Goal: Information Seeking & Learning: Learn about a topic

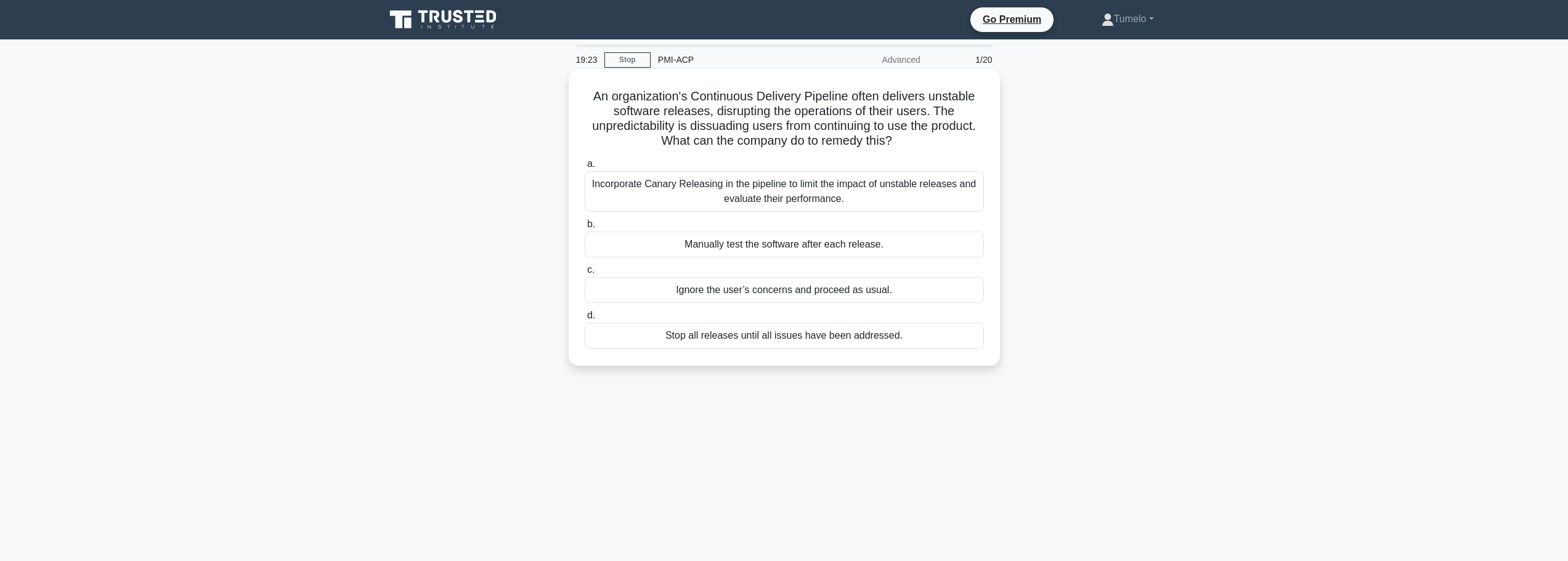
click at [757, 194] on div "Incorporate Canary Releasing in the pipeline to limit the impact of unstable re…" at bounding box center [783, 191] width 399 height 41
click at [584, 168] on input "a. Incorporate Canary Releasing in the pipeline to limit the impact of unstable…" at bounding box center [584, 164] width 0 height 8
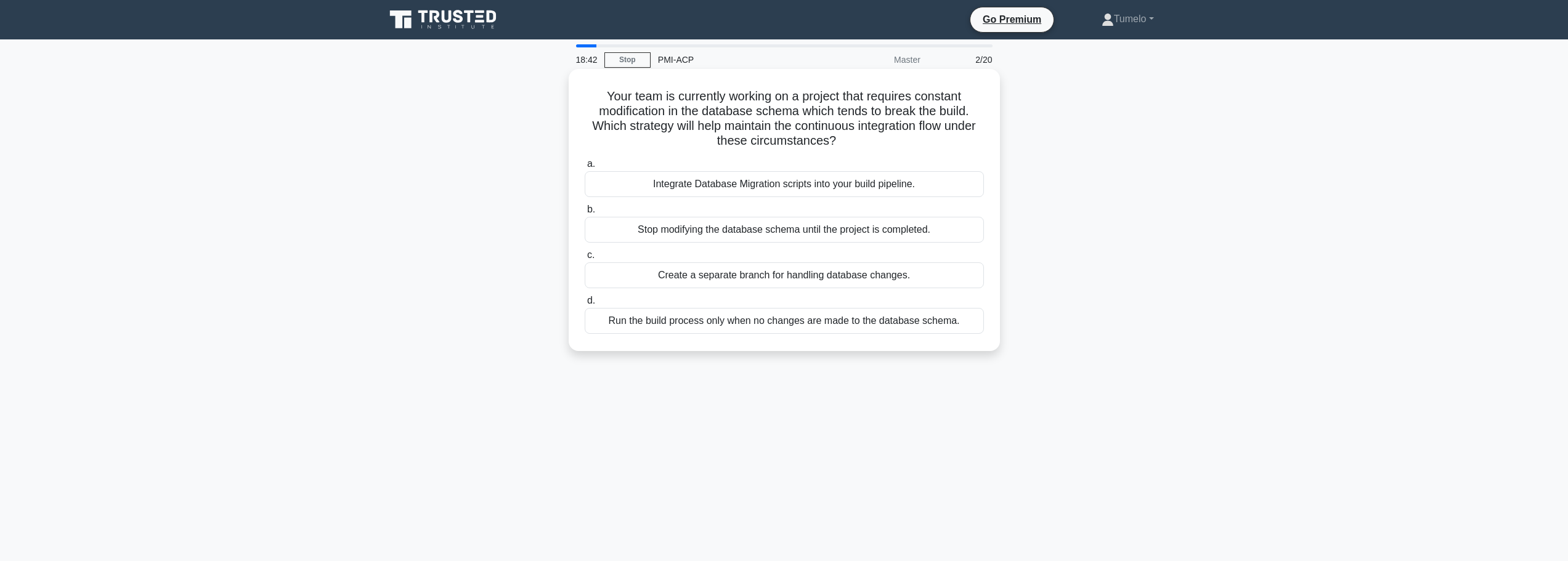
click at [754, 187] on div "Integrate Database Migration scripts into your build pipeline." at bounding box center [783, 184] width 399 height 26
click at [584, 168] on input "a. Integrate Database Migration scripts into your build pipeline." at bounding box center [584, 164] width 0 height 8
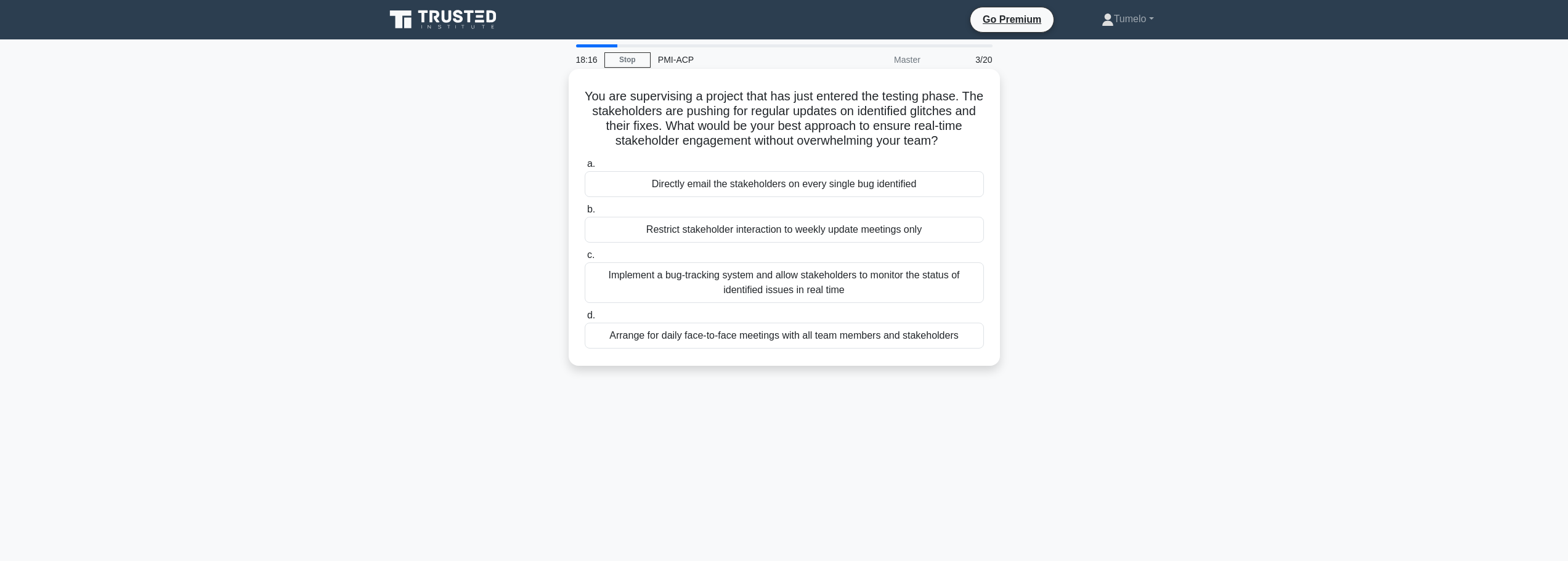
click at [758, 338] on div "Arrange for daily face-to-face meetings with all team members and stakeholders" at bounding box center [783, 336] width 399 height 26
click at [584, 320] on input "d. Arrange for daily face-to-face meetings with all team members and stakeholde…" at bounding box center [584, 315] width 0 height 8
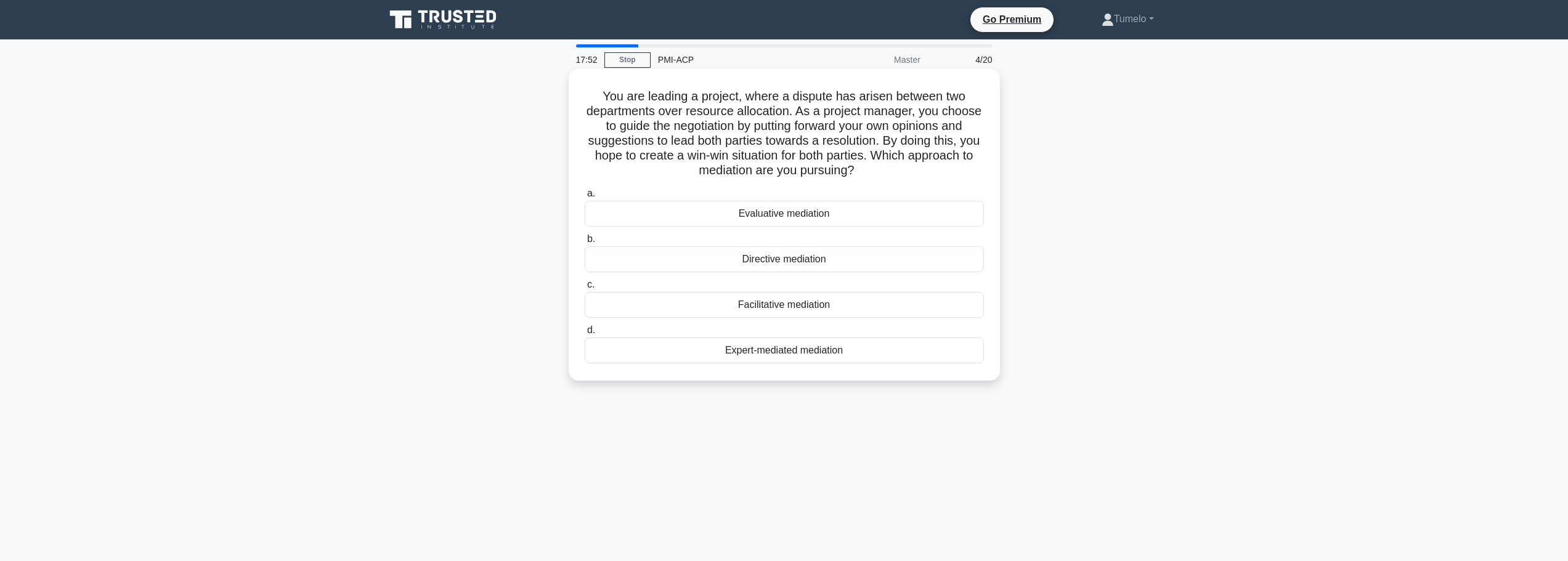
click at [779, 263] on div "Directive mediation" at bounding box center [783, 259] width 399 height 26
click at [584, 243] on input "b. Directive mediation" at bounding box center [584, 239] width 0 height 8
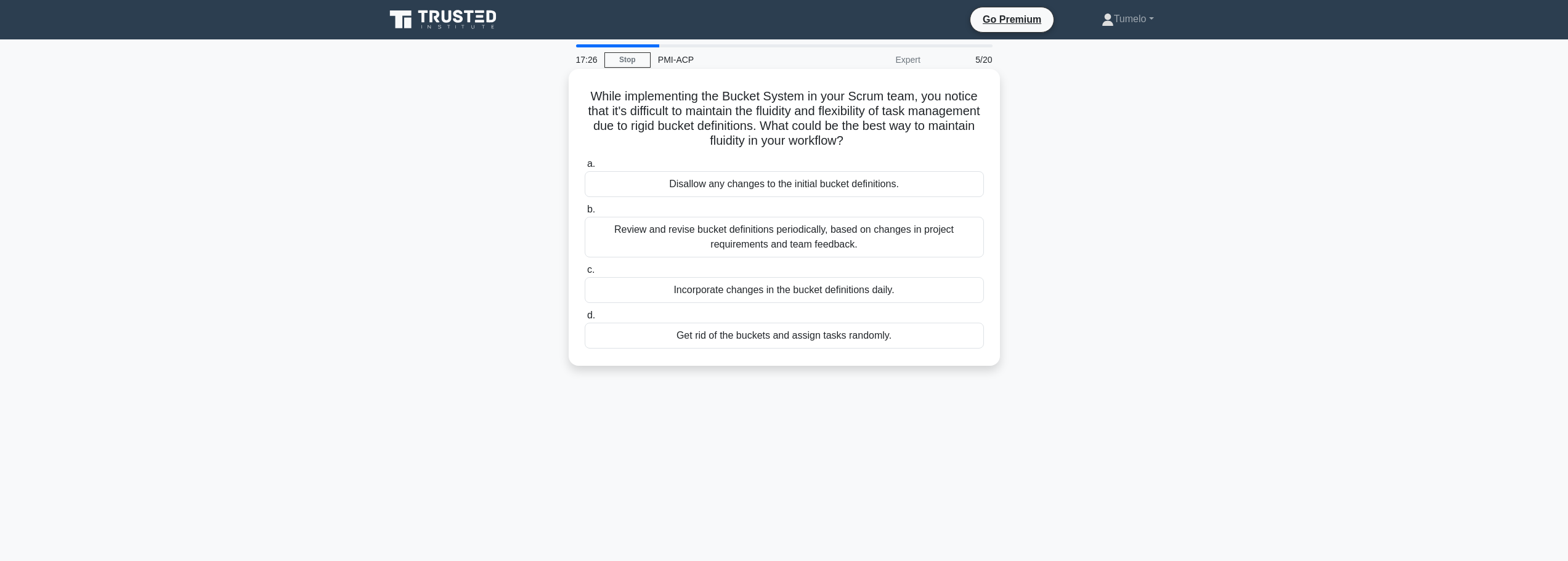
click at [761, 239] on div "Review and revise bucket definitions periodically, based on changes in project …" at bounding box center [783, 237] width 399 height 41
click at [584, 213] on input "b. Review and revise bucket definitions periodically, based on changes in proje…" at bounding box center [584, 210] width 0 height 8
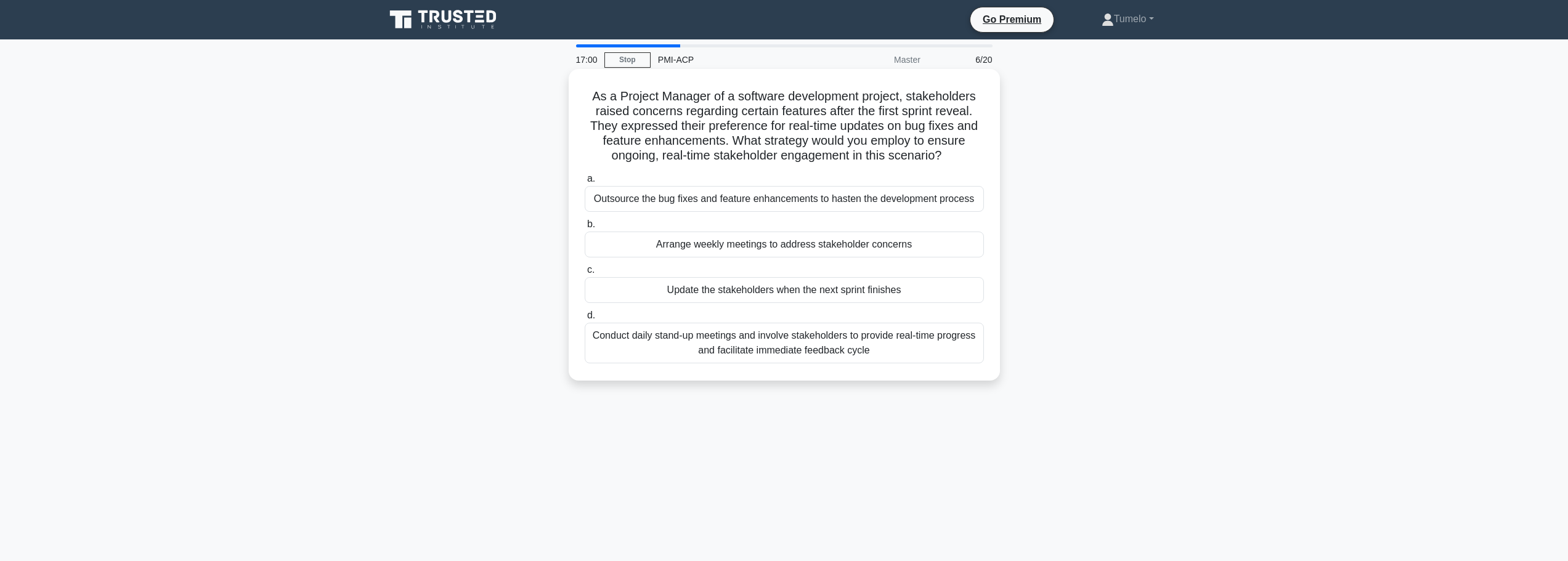
click at [721, 350] on div "Conduct daily stand-up meetings and involve stakeholders to provide real-time p…" at bounding box center [783, 343] width 399 height 41
click at [584, 320] on input "d. Conduct daily stand-up meetings and involve stakeholders to provide real-tim…" at bounding box center [584, 315] width 0 height 8
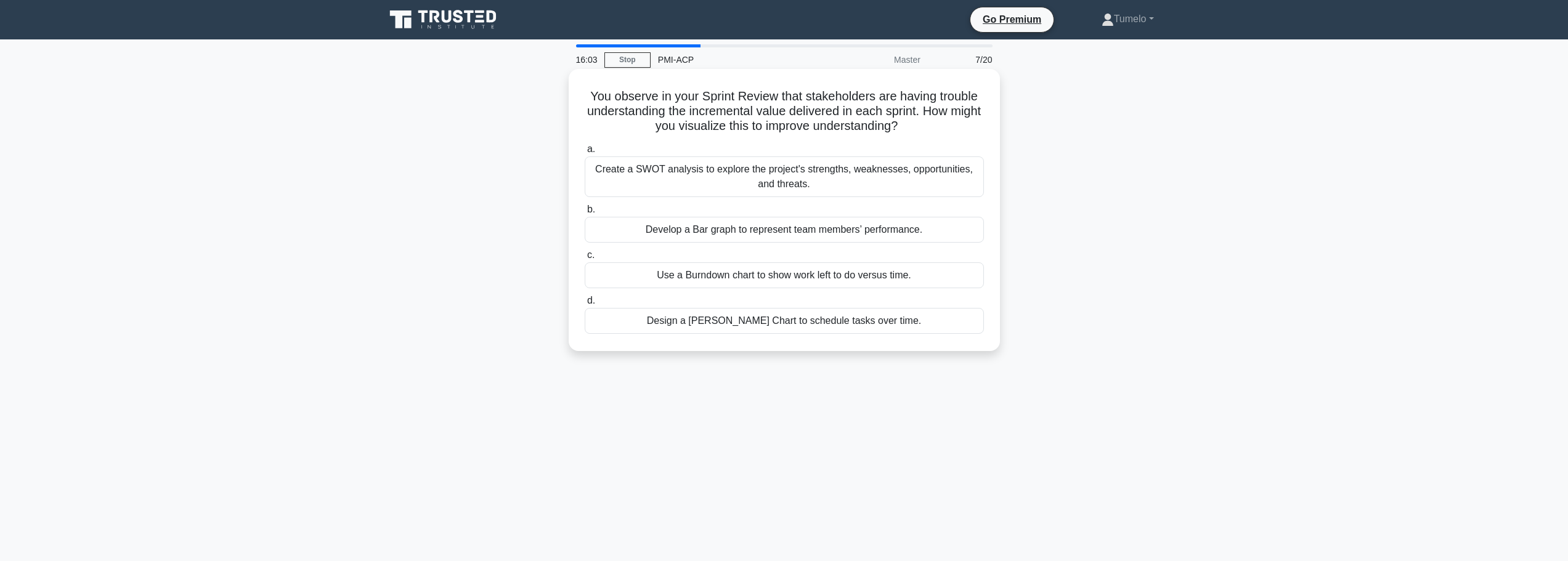
click at [792, 277] on div "Use a Burndown chart to show work left to do versus time." at bounding box center [783, 275] width 399 height 26
click at [584, 259] on input "c. Use a Burndown chart to show work left to do versus time." at bounding box center [584, 255] width 0 height 8
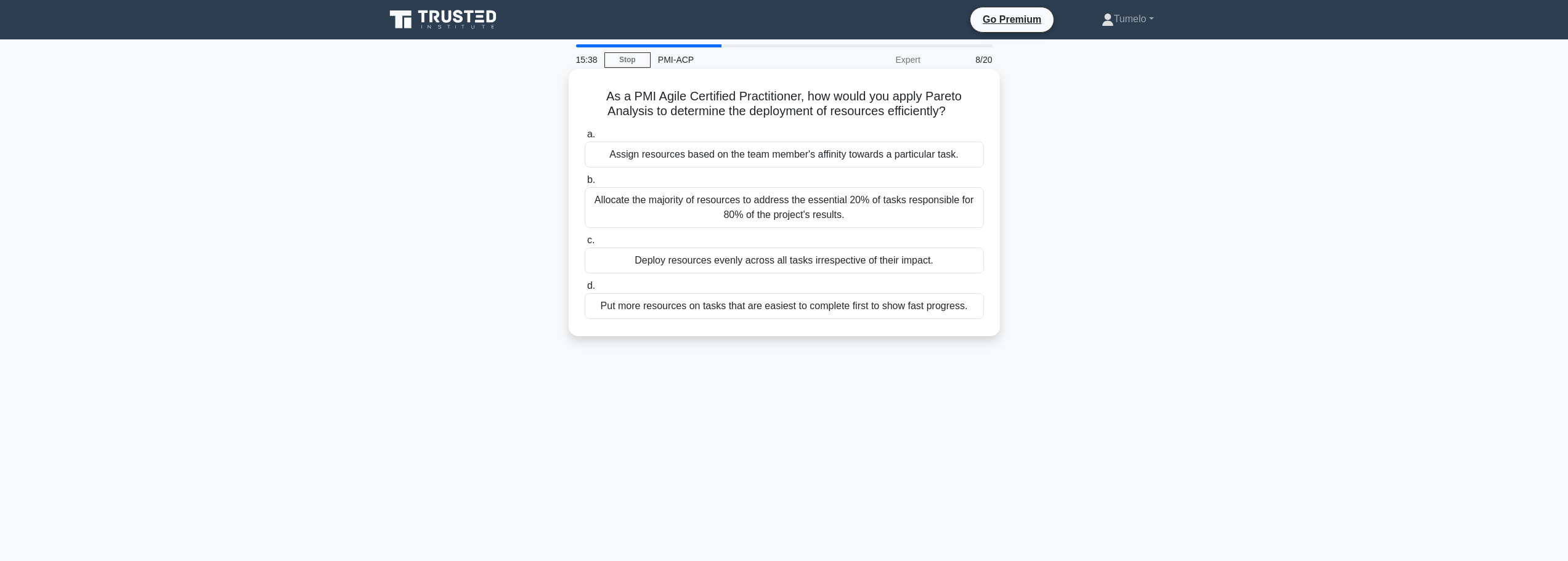
click at [841, 218] on div "Allocate the majority of resources to address the essential 20% of tasks respon…" at bounding box center [783, 207] width 399 height 41
click at [584, 184] on input "b. Allocate the majority of resources to address the essential 20% of tasks res…" at bounding box center [584, 180] width 0 height 8
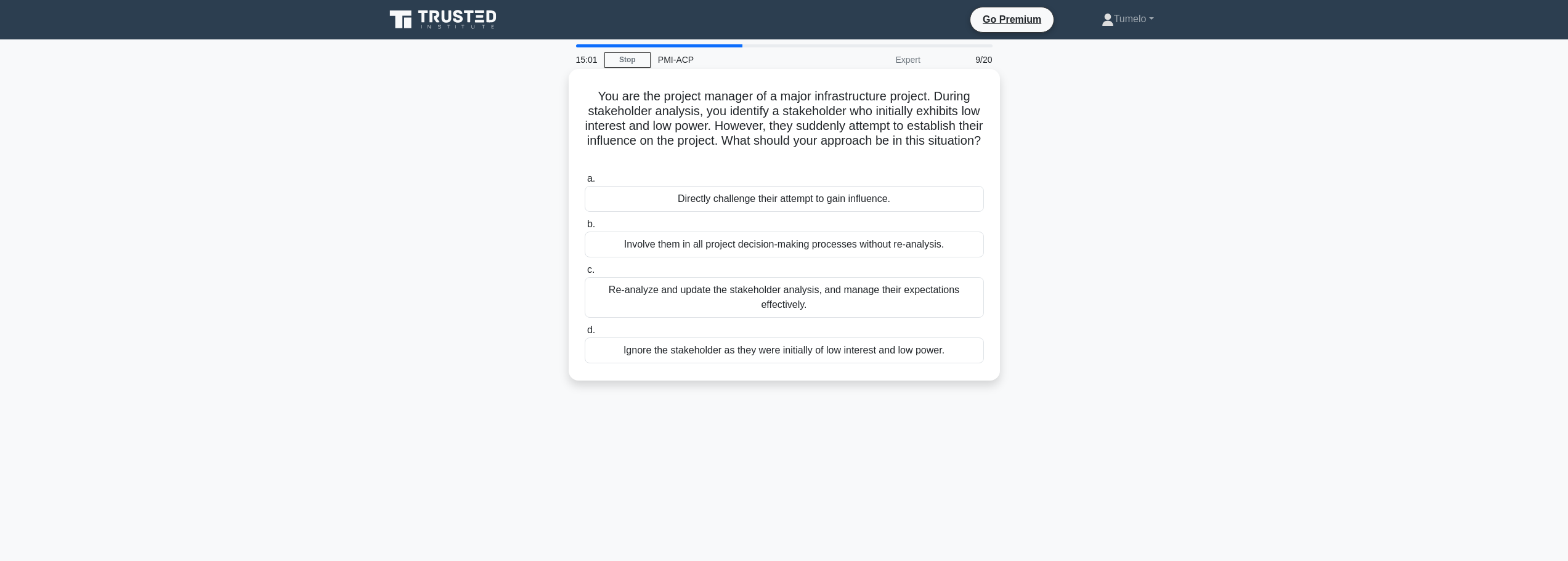
click at [832, 301] on div "Re-analyze and update the stakeholder analysis, and manage their expectations e…" at bounding box center [783, 298] width 399 height 41
click at [584, 274] on input "c. Re-analyze and update the stakeholder analysis, and manage their expectation…" at bounding box center [584, 269] width 0 height 8
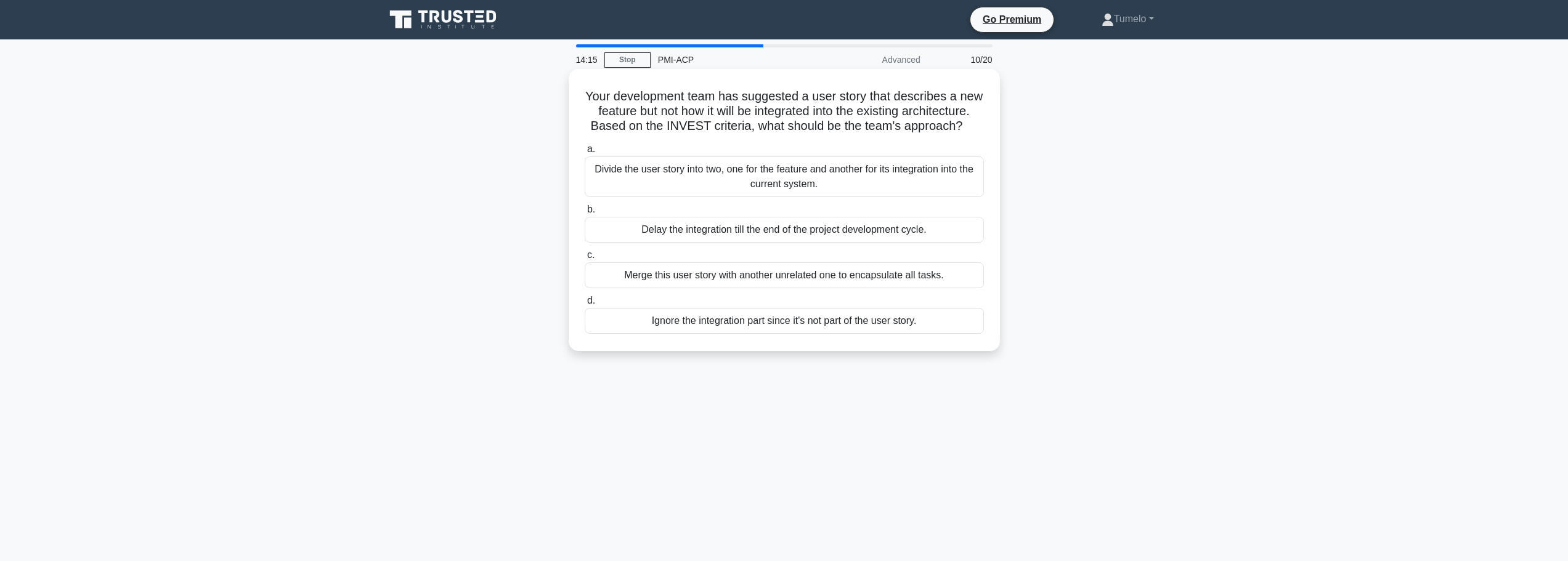
click at [770, 194] on div "Divide the user story into two, one for the feature and another for its integra…" at bounding box center [783, 177] width 399 height 41
click at [584, 153] on input "a. Divide the user story into two, one for the feature and another for its inte…" at bounding box center [584, 149] width 0 height 8
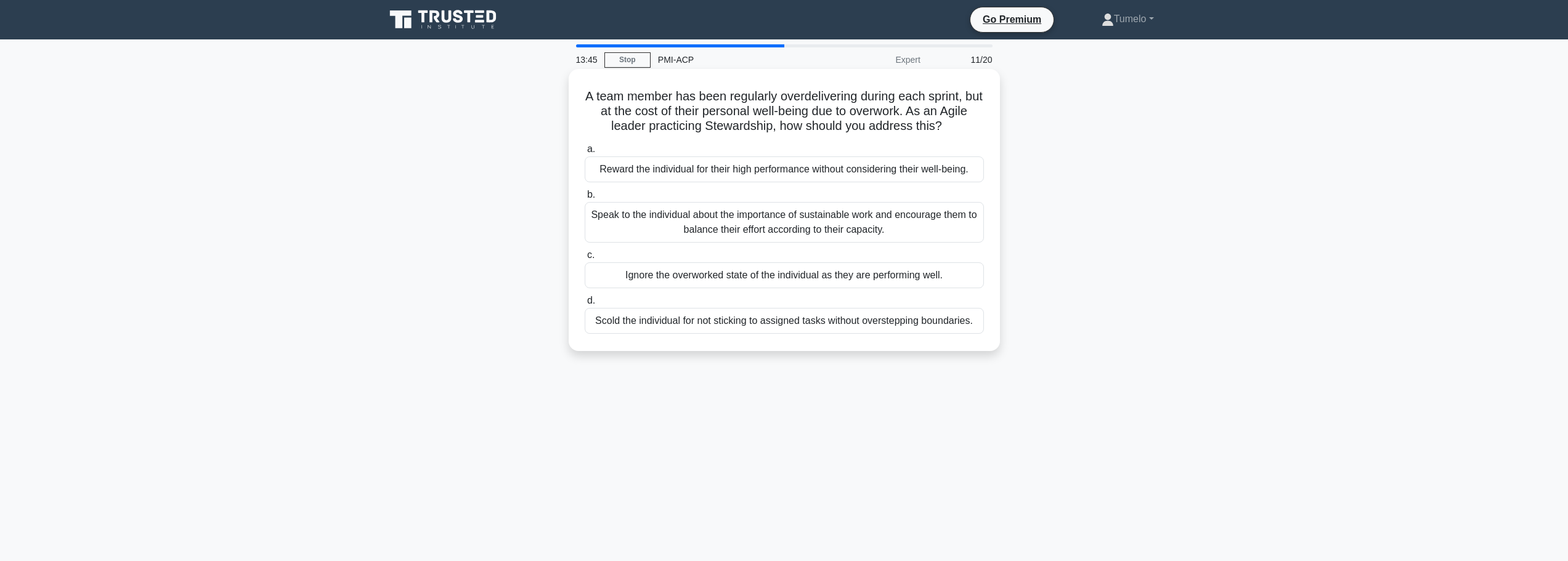
click at [817, 229] on div "Speak to the individual about the importance of sustainable work and encourage …" at bounding box center [783, 222] width 399 height 41
click at [584, 199] on input "b. Speak to the individual about the importance of sustainable work and encoura…" at bounding box center [584, 194] width 0 height 8
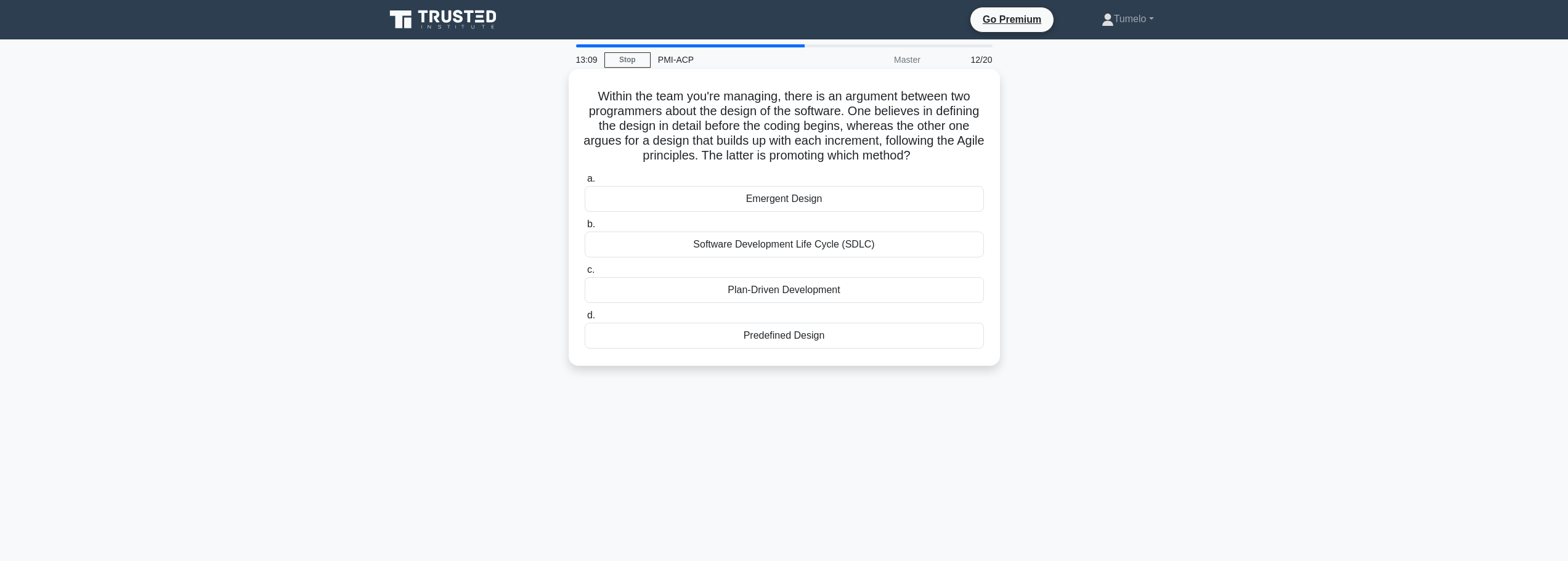
click at [835, 212] on div "Emergent Design" at bounding box center [783, 199] width 399 height 26
click at [584, 183] on input "a. Emergent Design" at bounding box center [584, 178] width 0 height 8
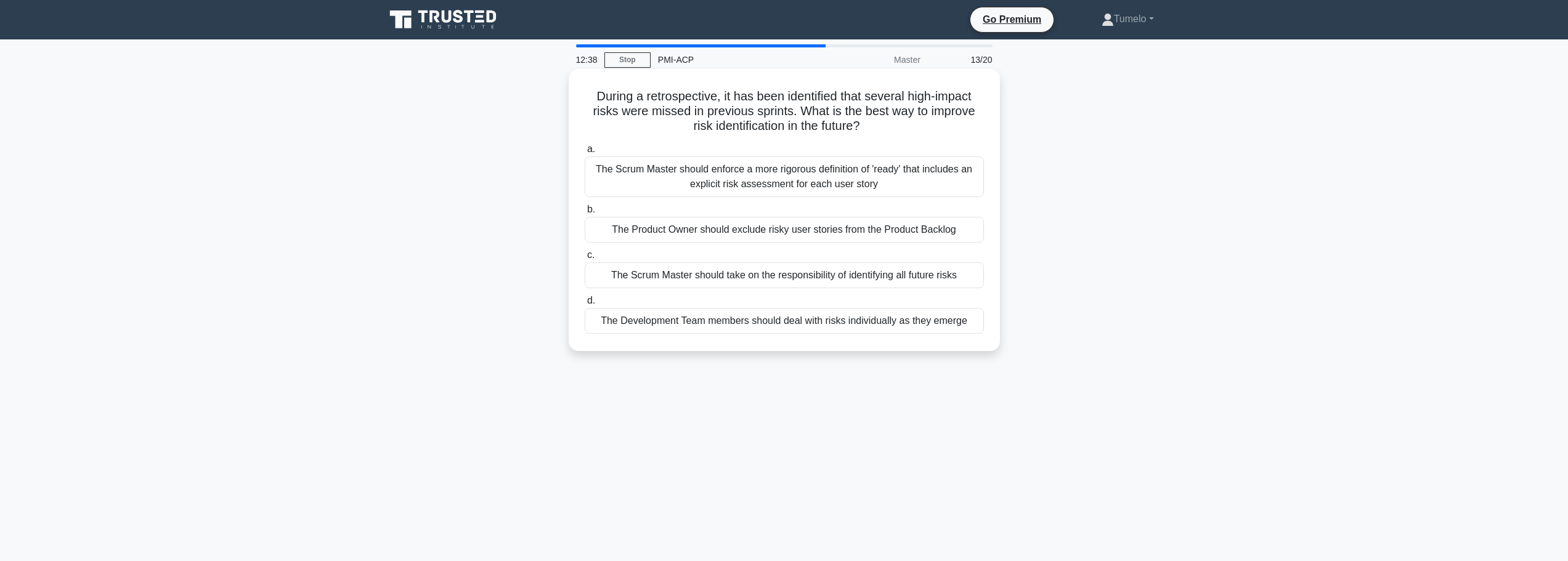
click at [771, 181] on div "The Scrum Master should enforce a more rigorous definition of 'ready' that incl…" at bounding box center [783, 177] width 399 height 41
click at [584, 153] on input "a. The Scrum Master should enforce a more rigorous definition of 'ready' that i…" at bounding box center [584, 149] width 0 height 8
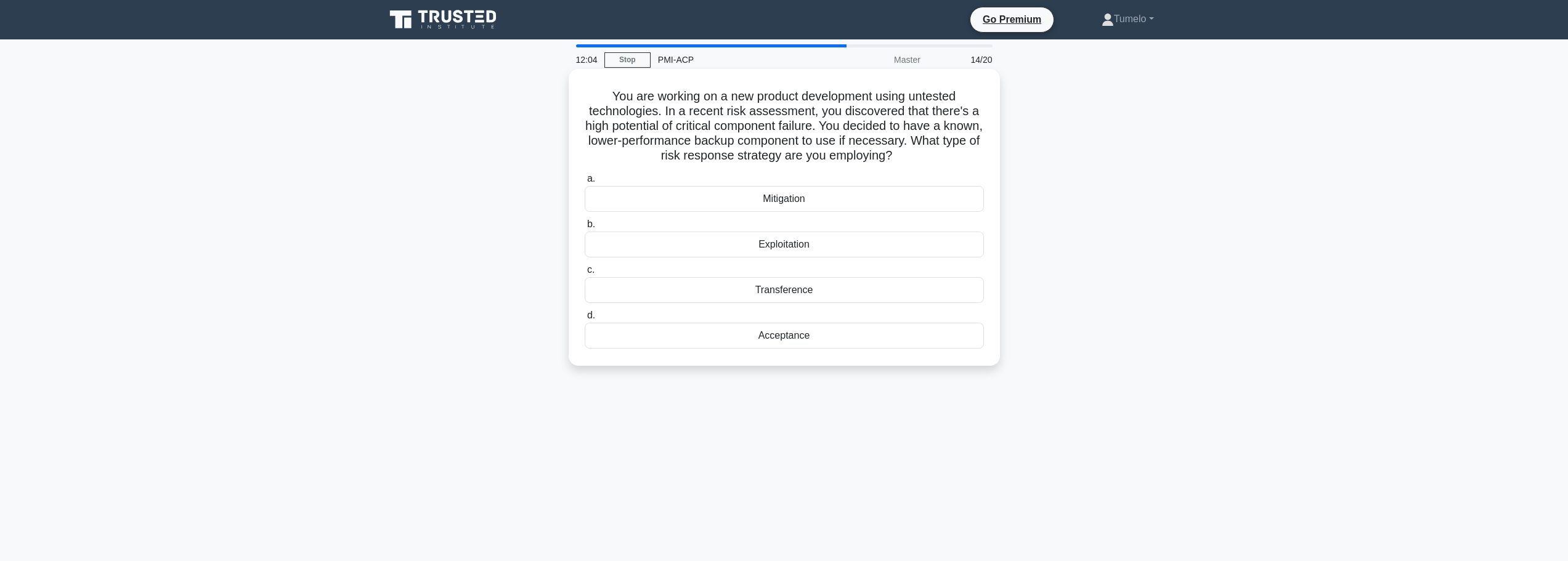
click at [793, 198] on div "Mitigation" at bounding box center [783, 199] width 399 height 26
click at [584, 183] on input "a. Mitigation" at bounding box center [584, 178] width 0 height 8
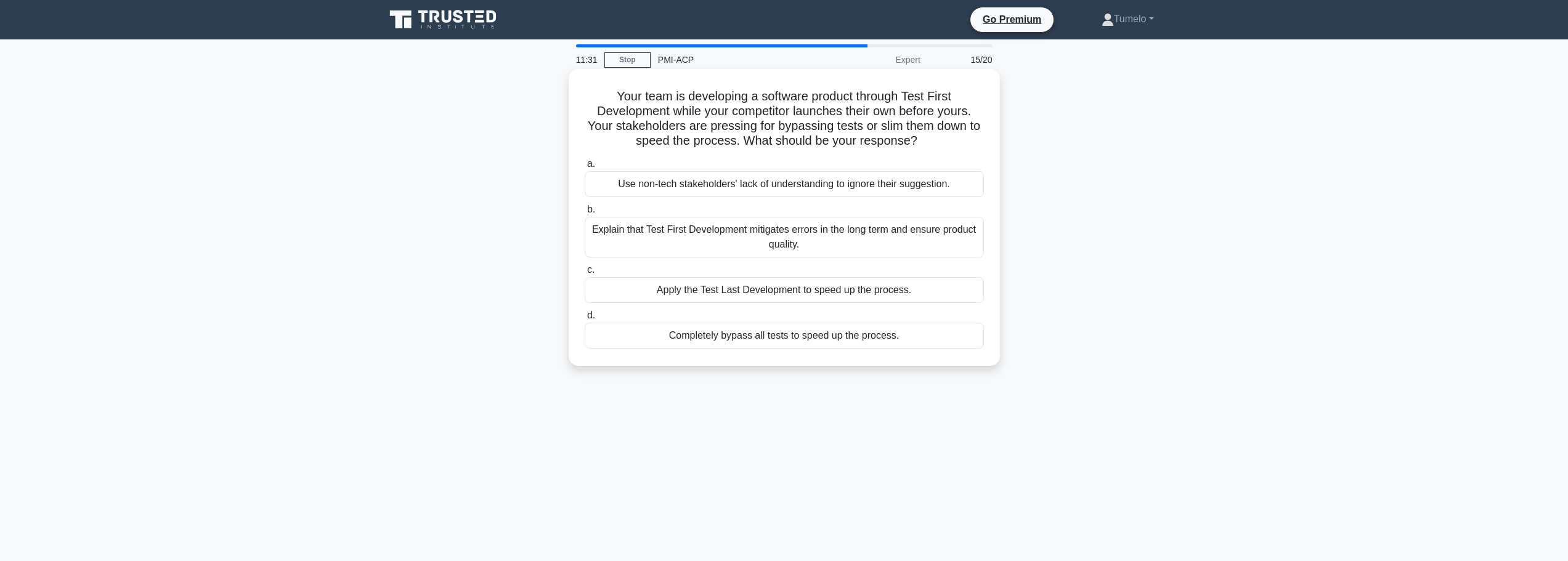
click at [833, 242] on div "Explain that Test First Development mitigates errors in the long term and ensur…" at bounding box center [783, 237] width 399 height 41
click at [584, 213] on input "b. Explain that Test First Development mitigates errors in the long term and en…" at bounding box center [584, 210] width 0 height 8
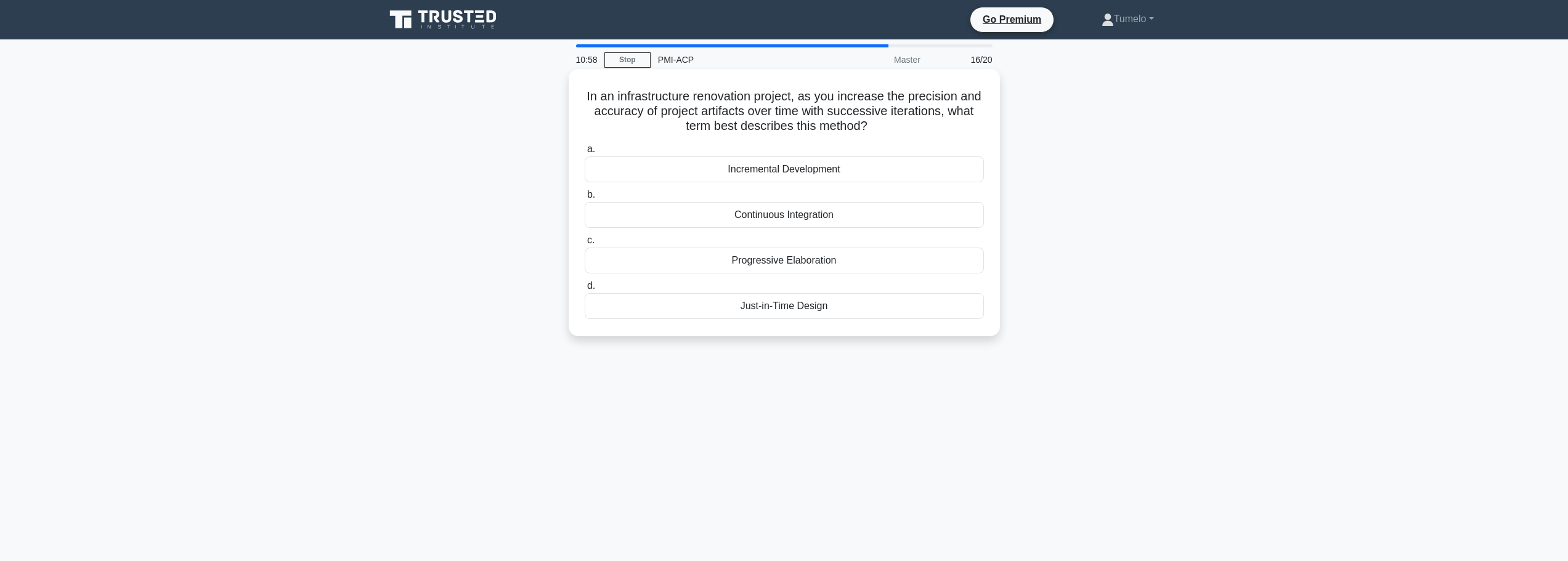
click at [784, 266] on div "Progressive Elaboration" at bounding box center [783, 260] width 399 height 26
click at [584, 244] on input "c. Progressive Elaboration" at bounding box center [584, 240] width 0 height 8
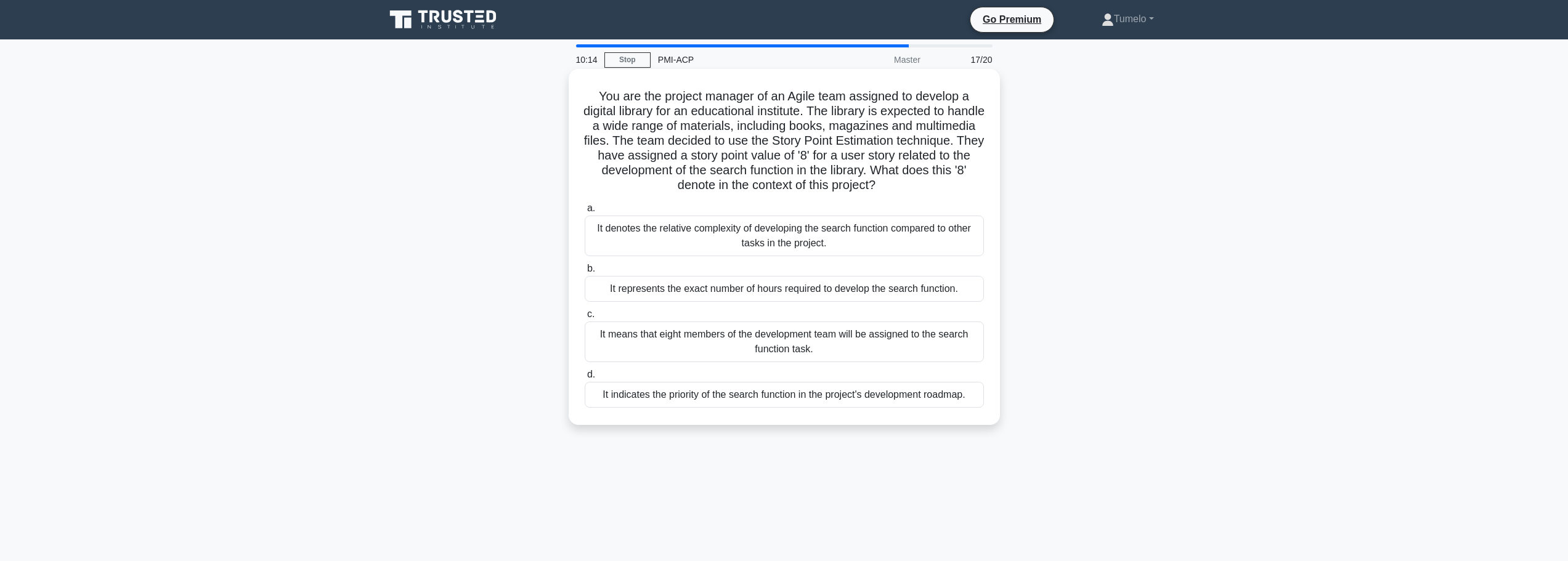
click at [740, 243] on div "It denotes the relative complexity of developing the search function compared t…" at bounding box center [783, 236] width 399 height 41
click at [584, 213] on input "a. It denotes the relative complexity of developing the search function compare…" at bounding box center [584, 208] width 0 height 8
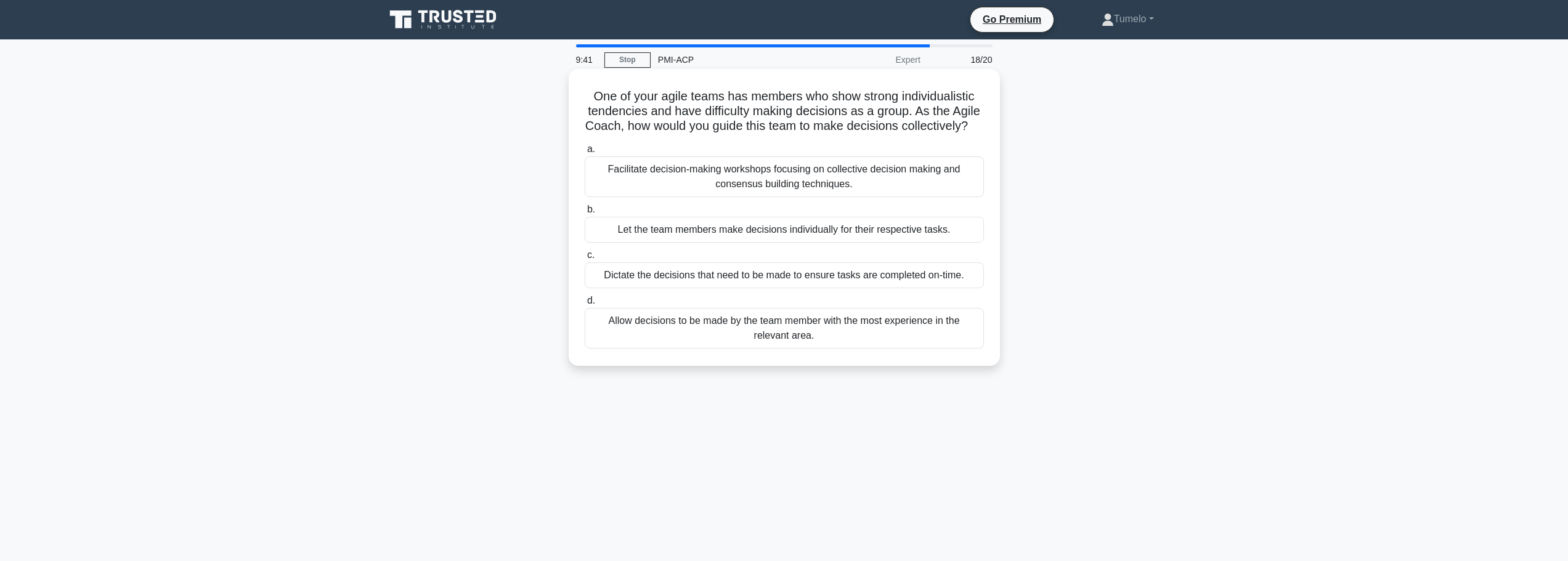
click at [789, 187] on div "Facilitate decision-making workshops focusing on collective decision making and…" at bounding box center [783, 177] width 399 height 41
click at [584, 153] on input "a. Facilitate decision-making workshops focusing on collective decision making …" at bounding box center [584, 149] width 0 height 8
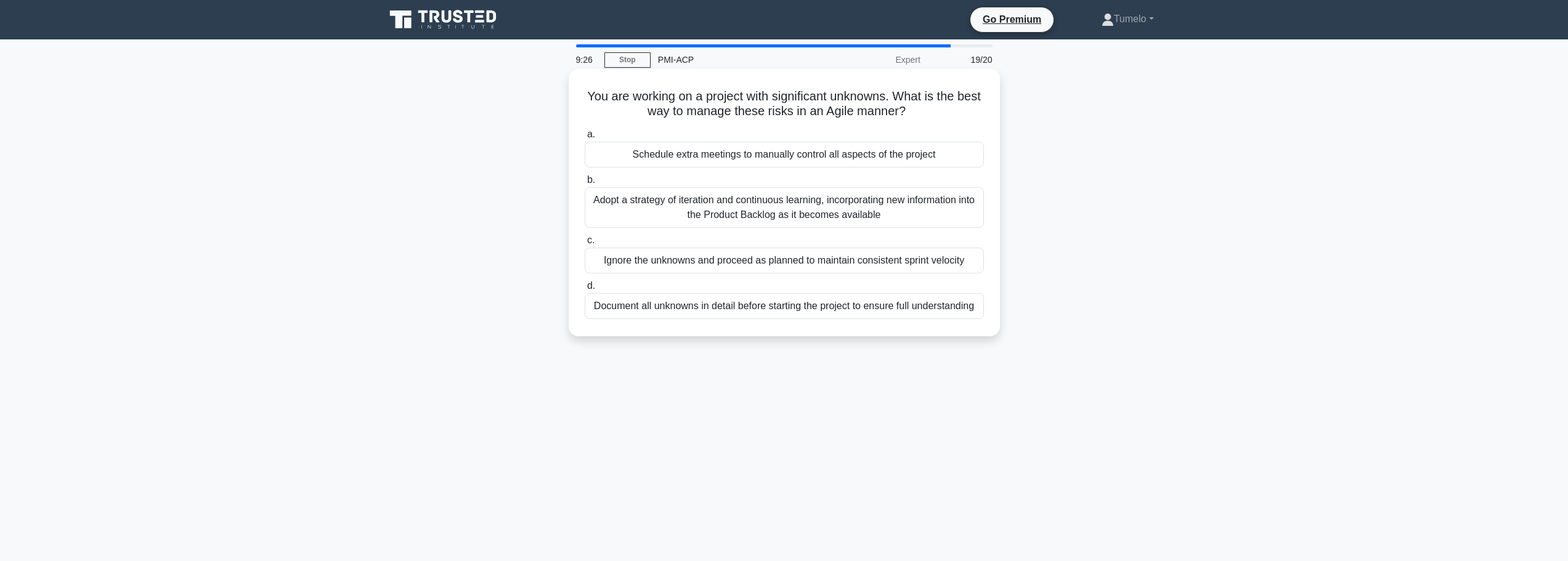
click at [741, 215] on div "Adopt a strategy of iteration and continuous learning, incorporating new inform…" at bounding box center [783, 207] width 399 height 41
click at [584, 184] on input "b. Adopt a strategy of iteration and continuous learning, incorporating new inf…" at bounding box center [584, 180] width 0 height 8
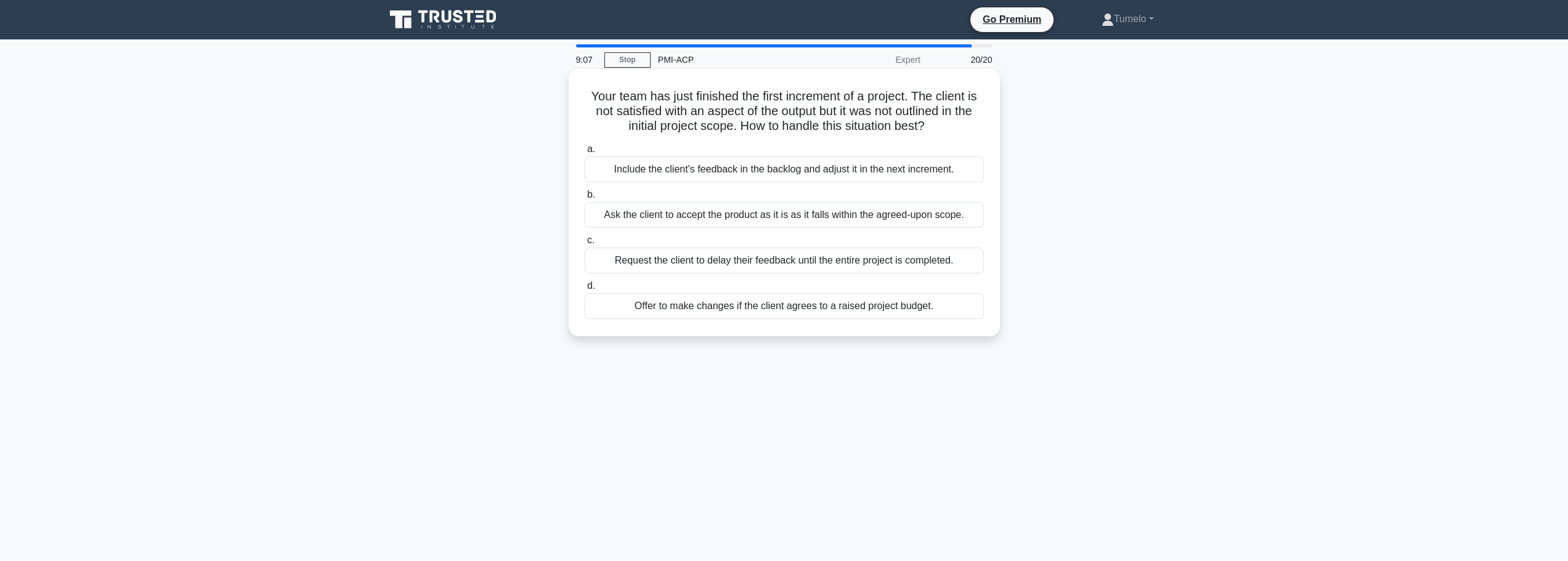
click at [802, 170] on div "Include the client's feedback in the backlog and adjust it in the next incremen…" at bounding box center [783, 169] width 399 height 26
click at [584, 153] on input "a. Include the client's feedback in the backlog and adjust it in the next incre…" at bounding box center [584, 149] width 0 height 8
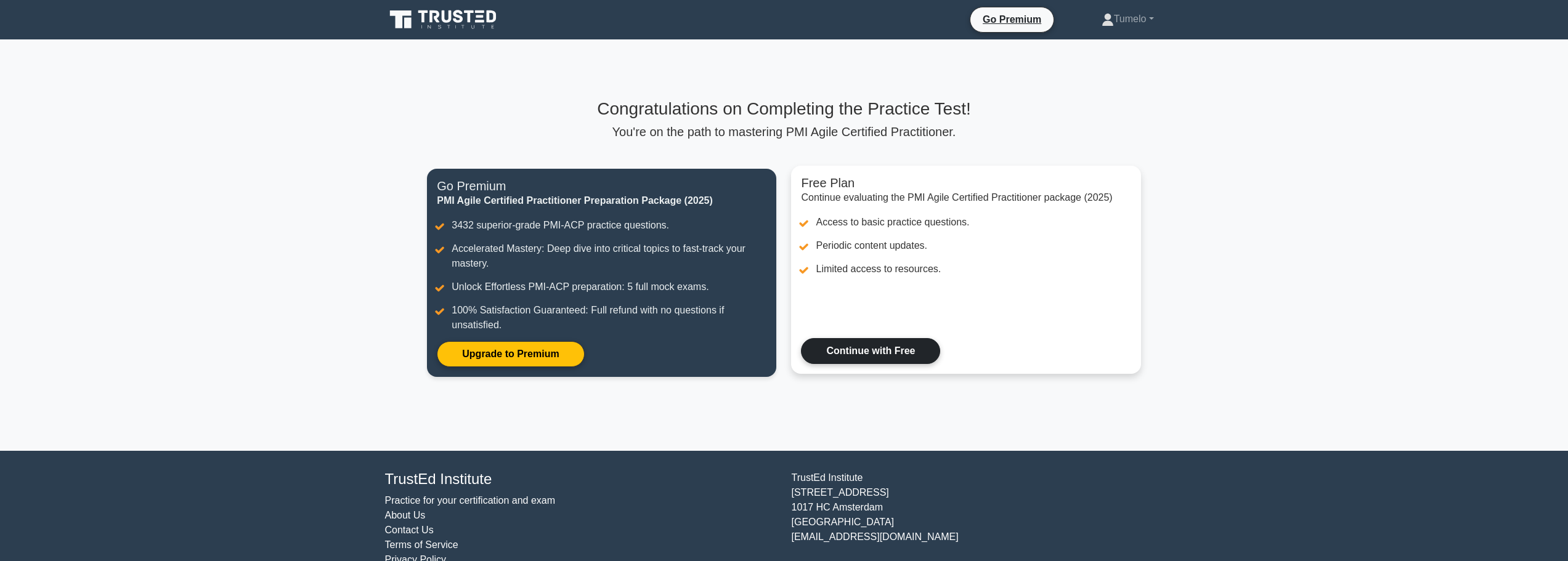
click at [879, 347] on link "Continue with Free" at bounding box center [870, 351] width 139 height 26
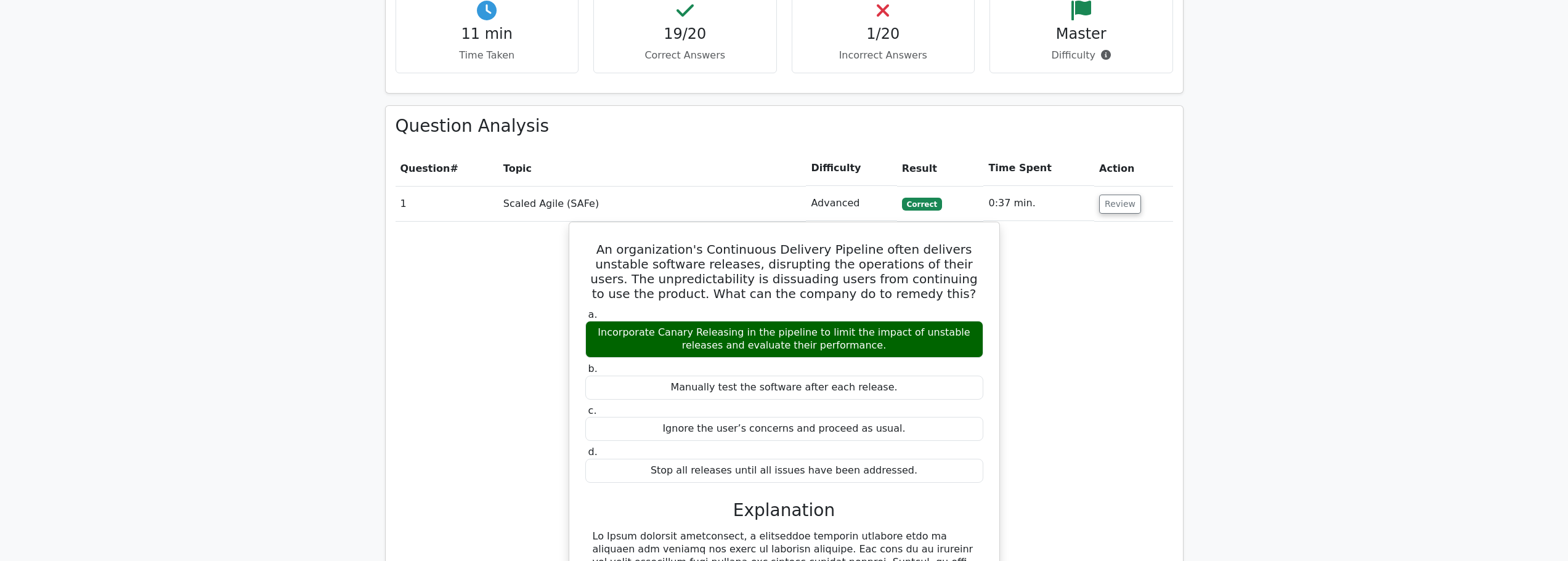
scroll to position [1108, 0]
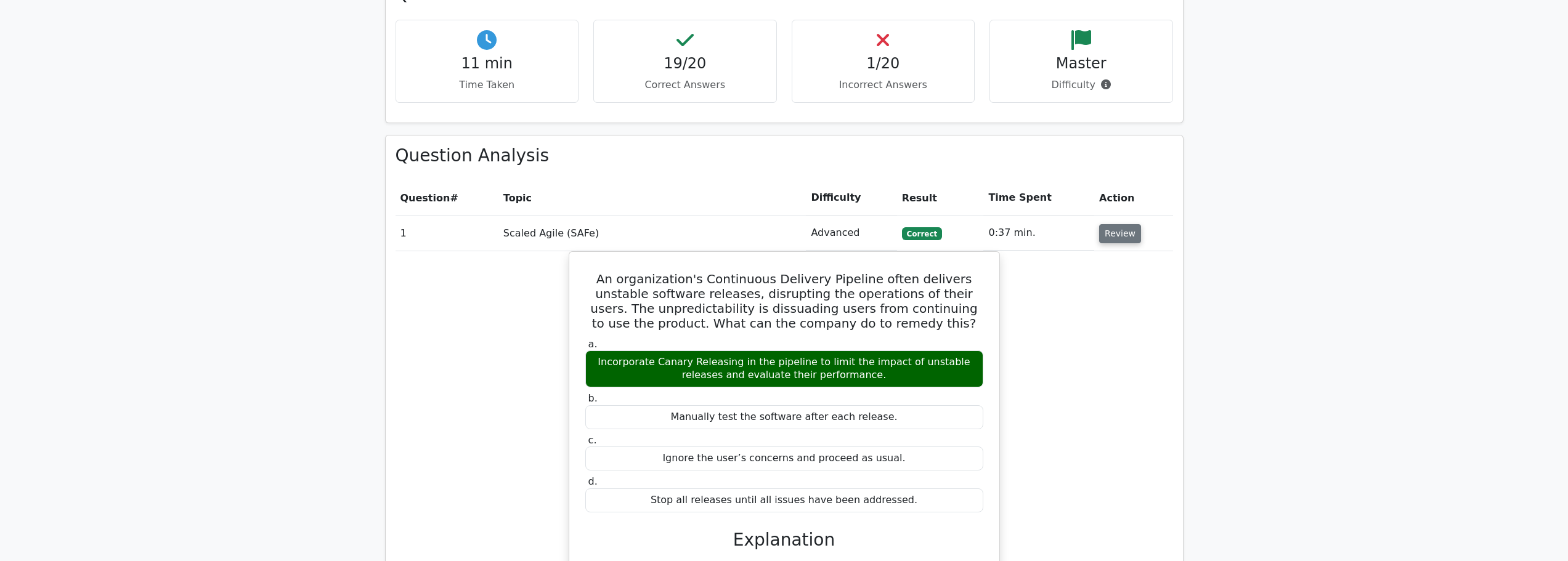
click at [1128, 224] on button "Review" at bounding box center [1120, 233] width 42 height 19
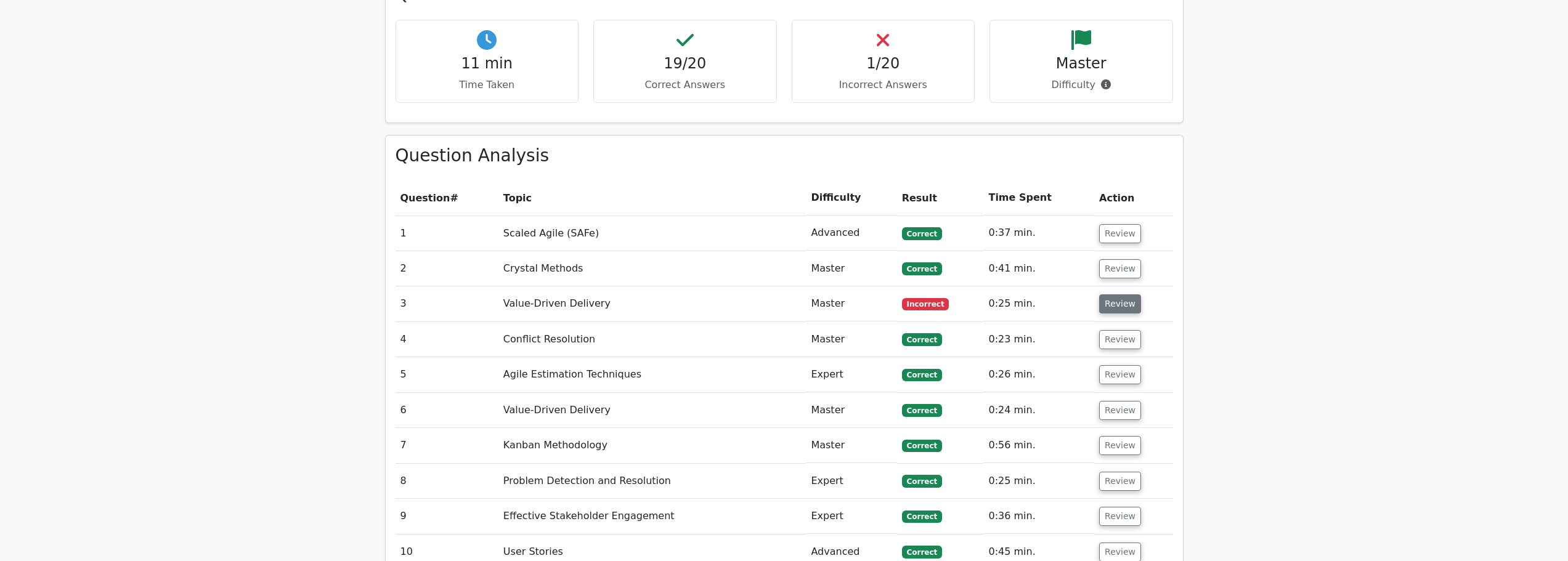
click at [1113, 295] on button "Review" at bounding box center [1120, 304] width 42 height 19
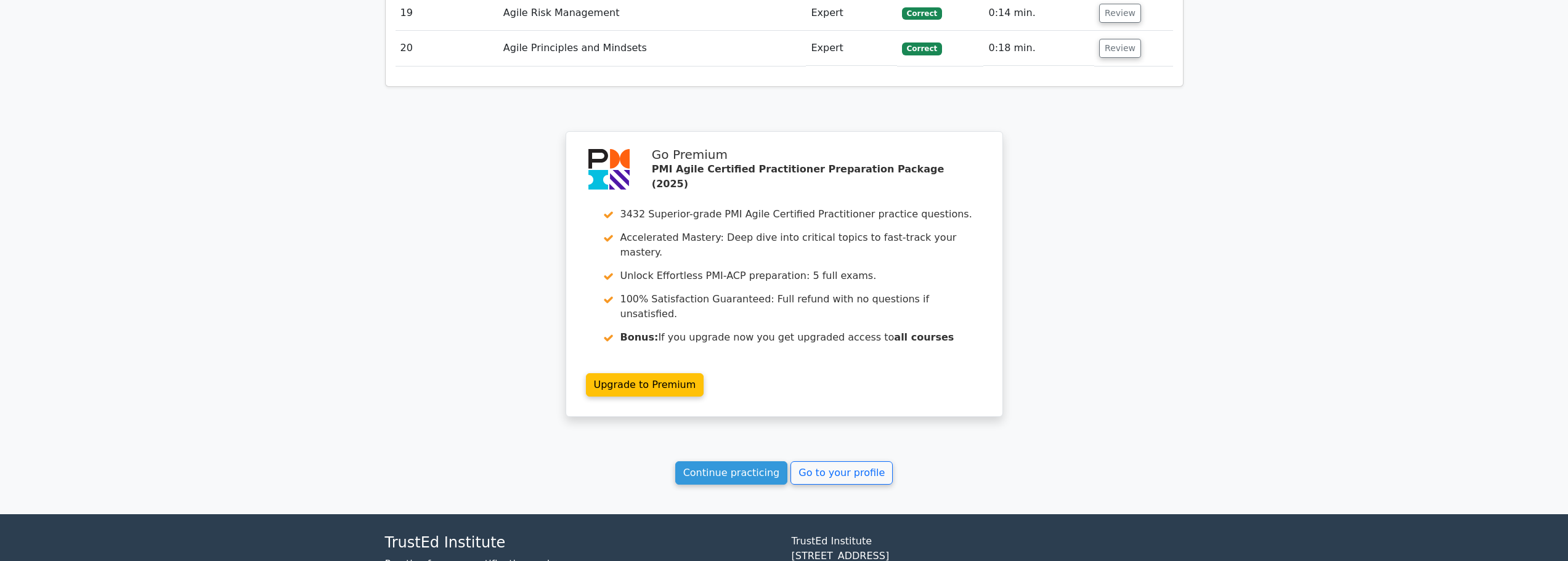
scroll to position [2611, 0]
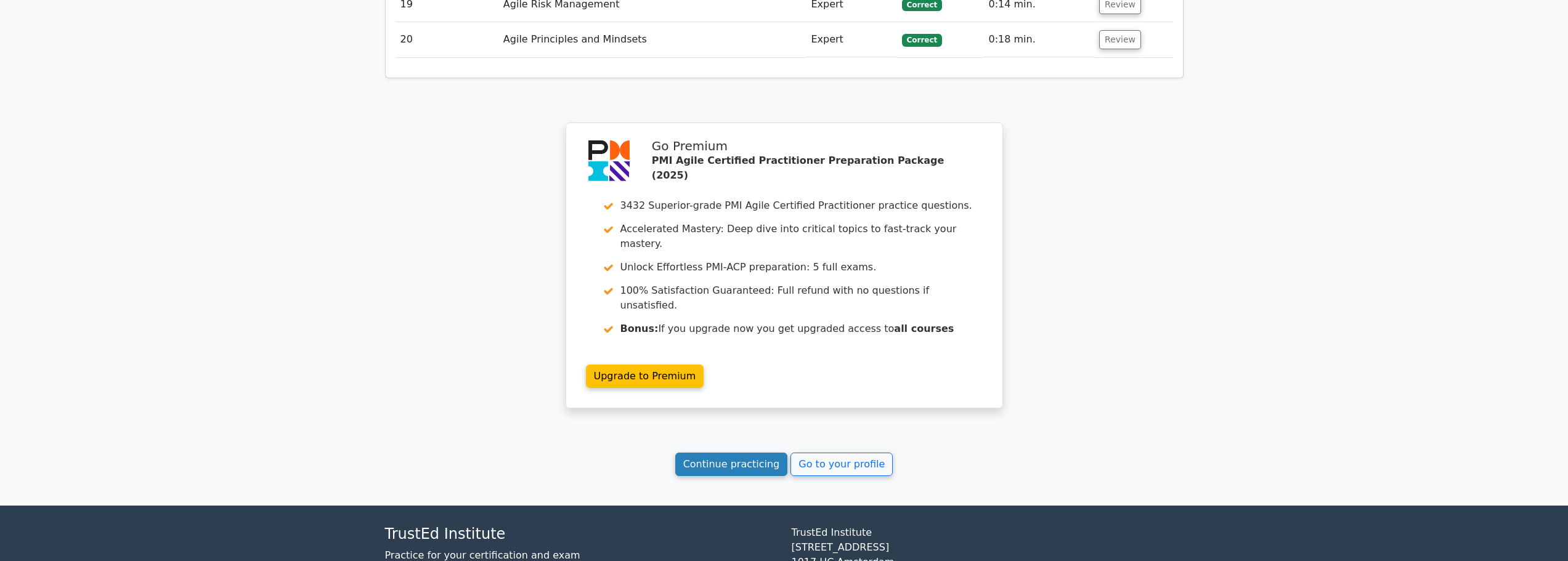
click at [728, 452] on link "Continue practicing" at bounding box center [732, 464] width 112 height 24
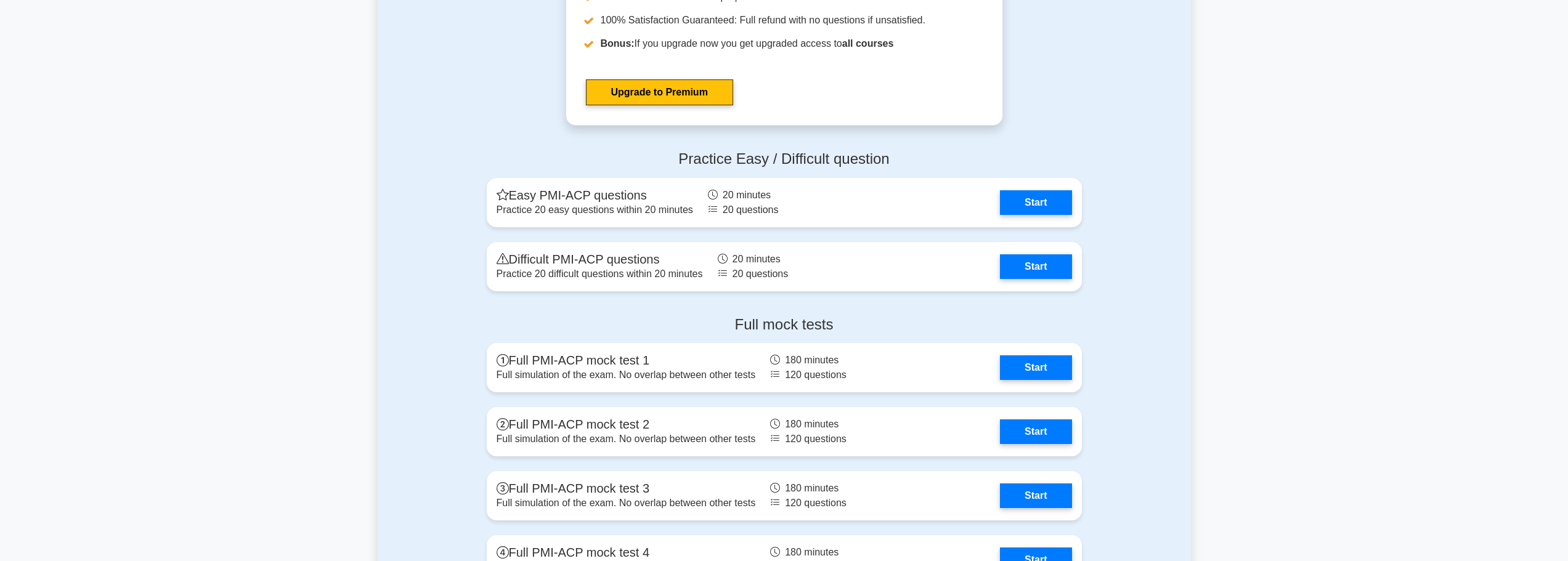
scroll to position [3386, 0]
click at [1038, 264] on link "Start" at bounding box center [1035, 263] width 71 height 24
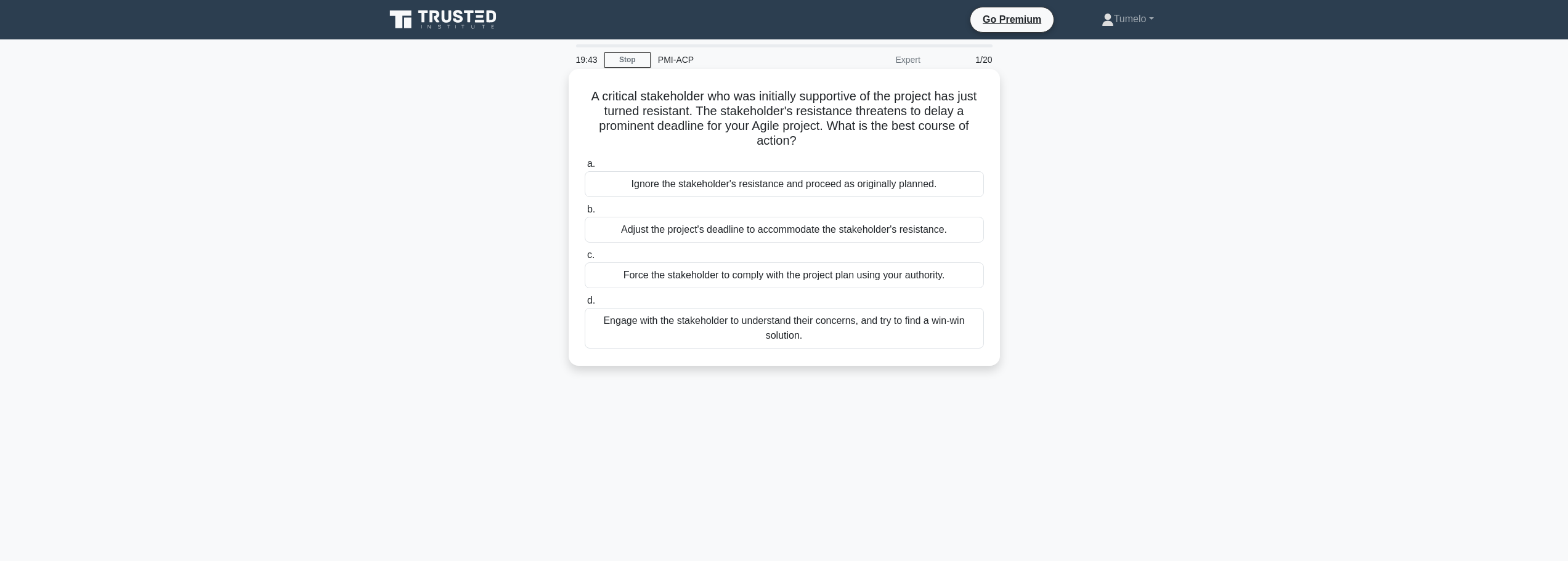
click at [786, 333] on div "Engage with the stakeholder to understand their concerns, and try to find a win…" at bounding box center [783, 328] width 399 height 41
click at [584, 304] on input "d. Engage with the stakeholder to understand their concerns, and try to find a …" at bounding box center [584, 301] width 0 height 8
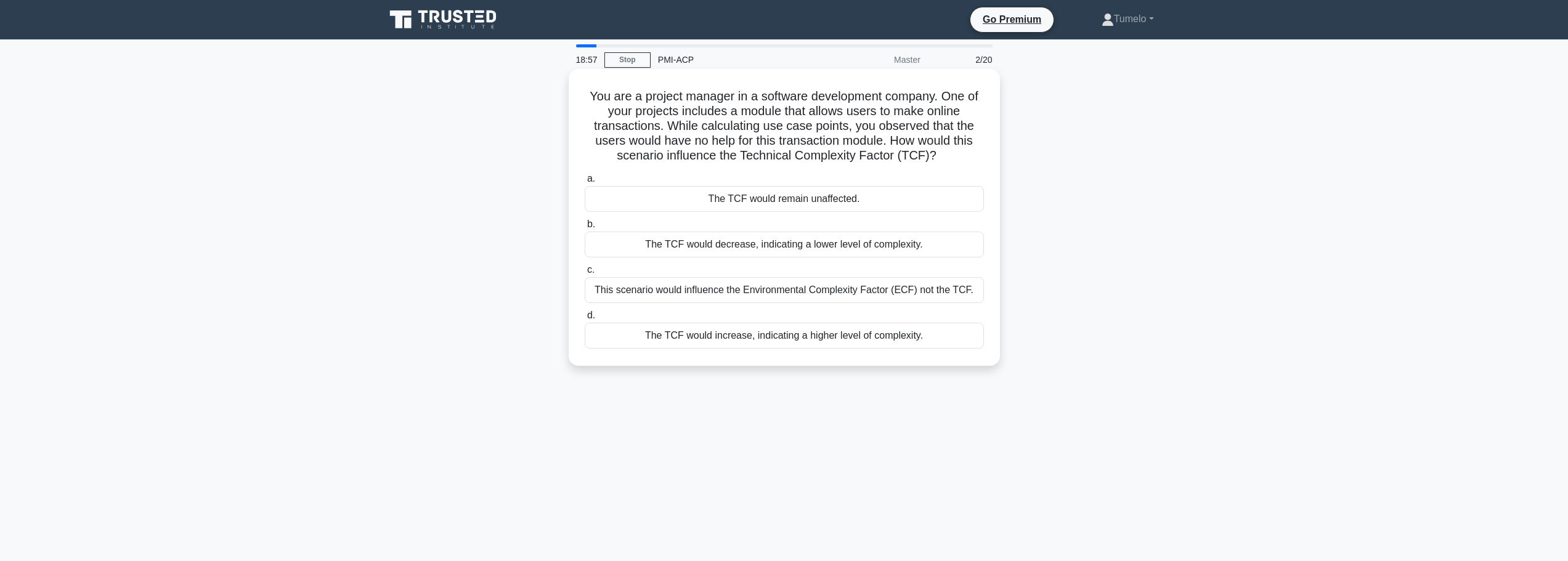
click at [700, 295] on div "This scenario would influence the Environmental Complexity Factor (ECF) not the…" at bounding box center [783, 290] width 399 height 26
click at [584, 274] on input "c. This scenario would influence the Environmental Complexity Factor (ECF) not …" at bounding box center [584, 269] width 0 height 8
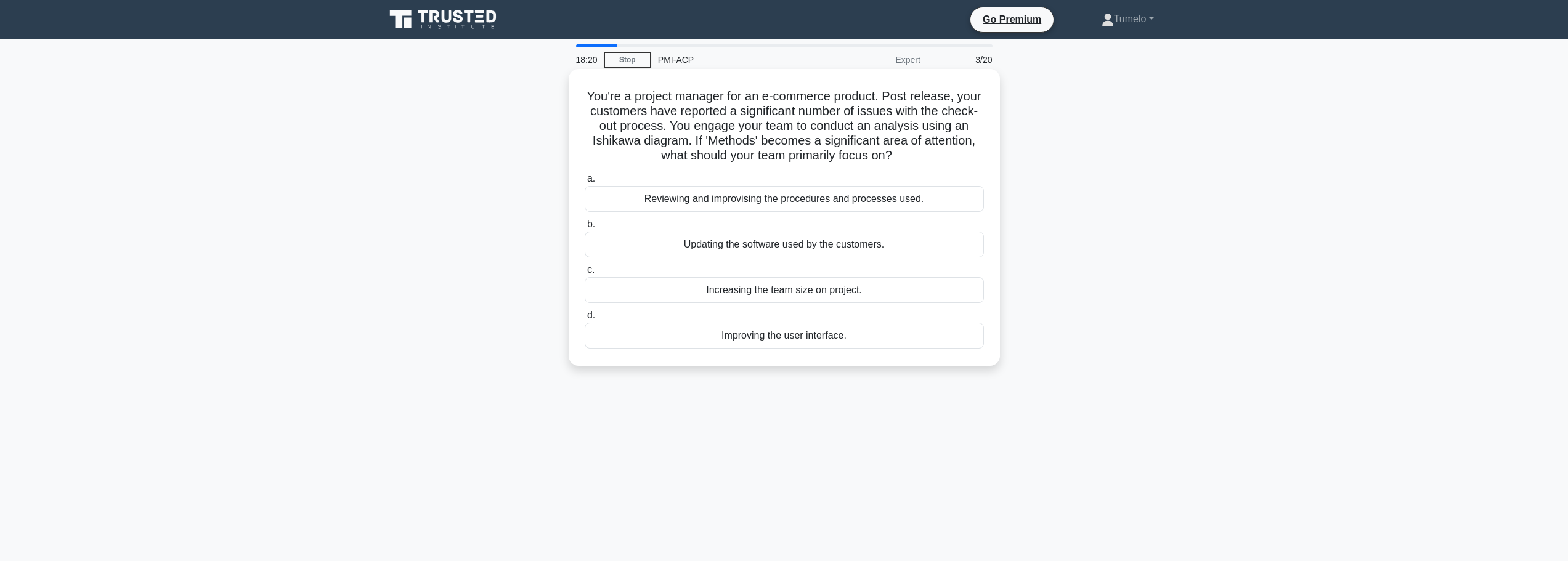
click at [776, 200] on div "Reviewing and improvising the procedures and processes used." at bounding box center [783, 199] width 399 height 26
click at [584, 183] on input "a. Reviewing and improvising the procedures and processes used." at bounding box center [584, 178] width 0 height 8
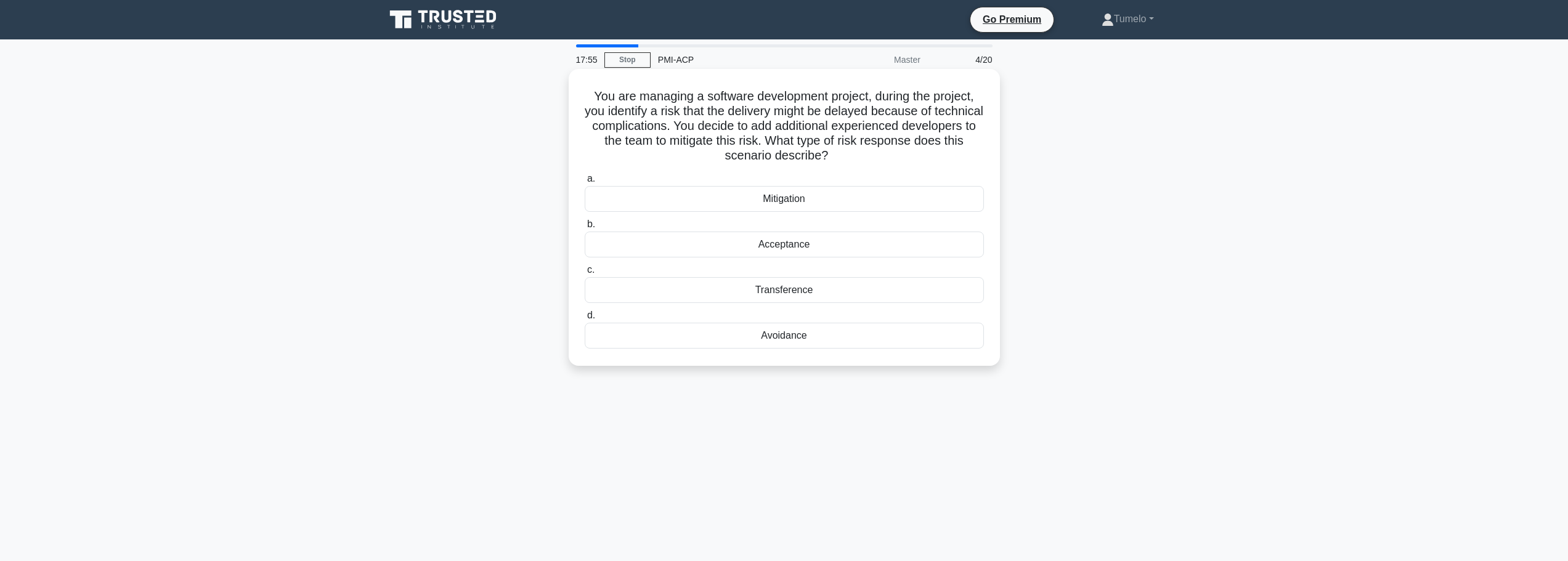
click at [779, 200] on div "Mitigation" at bounding box center [783, 199] width 399 height 26
click at [584, 183] on input "a. Mitigation" at bounding box center [584, 178] width 0 height 8
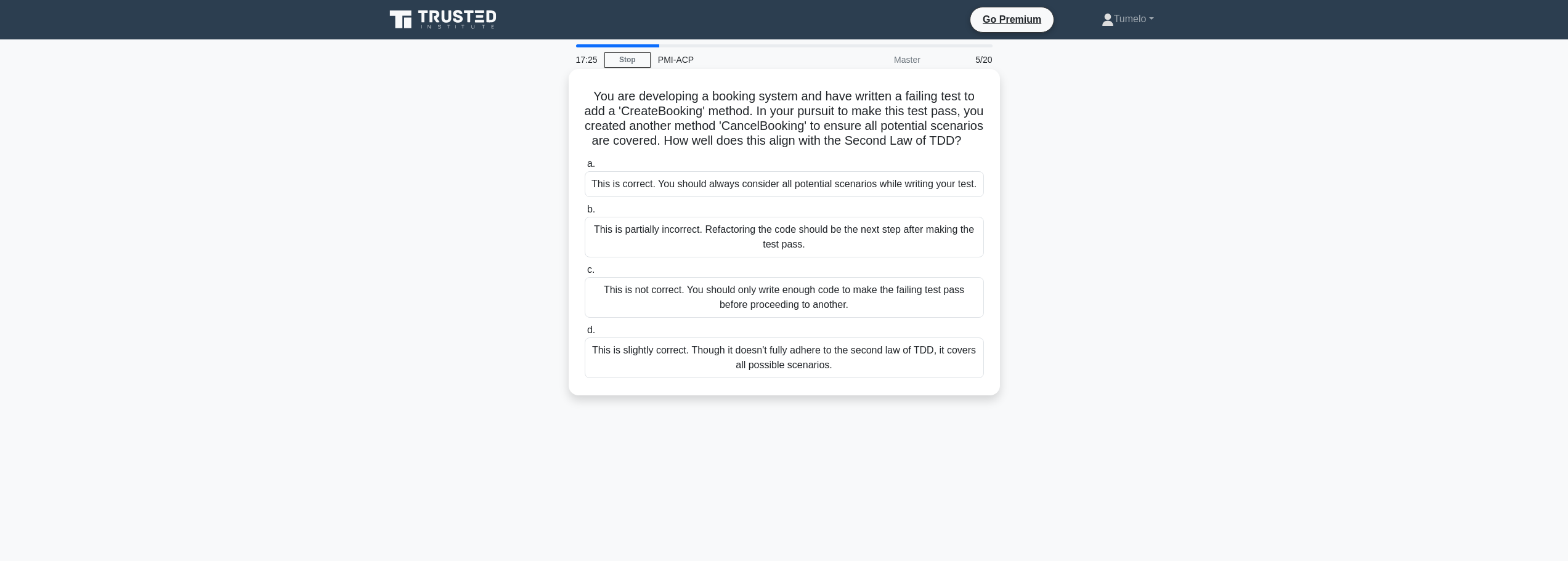
click at [697, 197] on div "This is correct. You should always consider all potential scenarios while writi…" at bounding box center [783, 184] width 399 height 26
click at [584, 168] on input "a. This is correct. You should always consider all potential scenarios while wr…" at bounding box center [584, 164] width 0 height 8
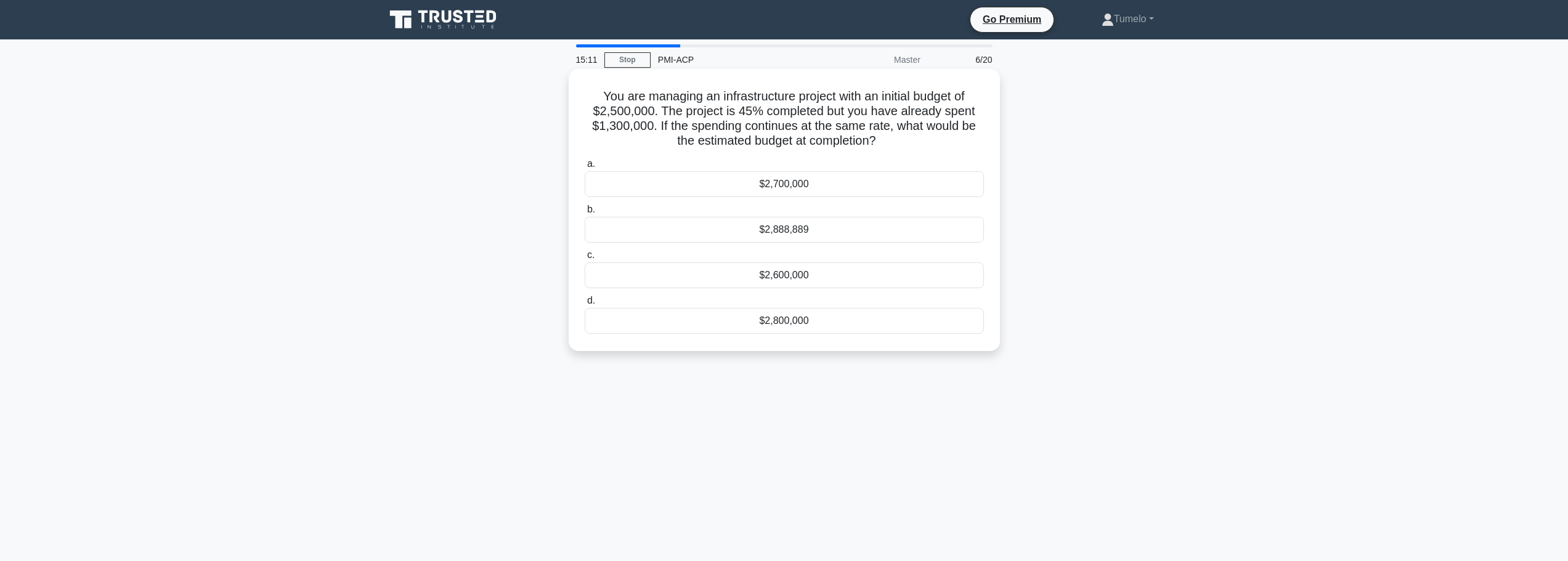
click at [799, 323] on div "$2,800,000" at bounding box center [783, 320] width 399 height 26
click at [584, 304] on input "d. $2,800,000" at bounding box center [584, 301] width 0 height 8
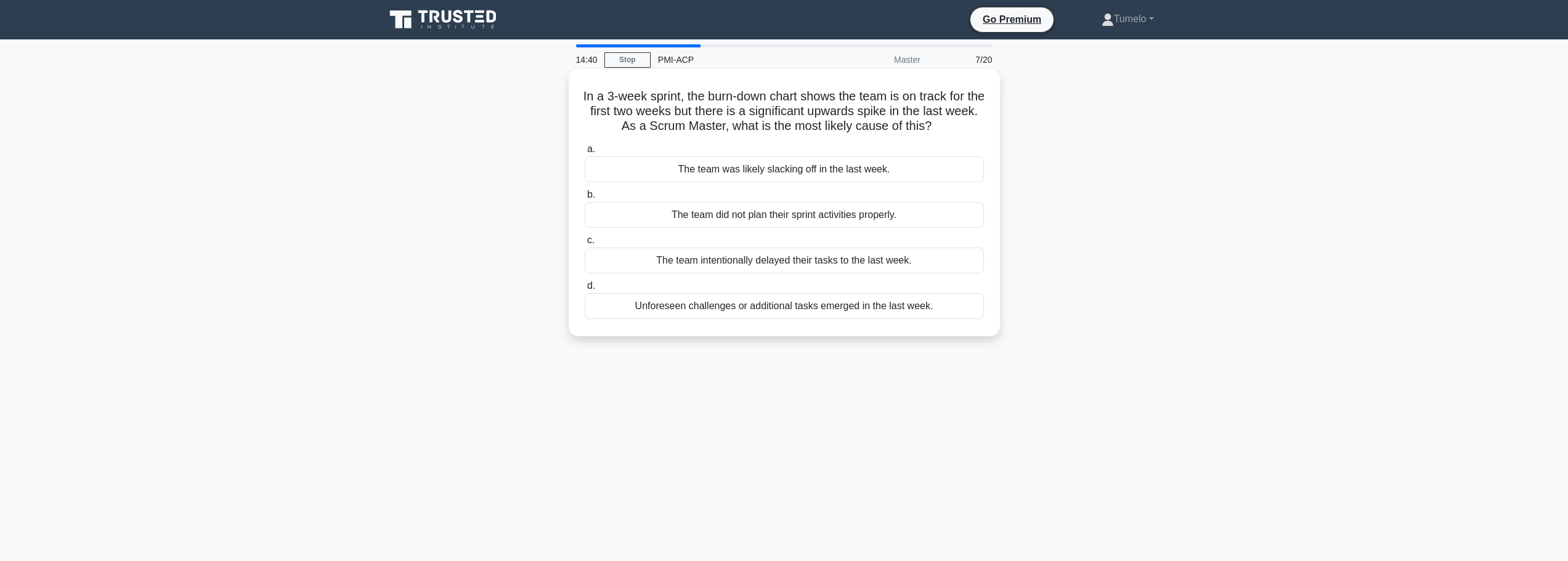
click at [789, 309] on div "Unforeseen challenges or additional tasks emerged in the last week." at bounding box center [783, 306] width 399 height 26
click at [584, 290] on input "d. Unforeseen challenges or additional tasks emerged in the last week." at bounding box center [584, 285] width 0 height 8
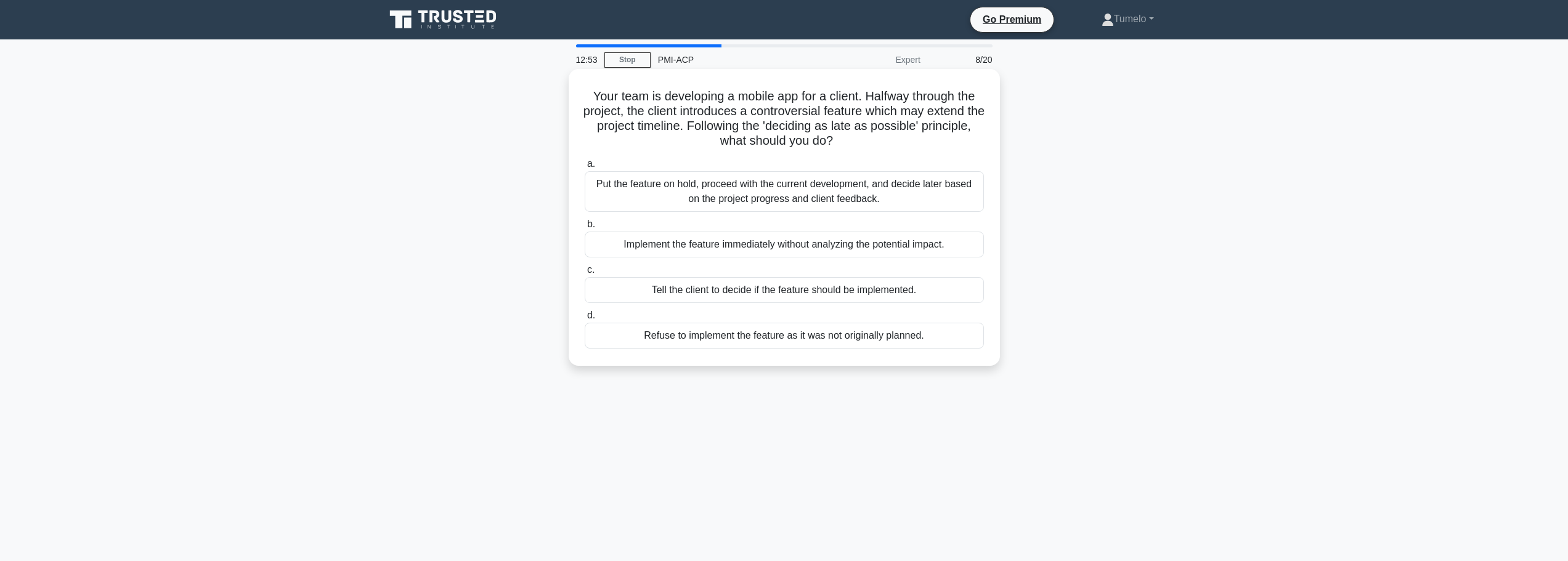
click at [751, 192] on div "Put the feature on hold, proceed with the current development, and decide later…" at bounding box center [783, 191] width 399 height 41
click at [584, 168] on input "a. Put the feature on hold, proceed with the current development, and decide la…" at bounding box center [584, 164] width 0 height 8
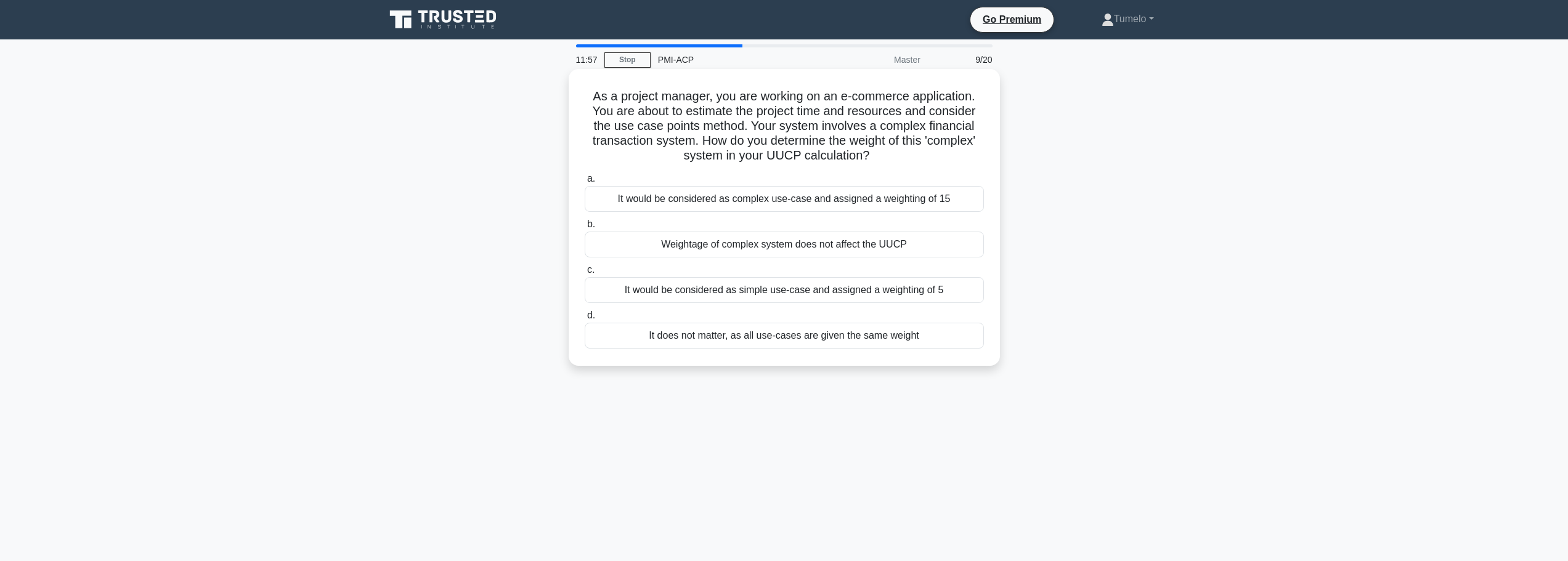
click at [796, 197] on div "It would be considered as complex use-case and assigned a weighting of 15" at bounding box center [783, 199] width 399 height 26
click at [584, 183] on input "a. It would be considered as complex use-case and assigned a weighting of 15" at bounding box center [584, 178] width 0 height 8
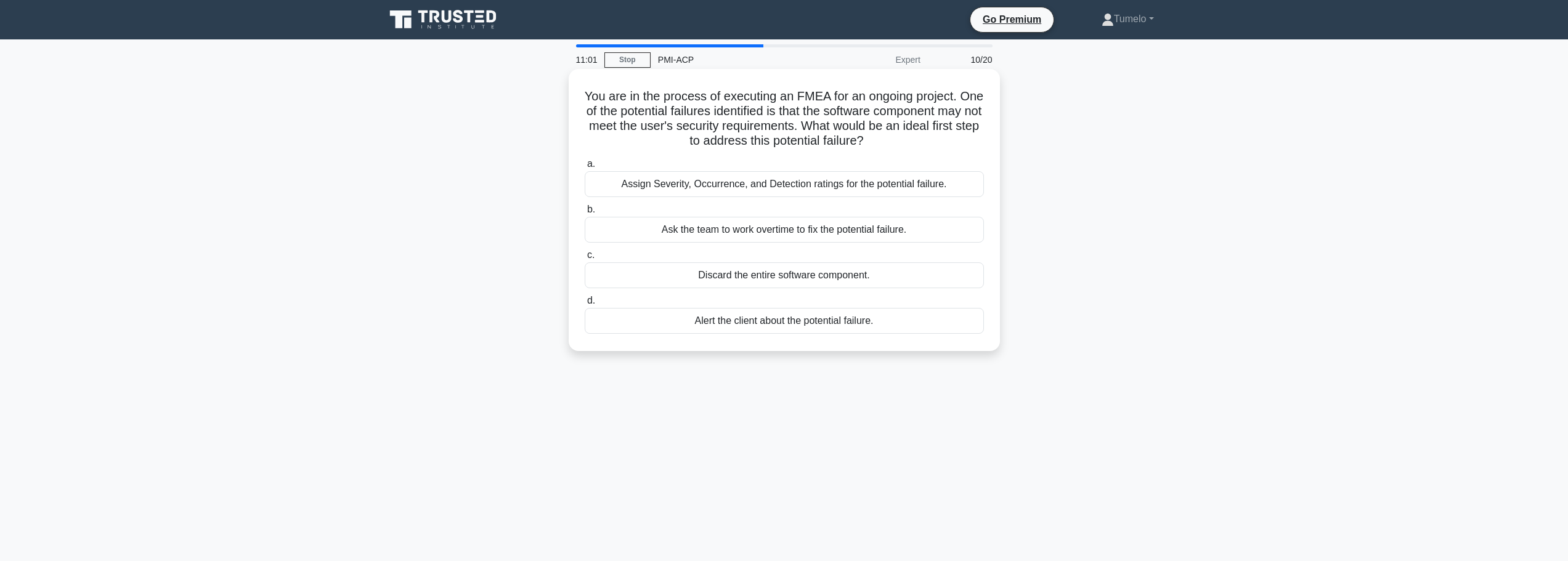
click at [804, 188] on div "Assign Severity, Occurrence, and Detection ratings for the potential failure." at bounding box center [783, 184] width 399 height 26
click at [584, 168] on input "a. Assign Severity, Occurrence, and Detection ratings for the potential failure." at bounding box center [584, 164] width 0 height 8
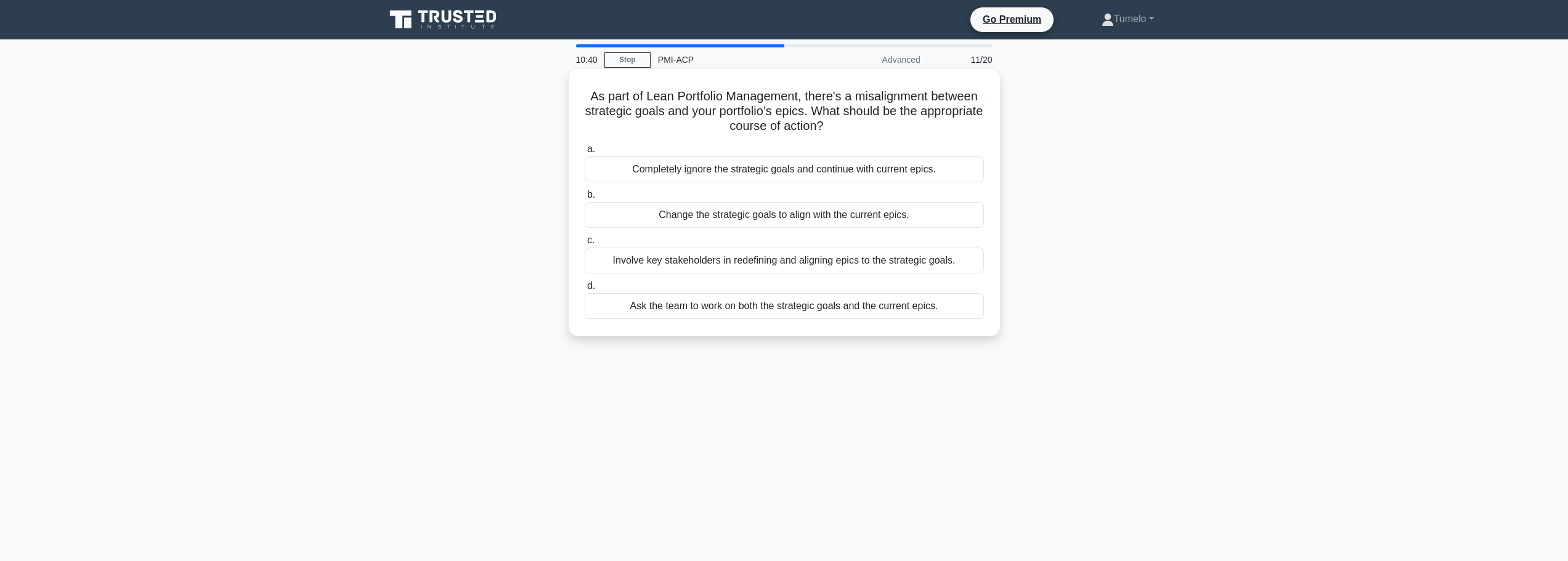
click at [775, 265] on div "Involve key stakeholders in redefining and aligning epics to the strategic goal…" at bounding box center [783, 260] width 399 height 26
click at [584, 244] on input "c. Involve key stakeholders in redefining and aligning epics to the strategic g…" at bounding box center [584, 240] width 0 height 8
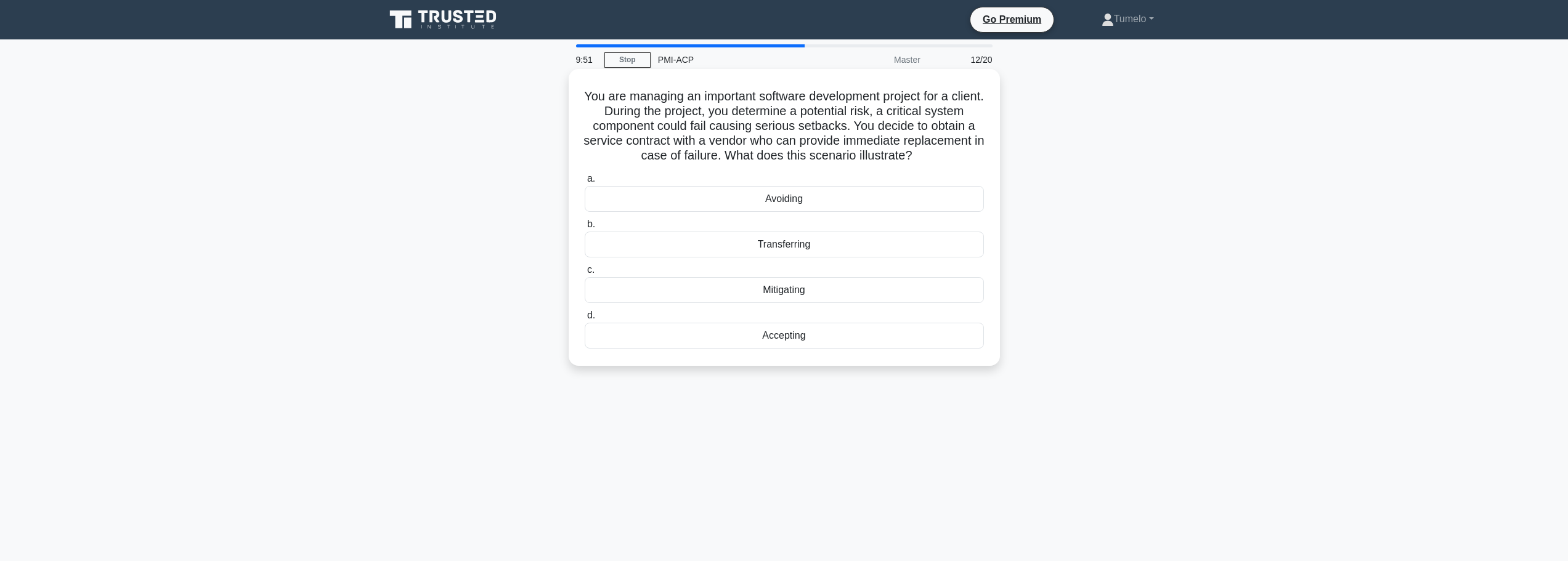
click at [798, 245] on div "Transferring" at bounding box center [783, 244] width 399 height 26
click at [584, 228] on input "b. Transferring" at bounding box center [584, 224] width 0 height 8
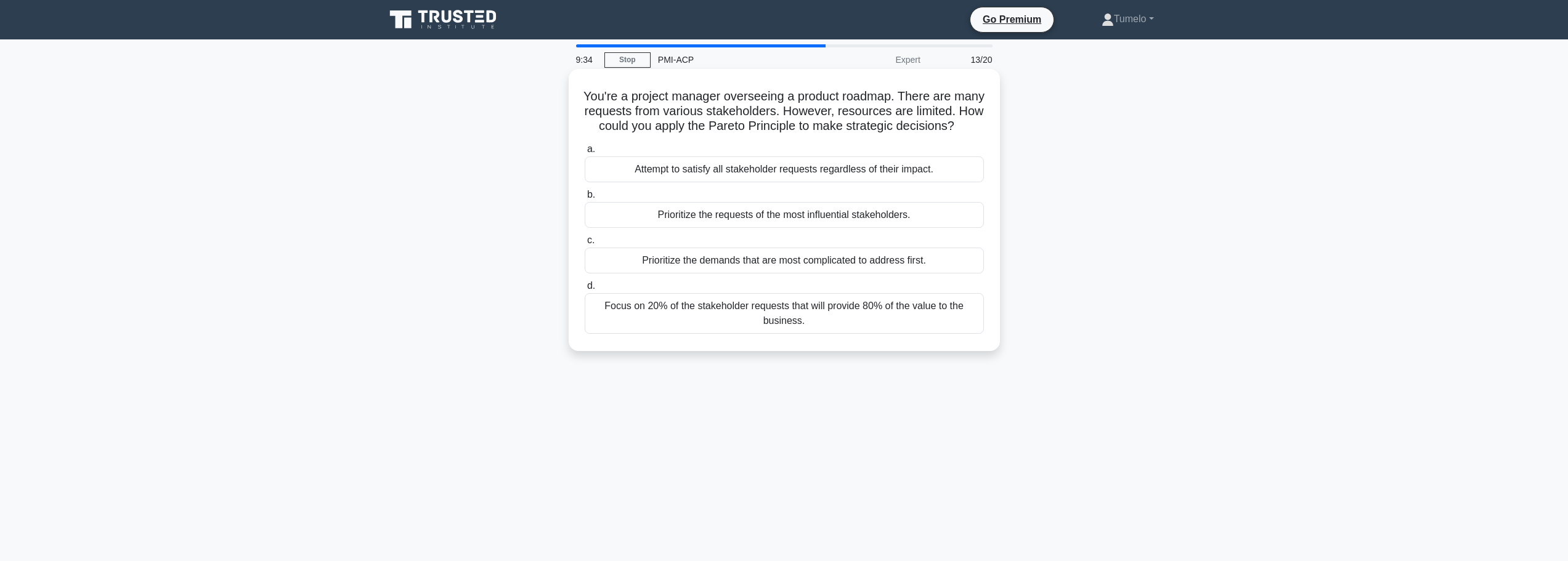
click at [818, 326] on div "Focus on 20% of the stakeholder requests that will provide 80% of the value to …" at bounding box center [783, 314] width 399 height 41
click at [584, 290] on input "d. Focus on 20% of the stakeholder requests that will provide 80% of the value …" at bounding box center [584, 285] width 0 height 8
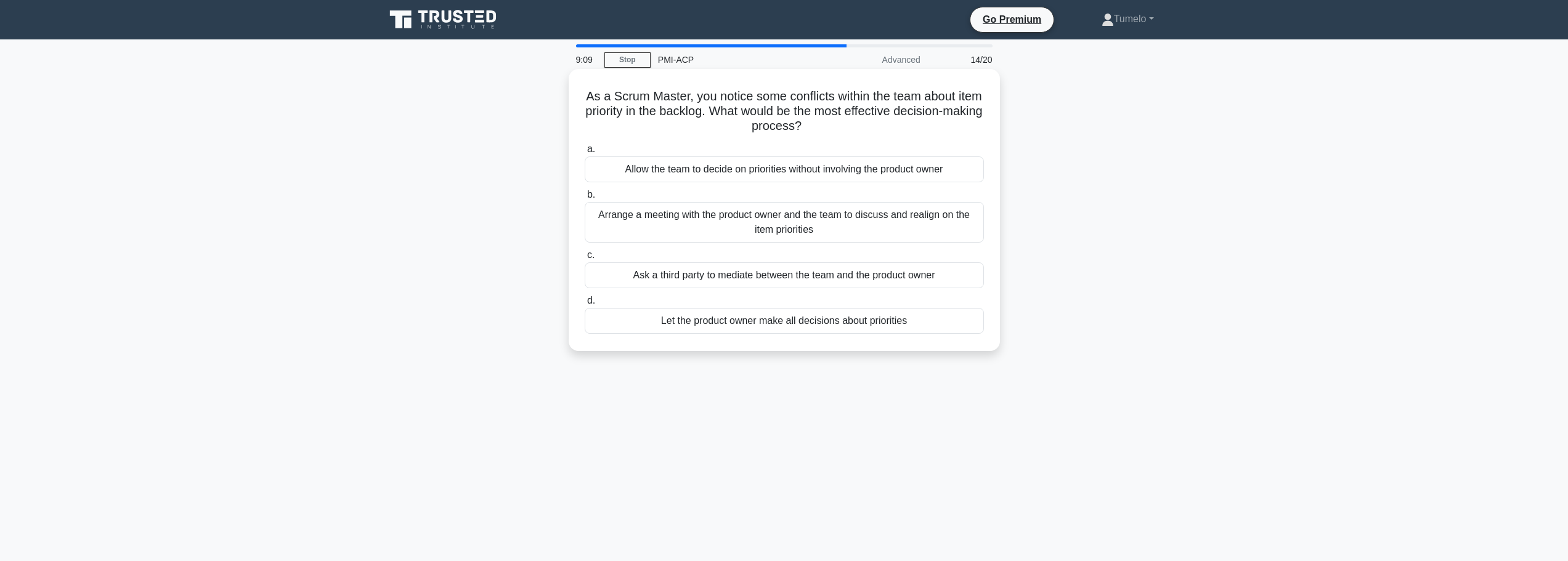
click at [845, 231] on div "Arrange a meeting with the product owner and the team to discuss and realign on…" at bounding box center [783, 222] width 399 height 41
click at [584, 199] on input "b. Arrange a meeting with the product owner and the team to discuss and realign…" at bounding box center [584, 194] width 0 height 8
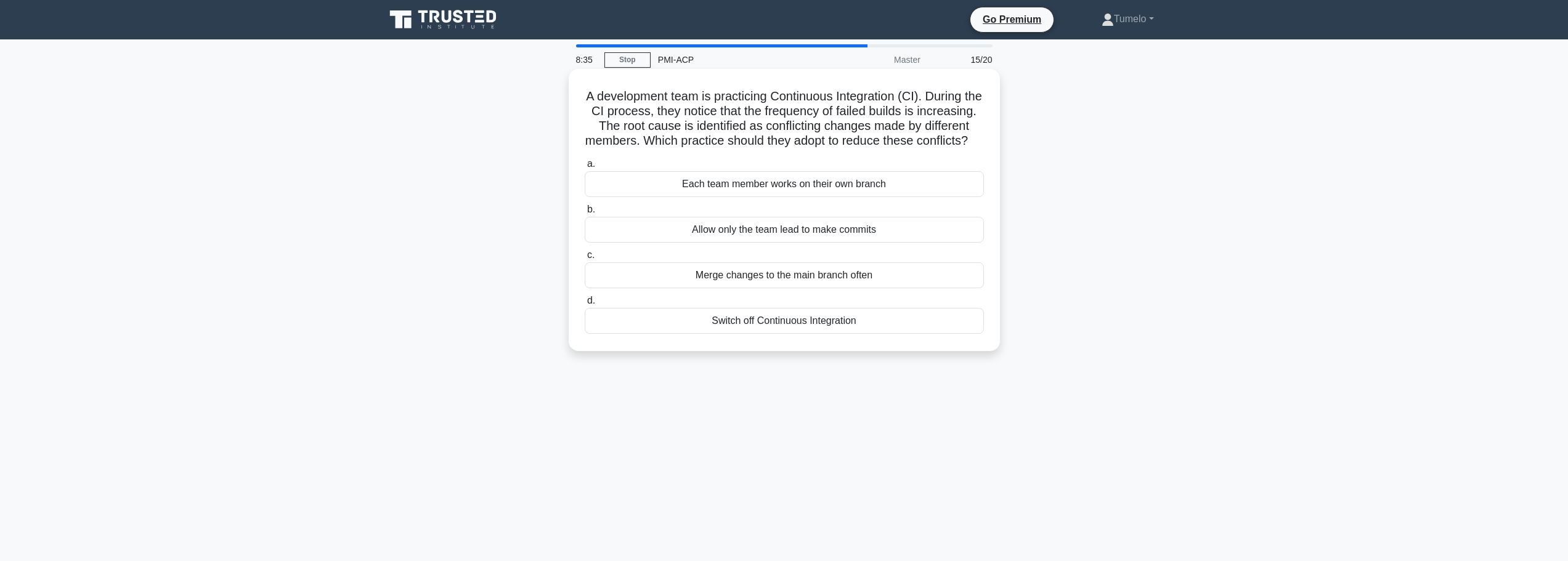
click at [776, 288] on div "Merge changes to the main branch often" at bounding box center [783, 275] width 399 height 26
click at [584, 259] on input "c. Merge changes to the main branch often" at bounding box center [584, 255] width 0 height 8
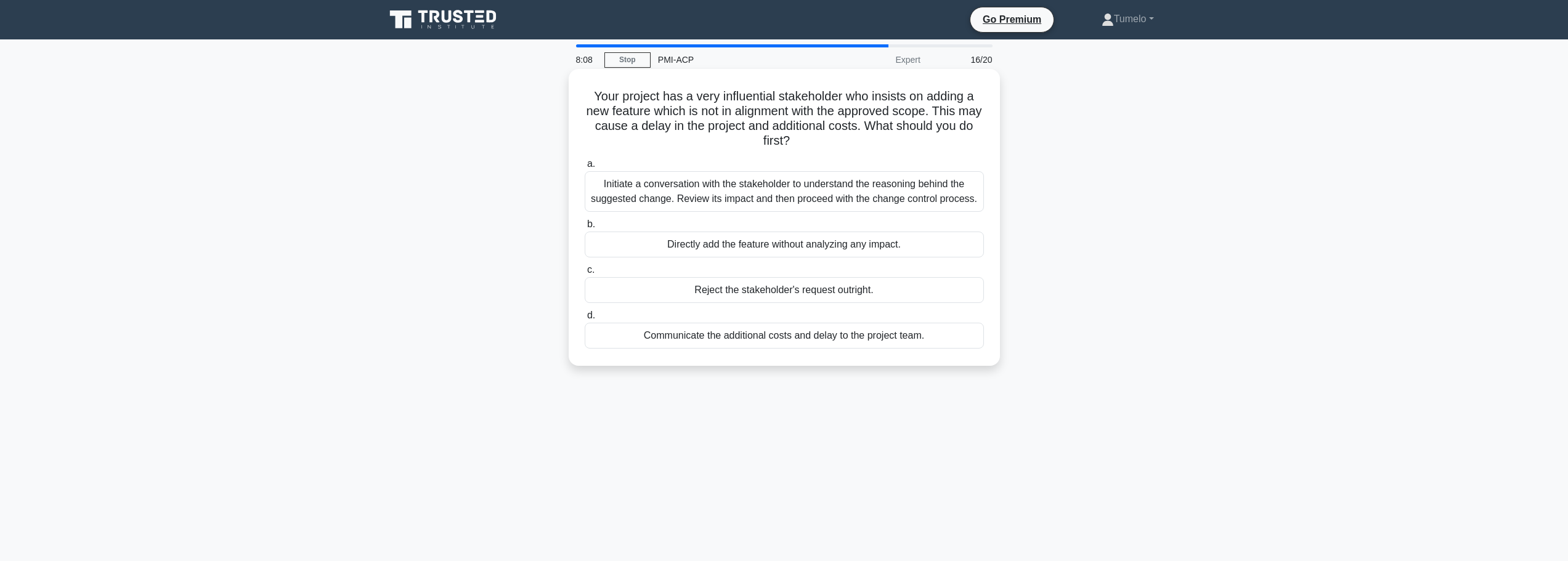
click at [877, 200] on div "Initiate a conversation with the stakeholder to understand the reasoning behind…" at bounding box center [783, 191] width 399 height 41
click at [584, 168] on input "a. Initiate a conversation with the stakeholder to understand the reasoning beh…" at bounding box center [584, 164] width 0 height 8
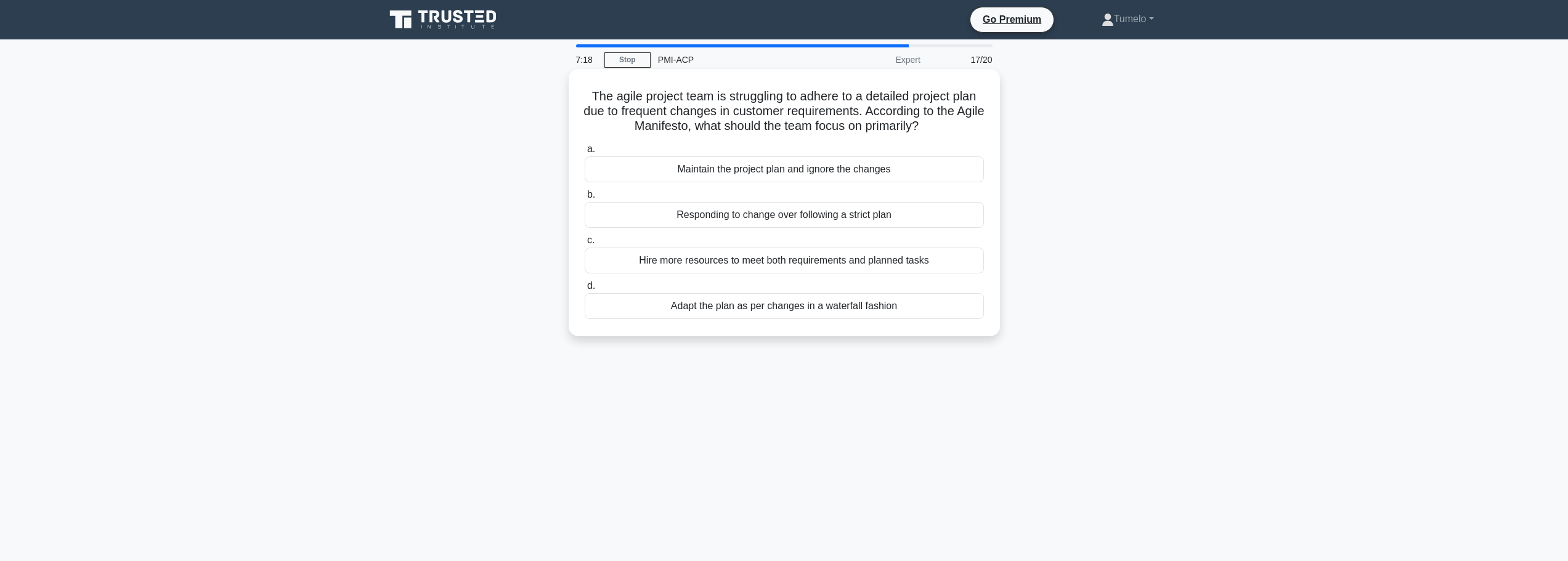
click at [842, 214] on div "Responding to change over following a strict plan" at bounding box center [783, 215] width 399 height 26
click at [584, 199] on input "b. Responding to change over following a strict plan" at bounding box center [584, 194] width 0 height 8
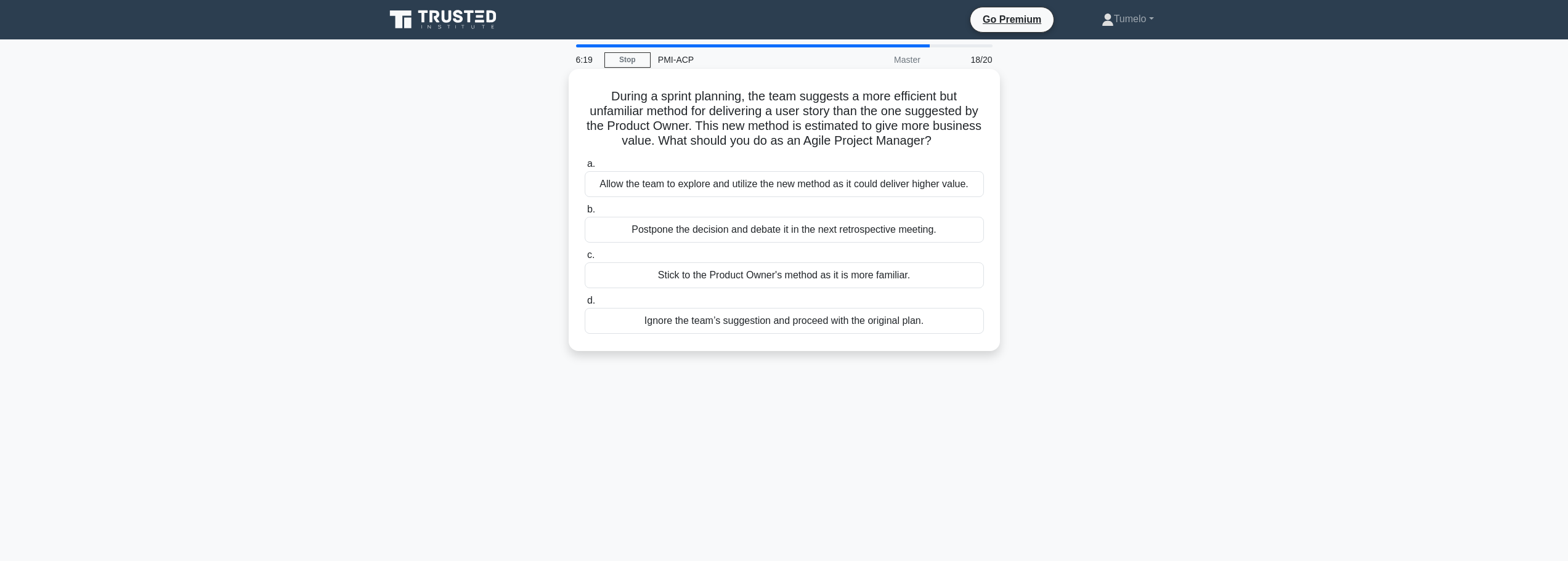
click at [836, 187] on div "Allow the team to explore and utilize the new method as it could deliver higher…" at bounding box center [783, 184] width 399 height 26
click at [584, 168] on input "a. Allow the team to explore and utilize the new method as it could deliver hig…" at bounding box center [584, 164] width 0 height 8
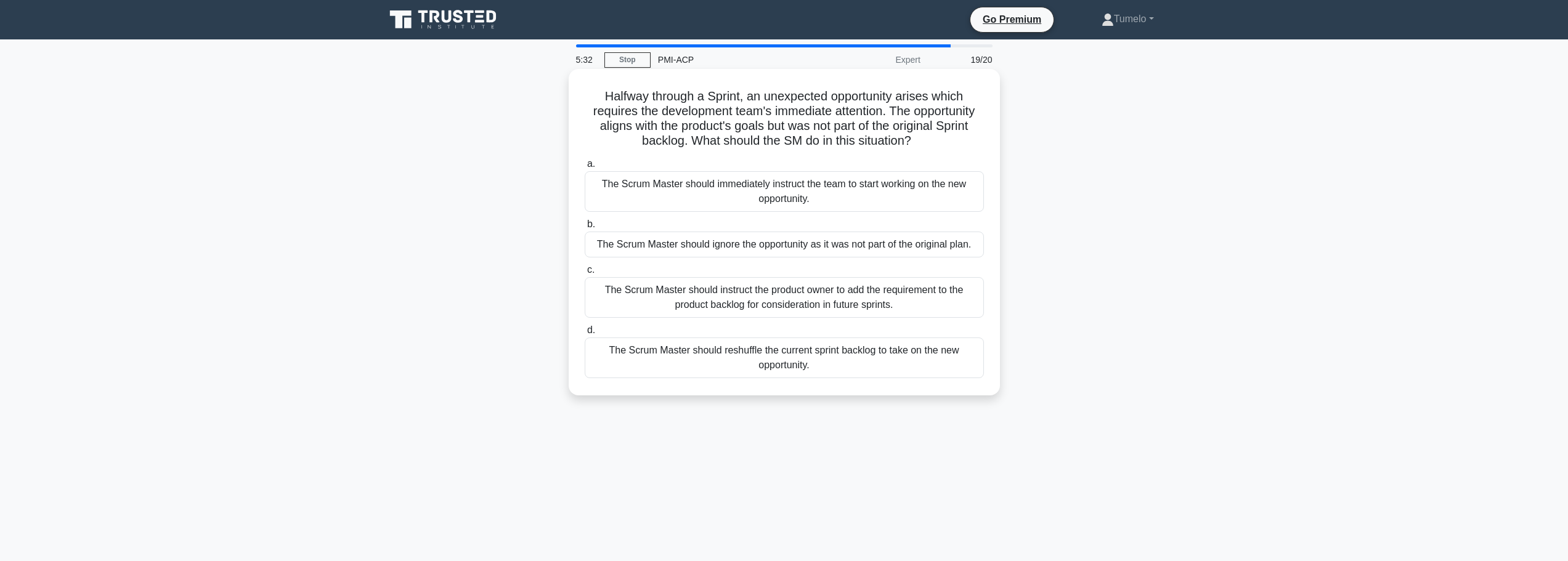
click at [809, 307] on div "The Scrum Master should instruct the product owner to add the requirement to th…" at bounding box center [783, 298] width 399 height 41
click at [584, 274] on input "c. The Scrum Master should instruct the product owner to add the requirement to…" at bounding box center [584, 269] width 0 height 8
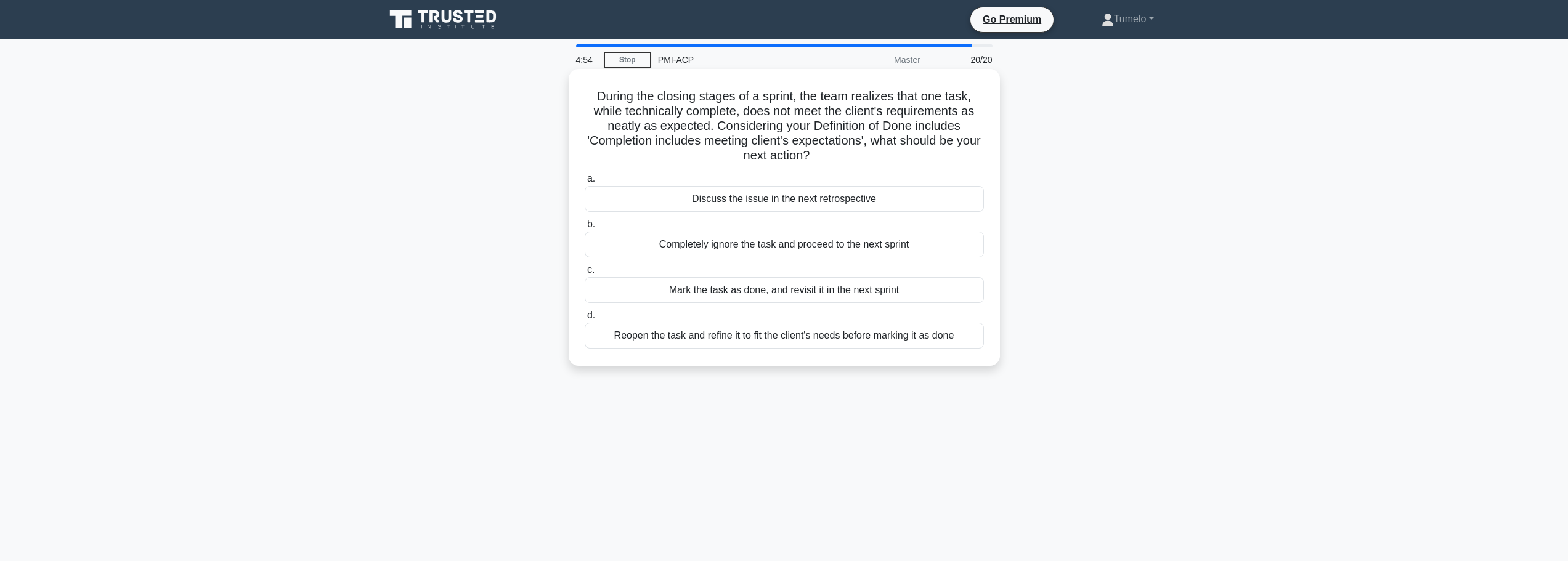
click at [757, 340] on div "Reopen the task and refine it to fit the client's needs before marking it as do…" at bounding box center [783, 336] width 399 height 26
click at [584, 320] on input "d. Reopen the task and refine it to fit the client's needs before marking it as…" at bounding box center [584, 315] width 0 height 8
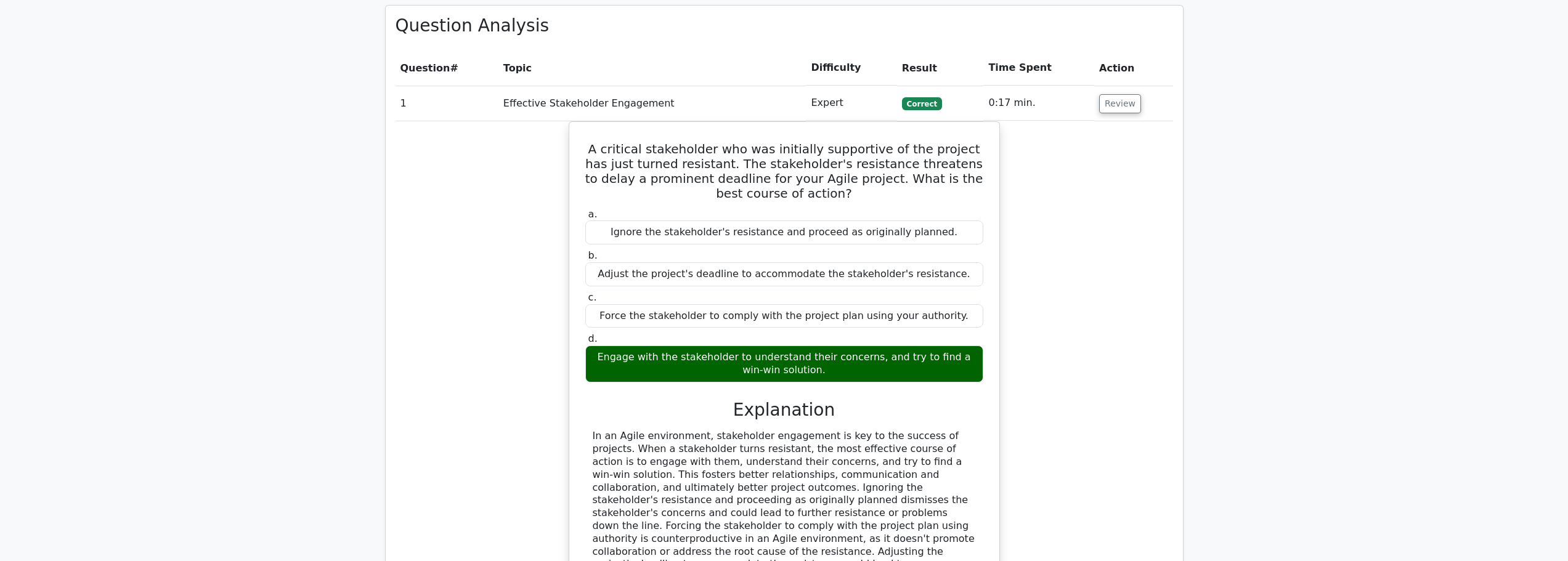
scroll to position [1170, 0]
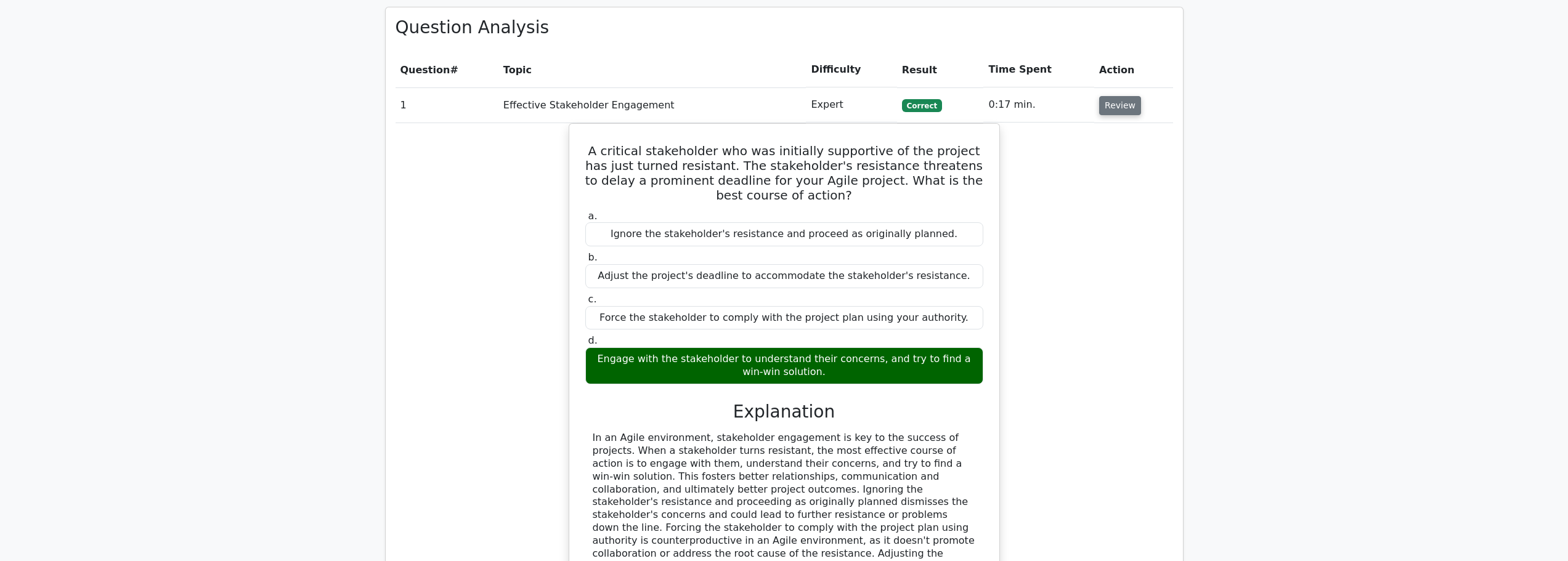
click at [1121, 96] on button "Review" at bounding box center [1120, 105] width 42 height 19
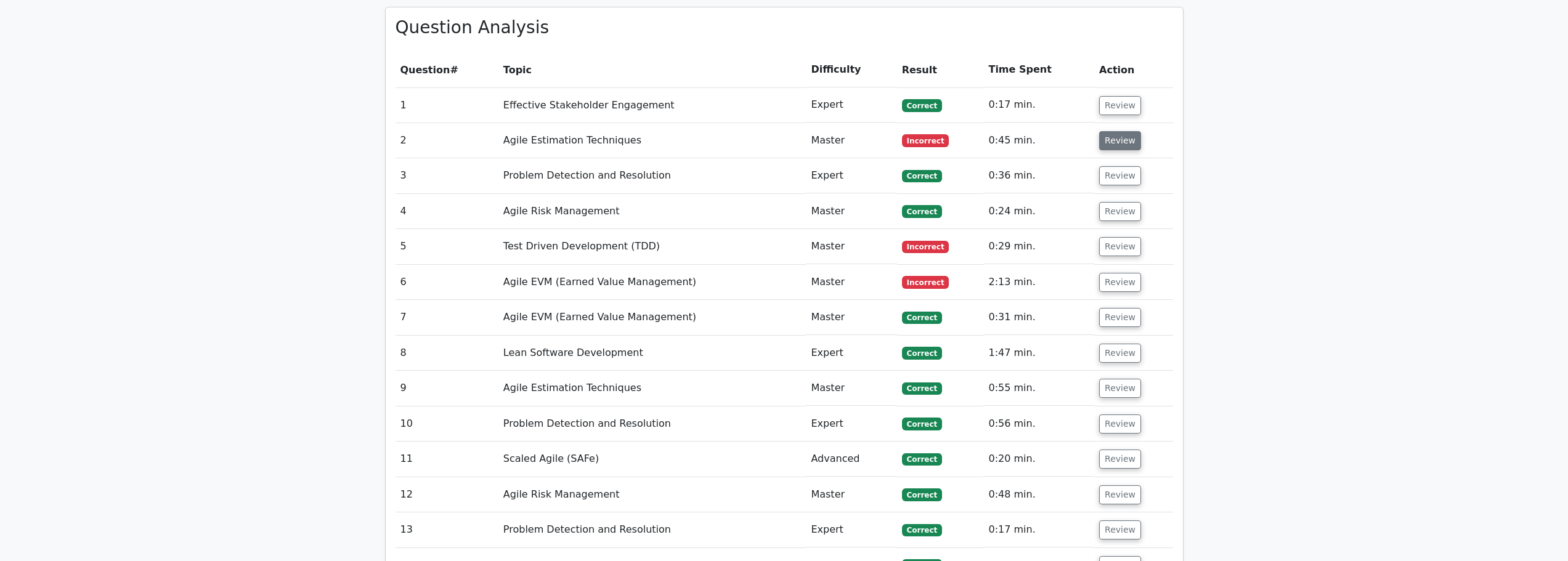
click at [1108, 131] on button "Review" at bounding box center [1120, 140] width 42 height 19
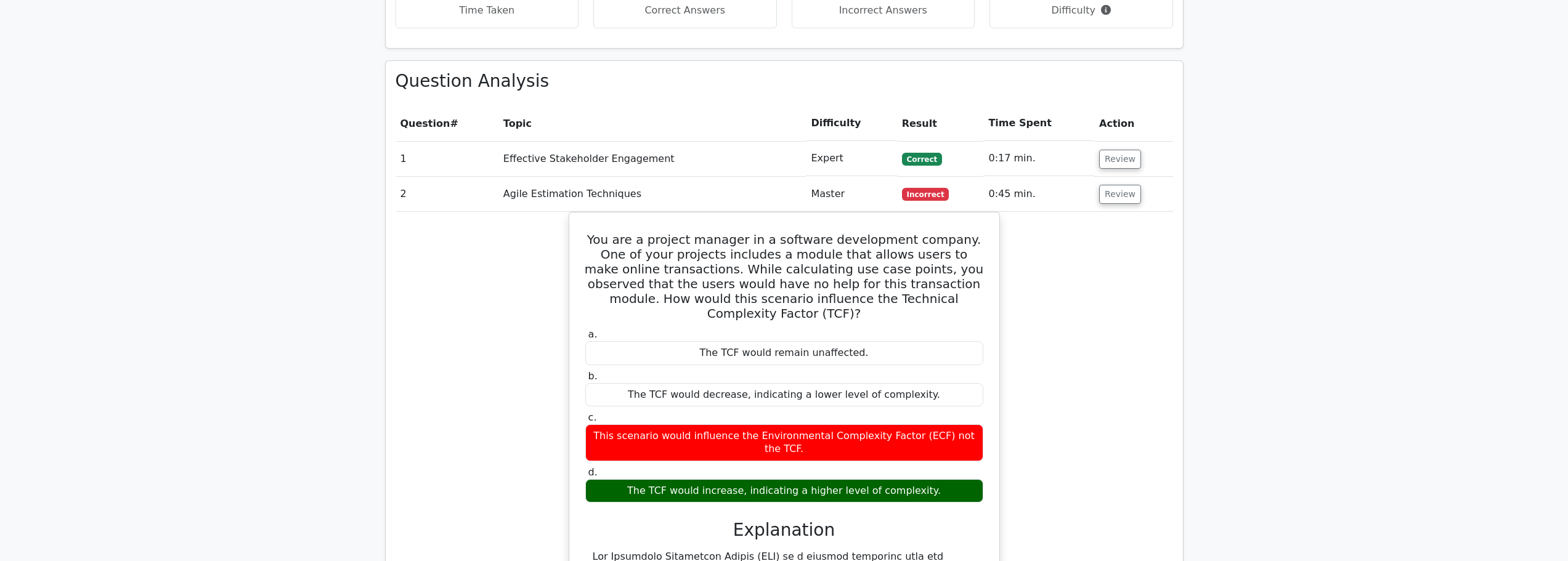
scroll to position [1108, 0]
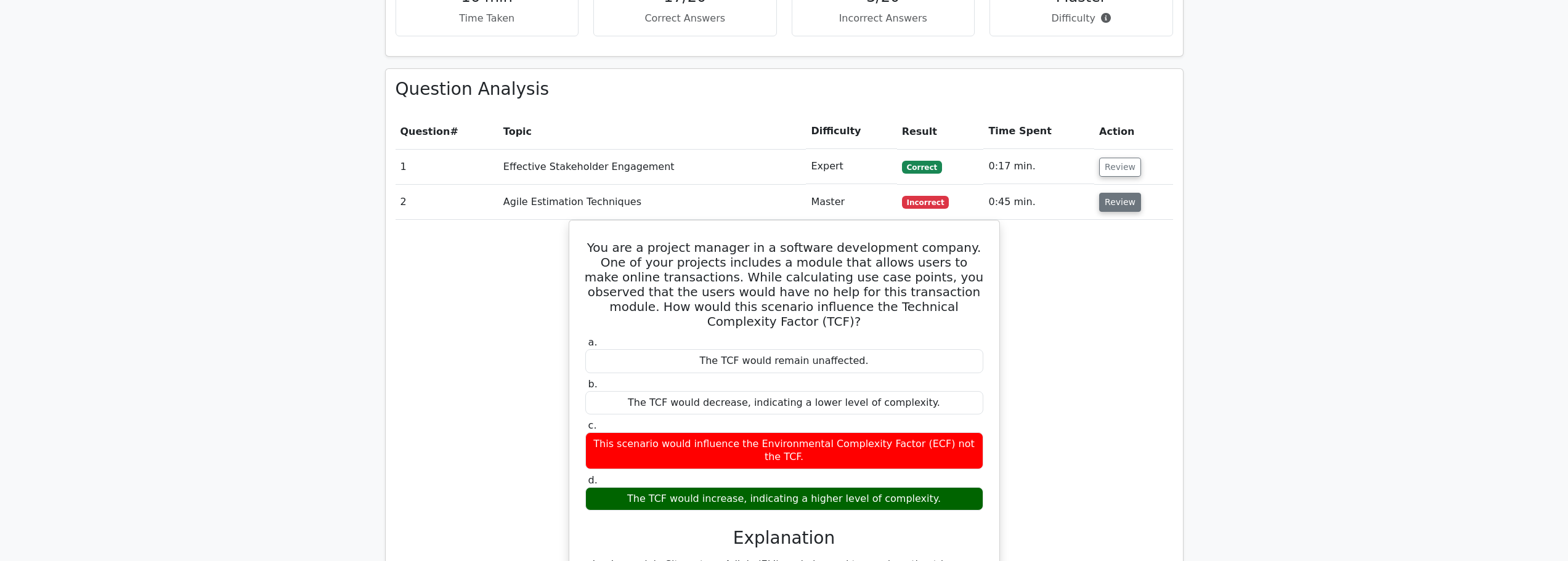
click at [1125, 193] on button "Review" at bounding box center [1120, 202] width 42 height 19
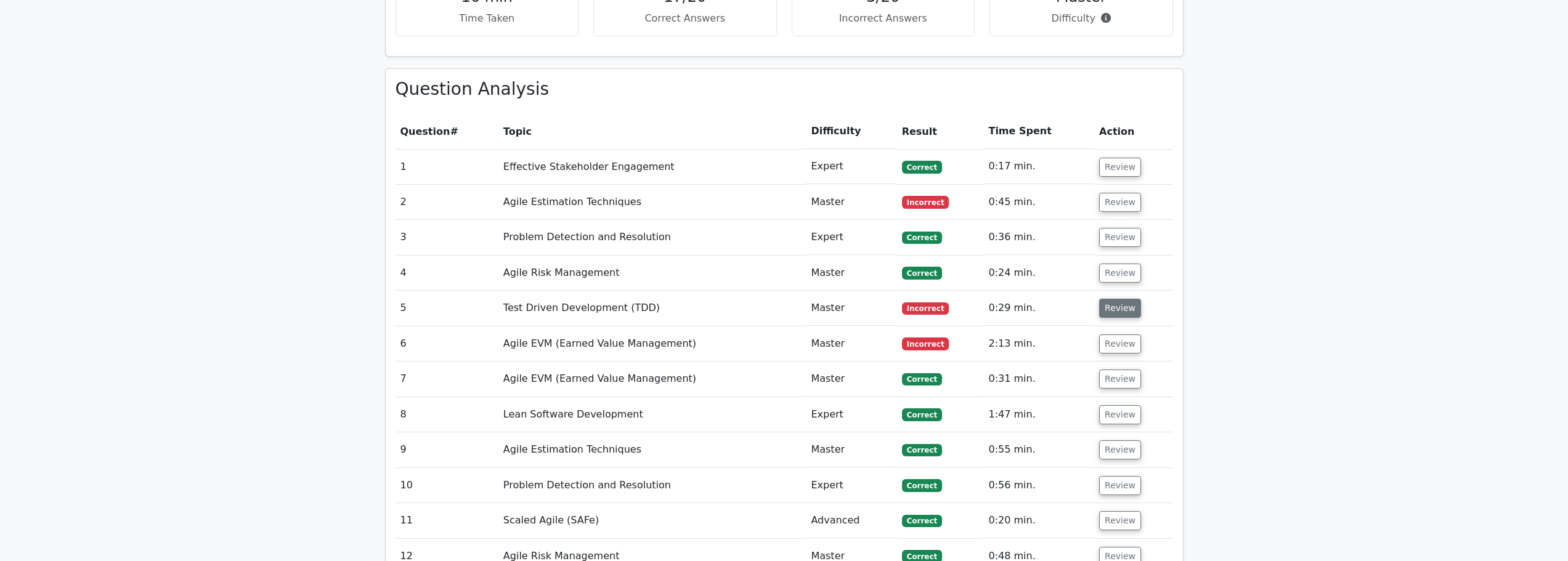
click at [1111, 298] on button "Review" at bounding box center [1120, 307] width 42 height 19
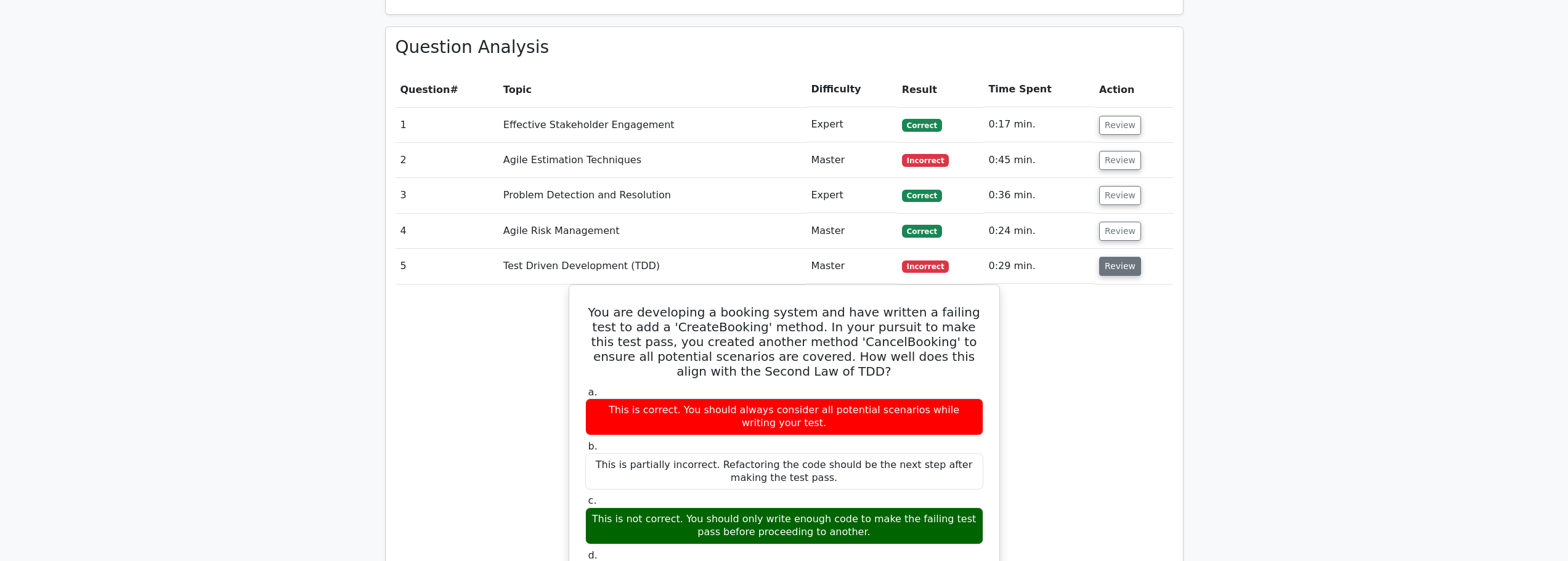
scroll to position [1170, 0]
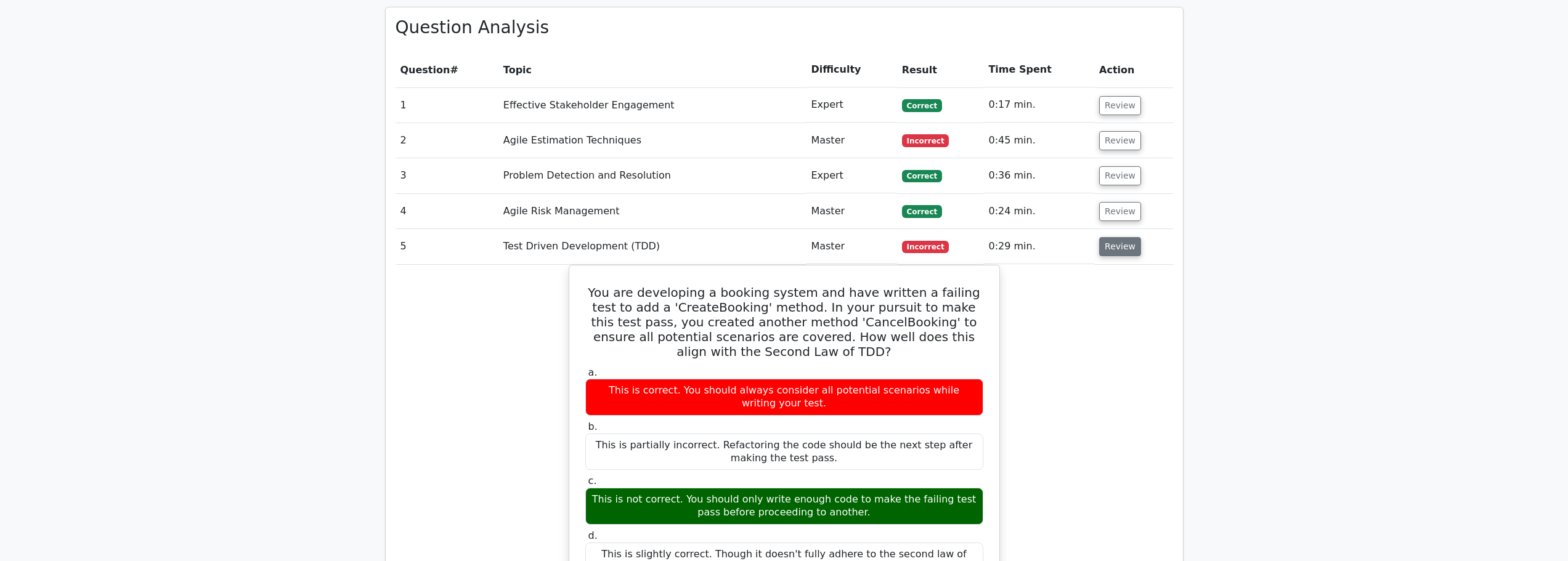
click at [1121, 237] on button "Review" at bounding box center [1120, 246] width 42 height 19
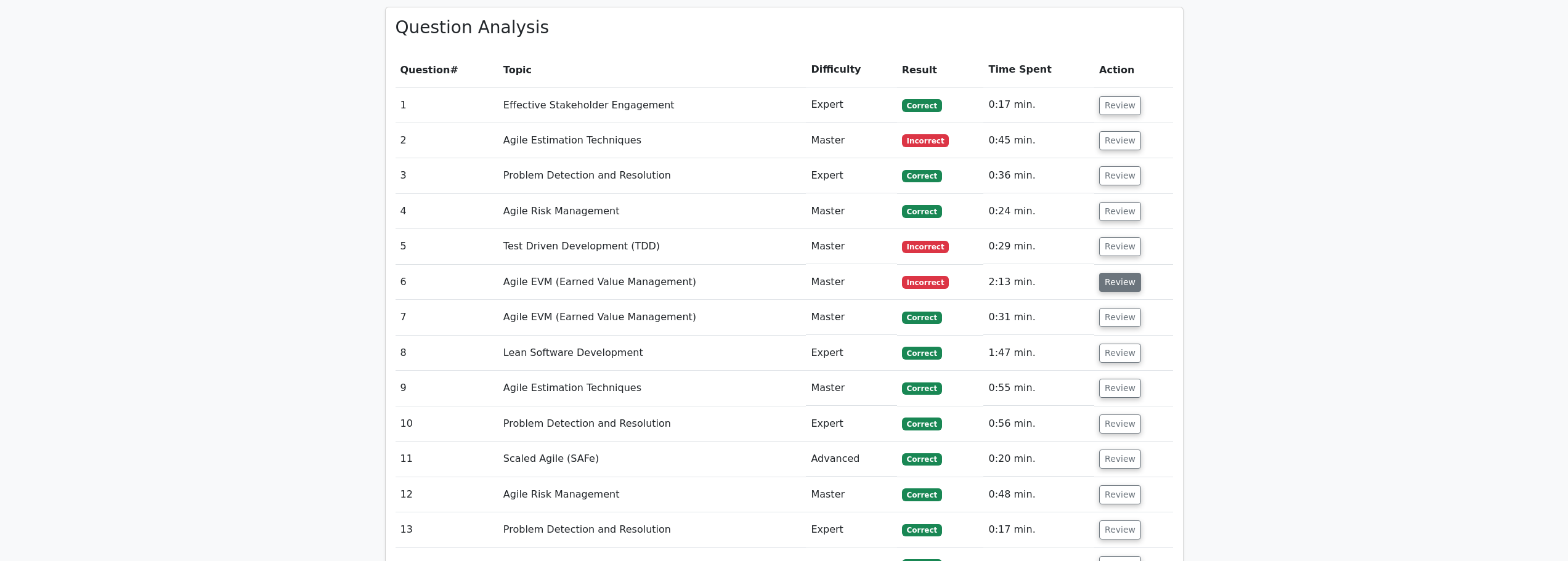
click at [1116, 273] on button "Review" at bounding box center [1120, 282] width 42 height 19
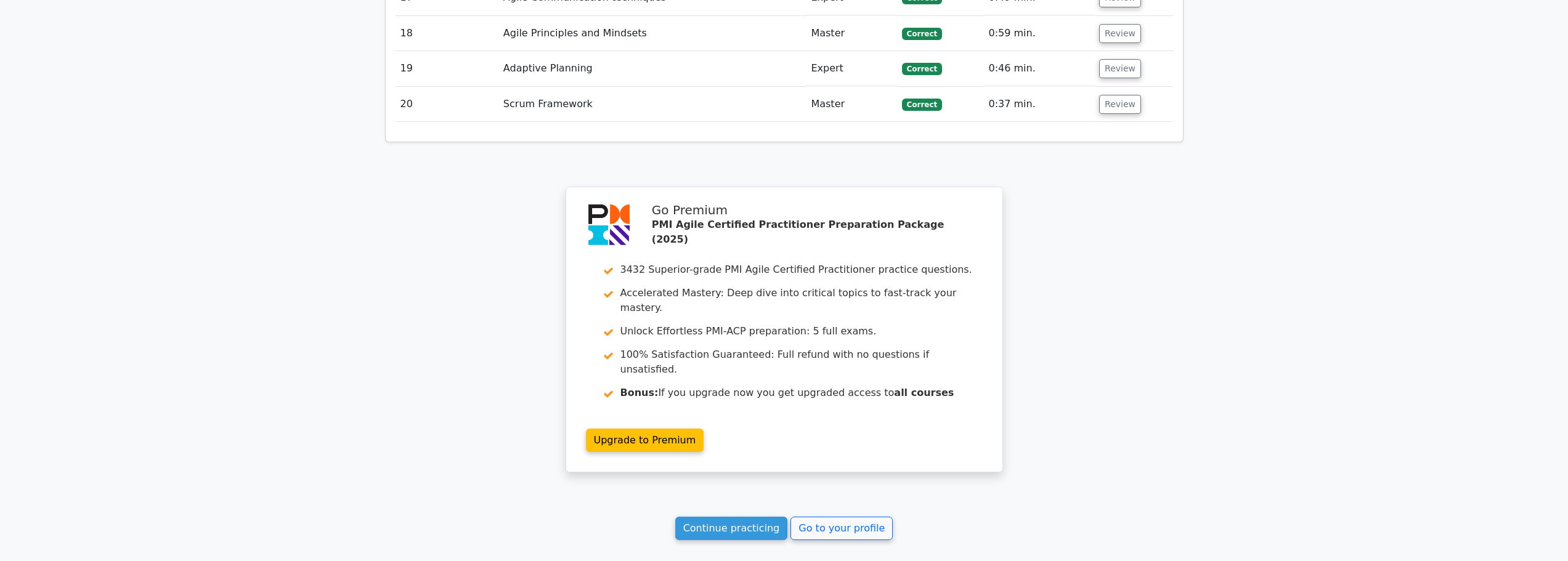
scroll to position [2477, 0]
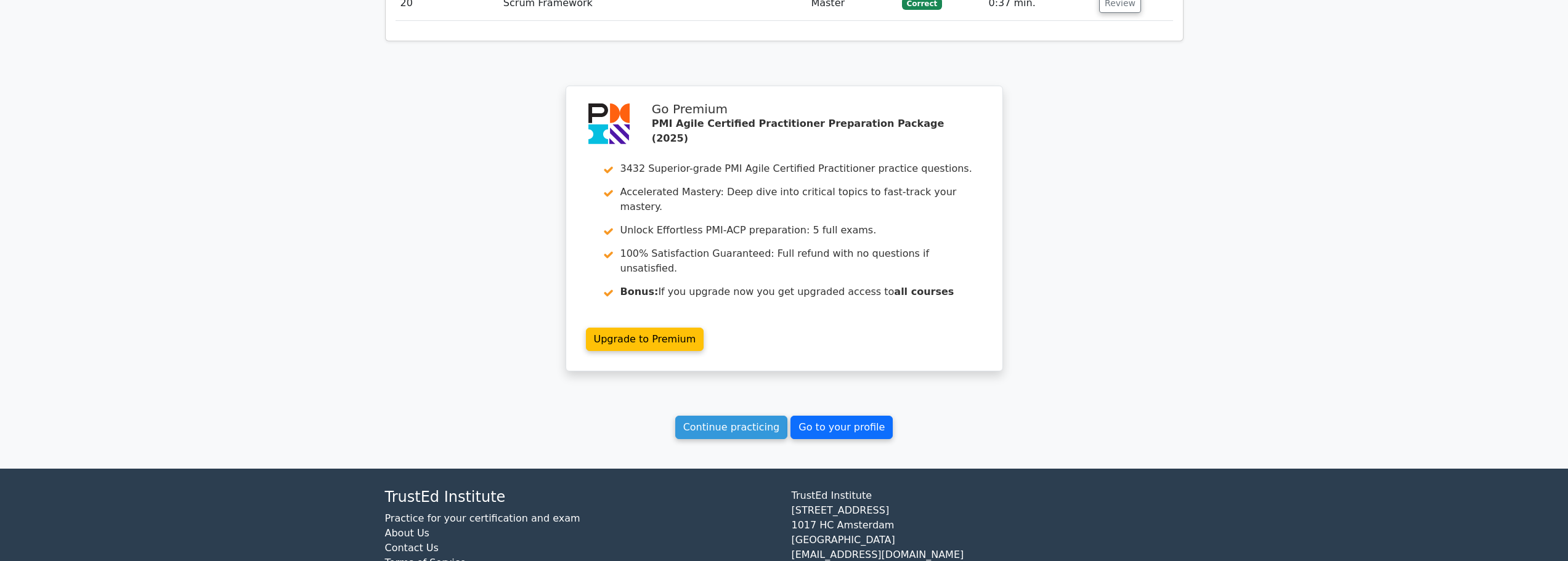
click at [871, 415] on link "Go to your profile" at bounding box center [841, 427] width 103 height 24
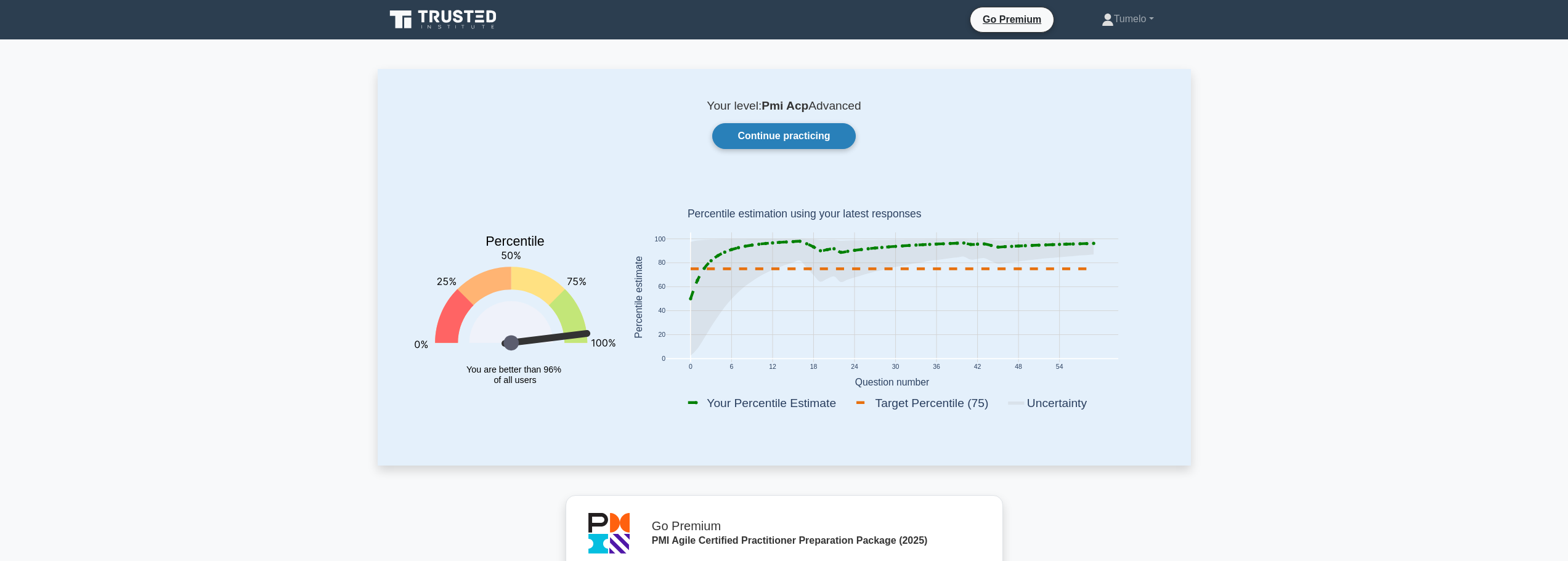
click at [795, 131] on link "Continue practicing" at bounding box center [783, 136] width 143 height 26
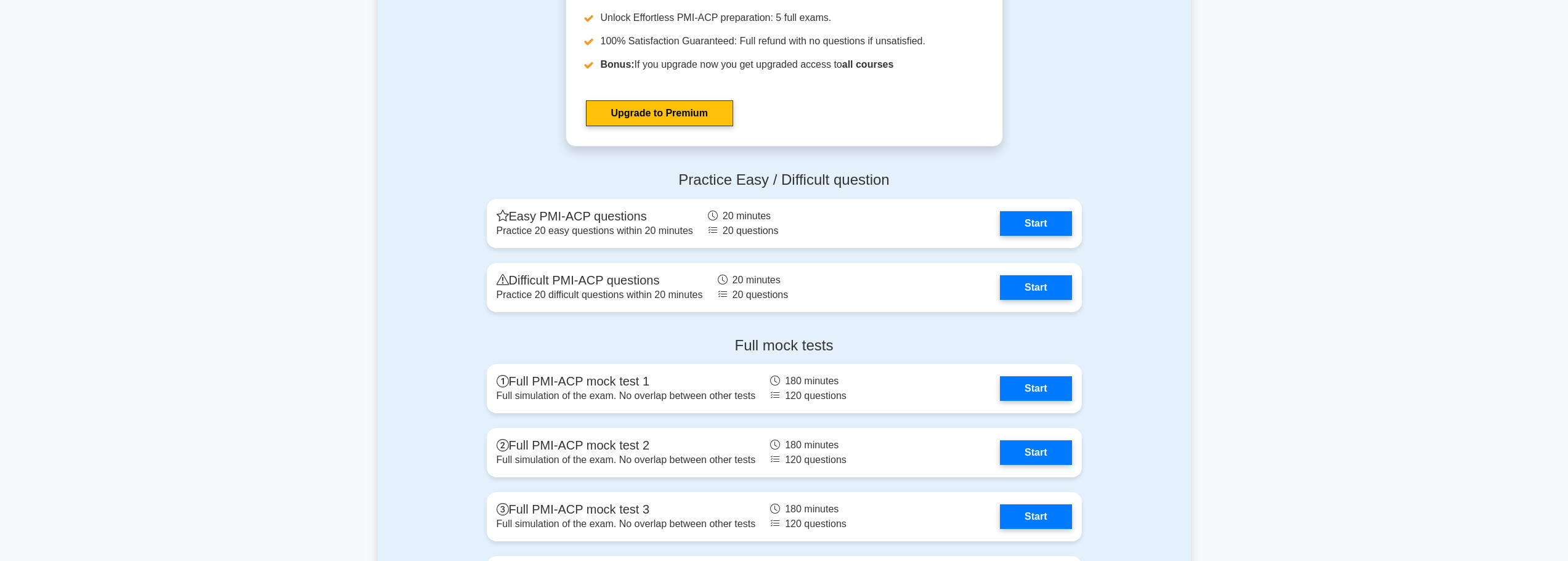
scroll to position [3447, 0]
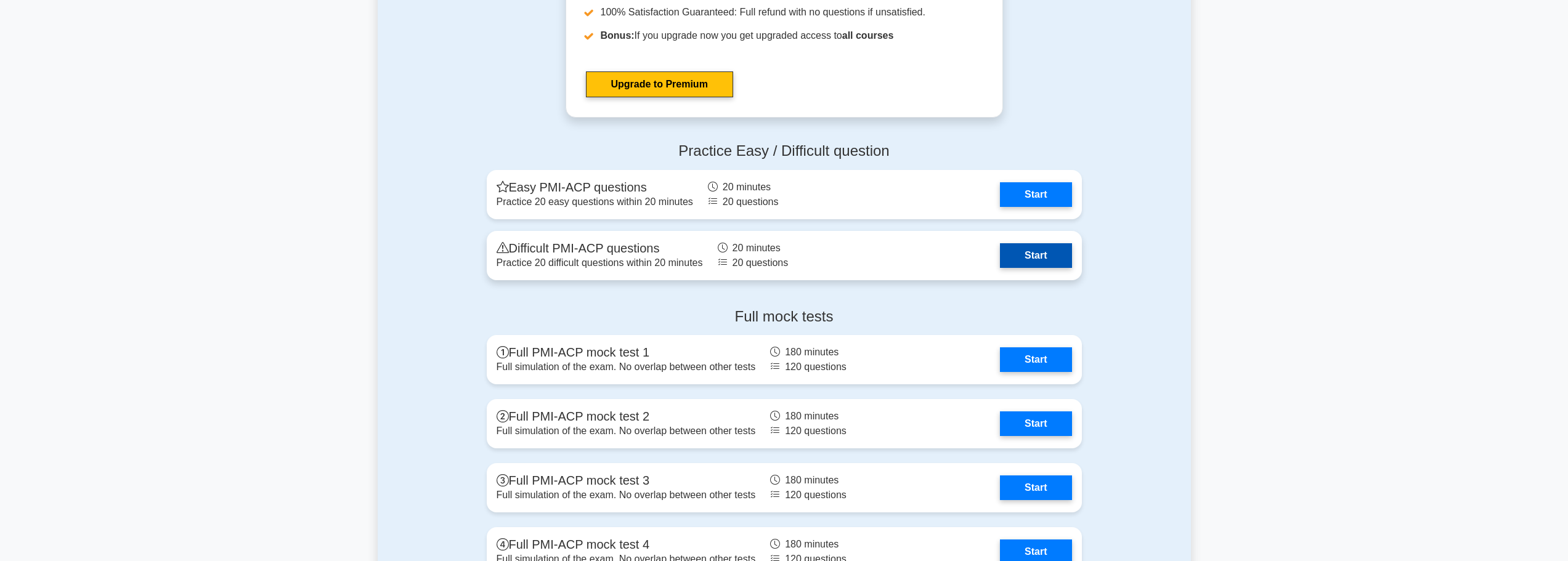
click at [1044, 257] on link "Start" at bounding box center [1035, 255] width 71 height 24
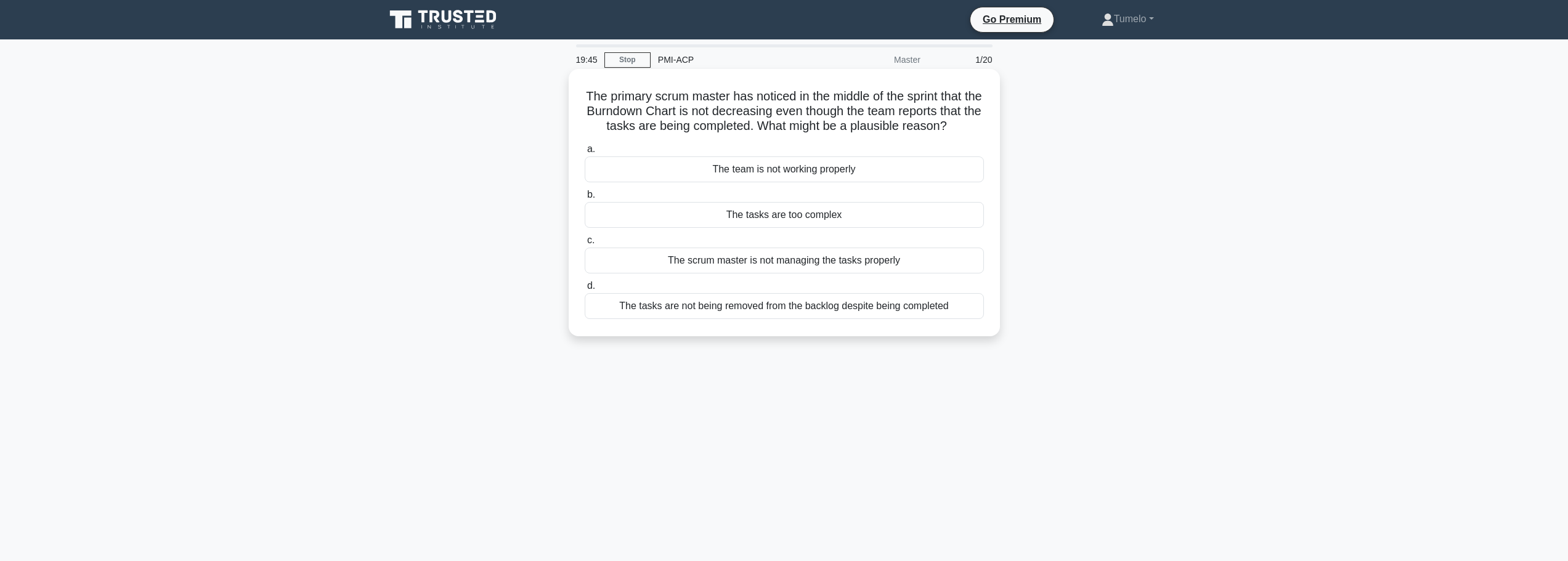
click at [746, 319] on div "The tasks are not being removed from the backlog despite being completed" at bounding box center [783, 306] width 399 height 26
click at [584, 290] on input "d. The tasks are not being removed from the backlog despite being completed" at bounding box center [584, 285] width 0 height 8
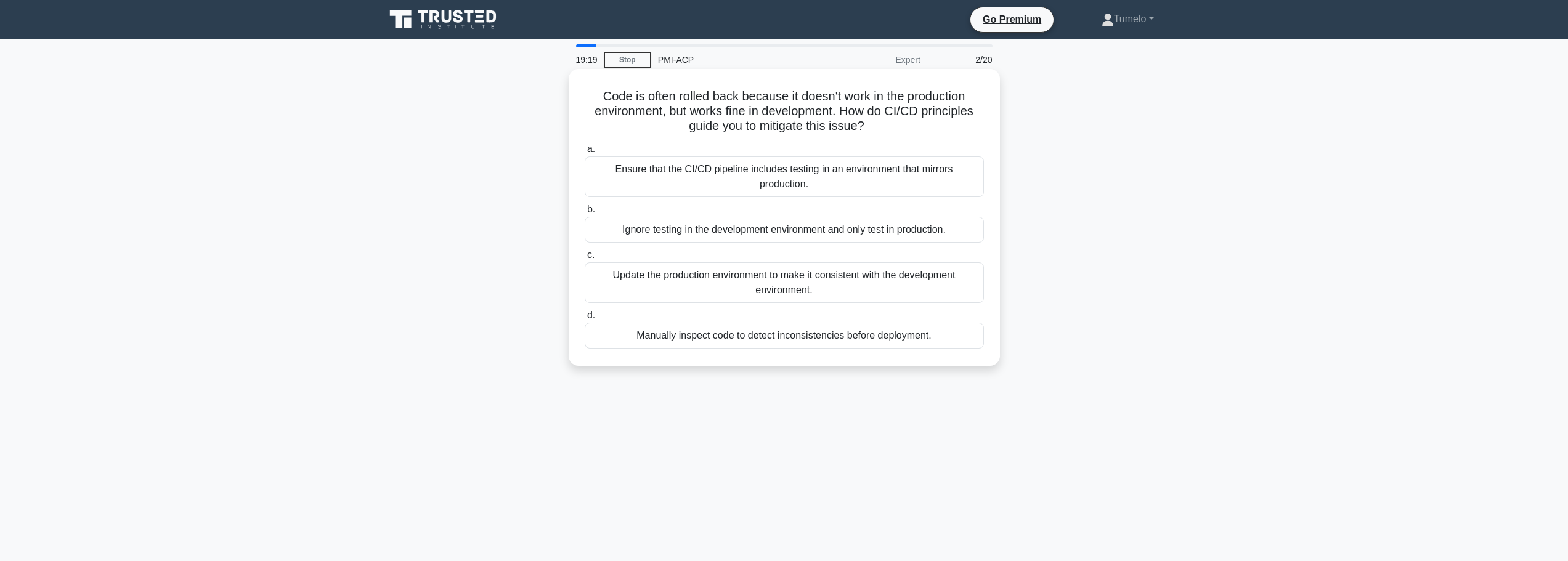
click at [845, 182] on div "Ensure that the CI/CD pipeline includes testing in an environment that mirrors …" at bounding box center [783, 177] width 399 height 41
click at [584, 153] on input "a. Ensure that the CI/CD pipeline includes testing in an environment that mirro…" at bounding box center [584, 149] width 0 height 8
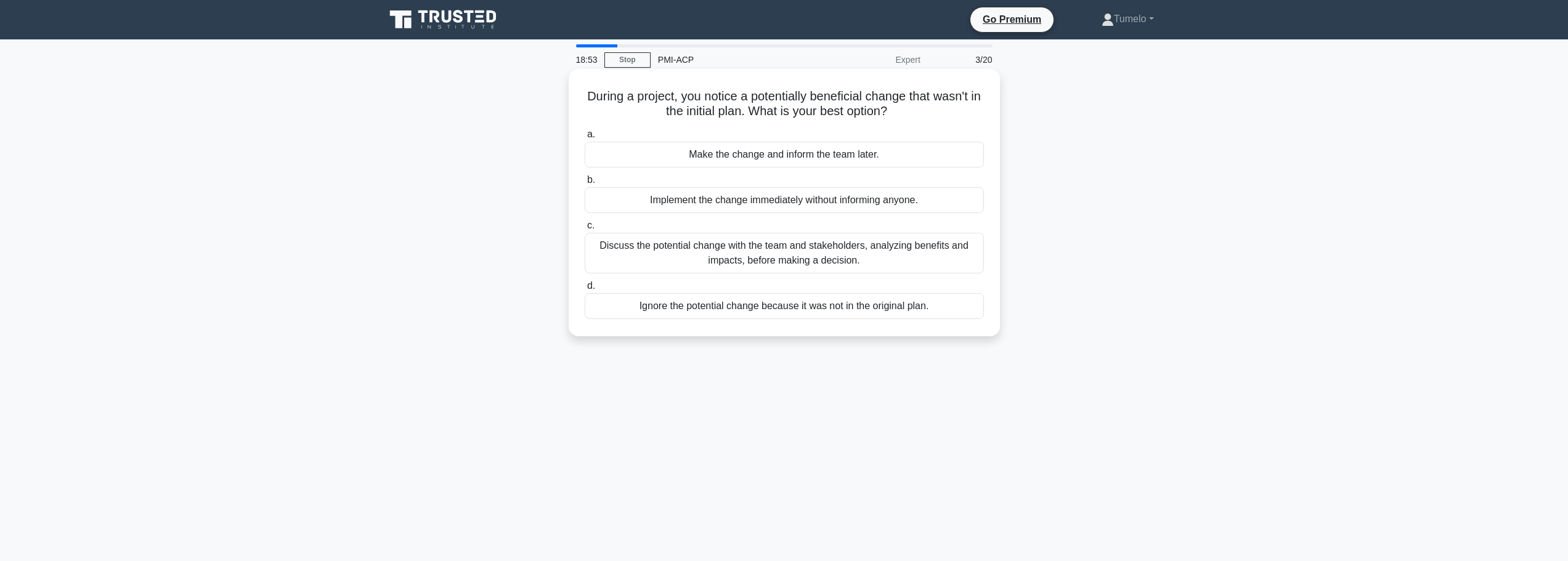
click at [855, 259] on div "Discuss the potential change with the team and stakeholders, analyzing benefits…" at bounding box center [783, 253] width 399 height 41
click at [584, 229] on input "c. Discuss the potential change with the team and stakeholders, analyzing benef…" at bounding box center [584, 225] width 0 height 8
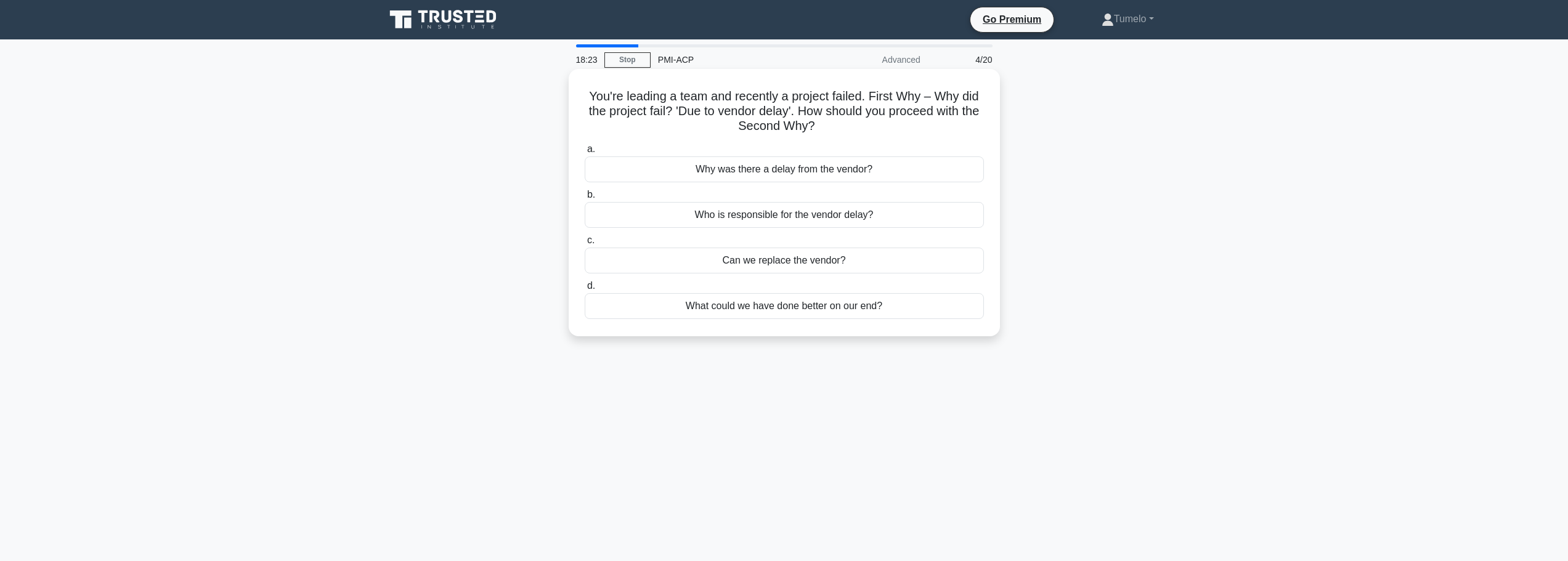
click at [786, 168] on div "Why was there a delay from the vendor?" at bounding box center [783, 169] width 399 height 26
click at [584, 153] on input "a. Why was there a delay from the vendor?" at bounding box center [584, 149] width 0 height 8
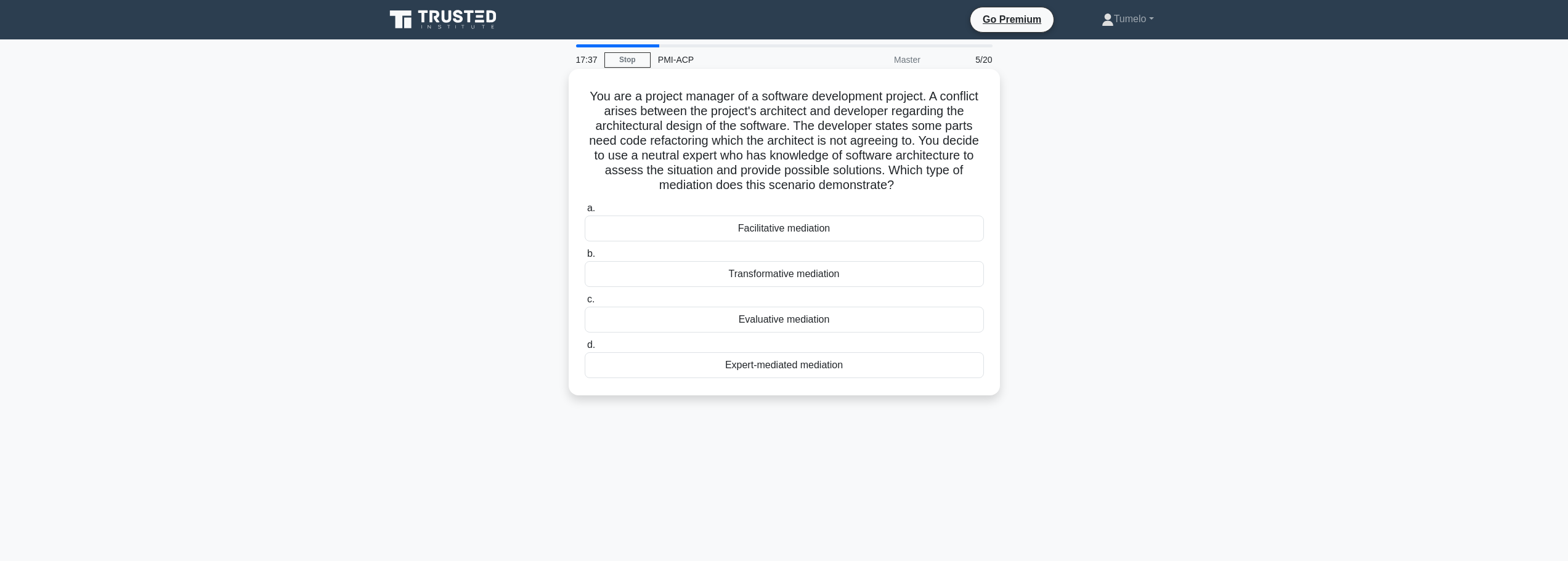
click at [839, 368] on div "Expert-mediated mediation" at bounding box center [783, 365] width 399 height 26
click at [584, 349] on input "d. Expert-mediated mediation" at bounding box center [584, 345] width 0 height 8
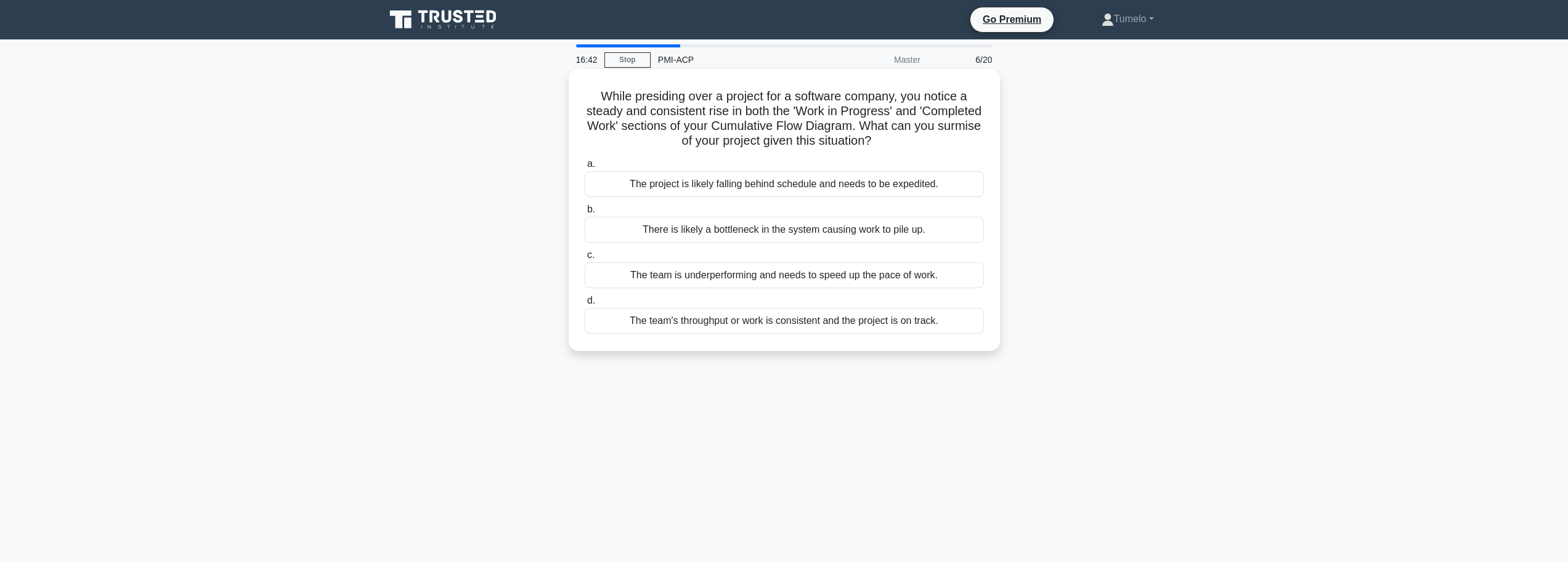
click at [783, 231] on div "There is likely a bottleneck in the system causing work to pile up." at bounding box center [783, 229] width 399 height 26
click at [584, 213] on input "b. There is likely a bottleneck in the system causing work to pile up." at bounding box center [584, 210] width 0 height 8
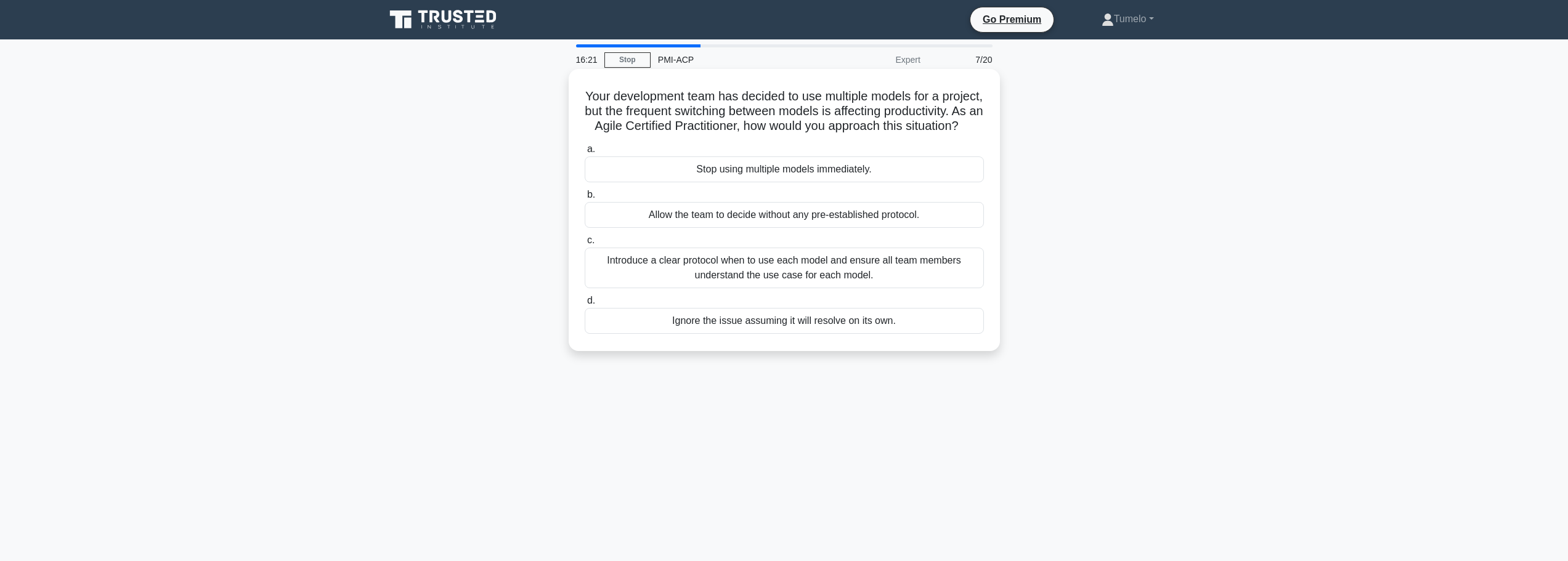
click at [797, 284] on div "Introduce a clear protocol when to use each model and ensure all team members u…" at bounding box center [783, 268] width 399 height 41
click at [584, 244] on input "c. Introduce a clear protocol when to use each model and ensure all team member…" at bounding box center [584, 240] width 0 height 8
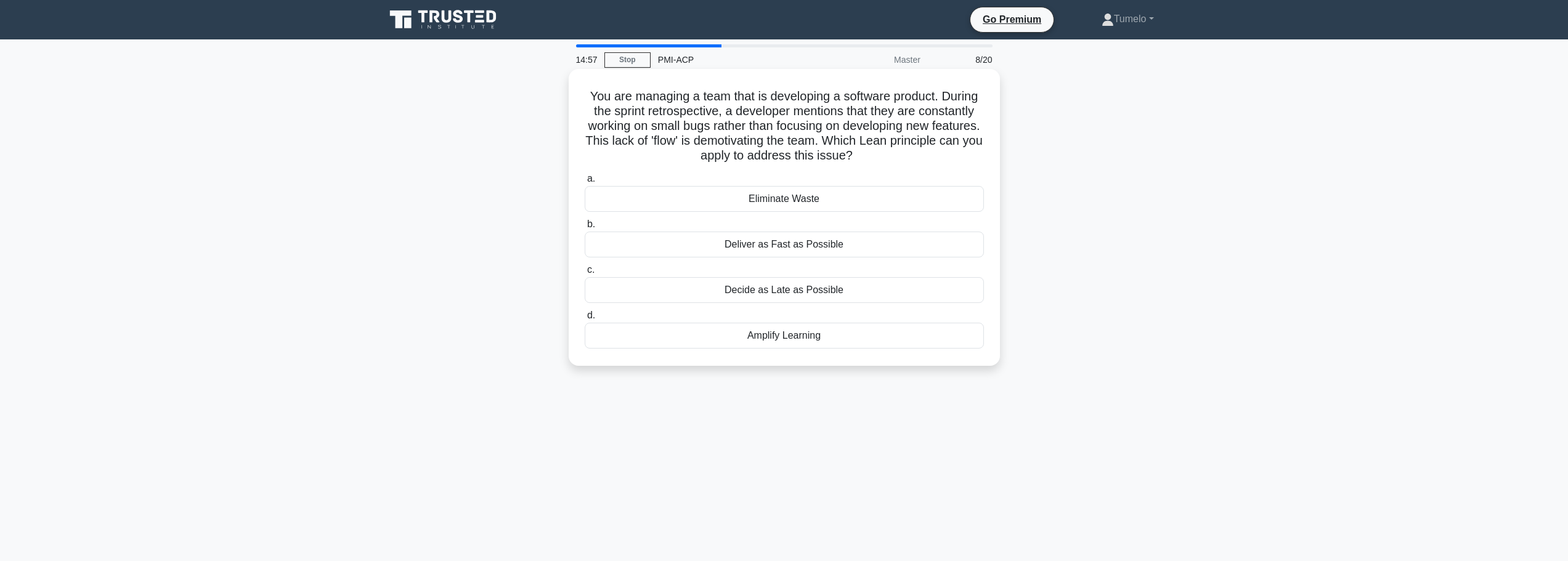
click at [792, 340] on div "Amplify Learning" at bounding box center [783, 336] width 399 height 26
click at [584, 320] on input "d. Amplify Learning" at bounding box center [584, 315] width 0 height 8
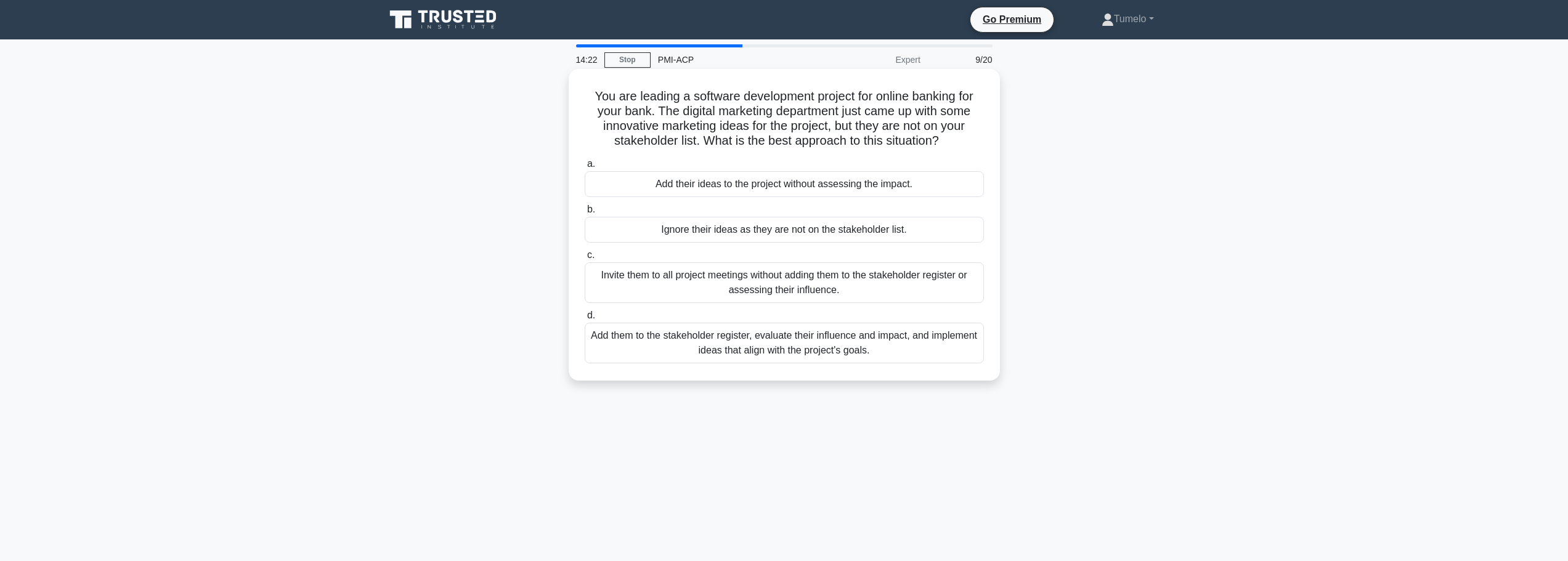
click at [807, 348] on div "Add them to the stakeholder register, evaluate their influence and impact, and …" at bounding box center [783, 343] width 399 height 41
click at [584, 320] on input "d. Add them to the stakeholder register, evaluate their influence and impact, a…" at bounding box center [584, 315] width 0 height 8
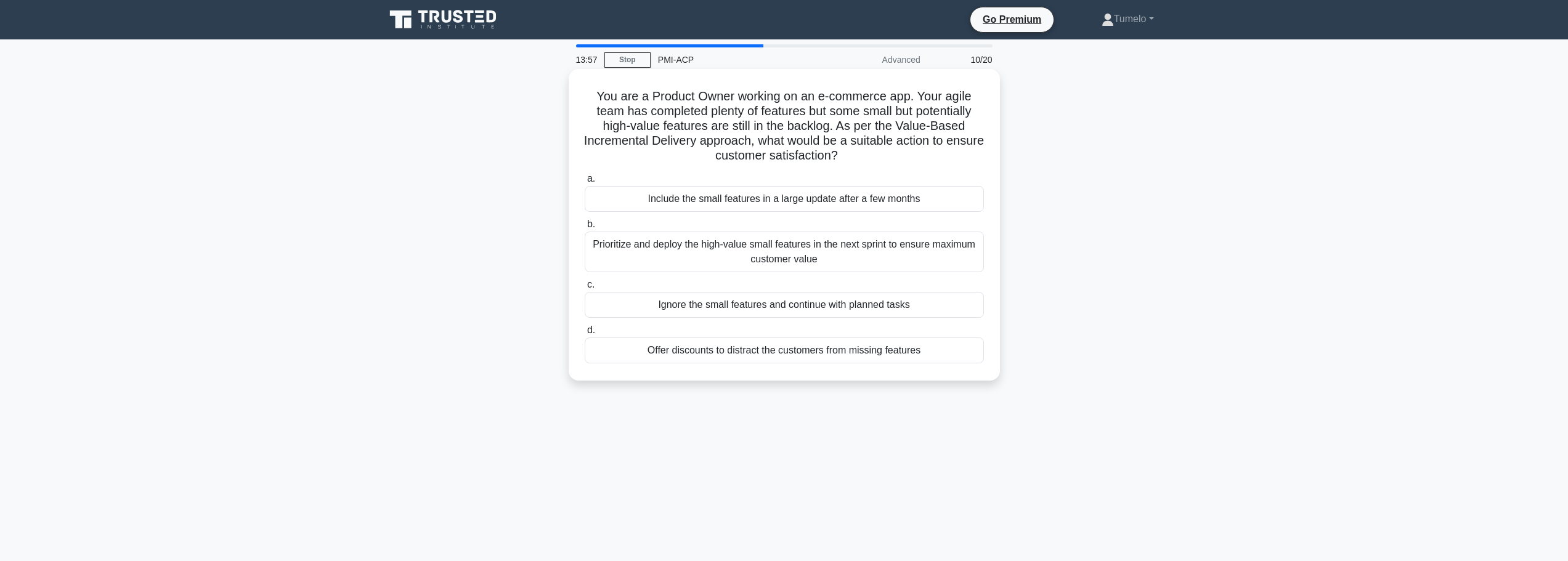
click at [839, 257] on div "Prioritize and deploy the high-value small features in the next sprint to ensur…" at bounding box center [783, 252] width 399 height 41
click at [584, 228] on input "b. Prioritize and deploy the high-value small features in the next sprint to en…" at bounding box center [584, 224] width 0 height 8
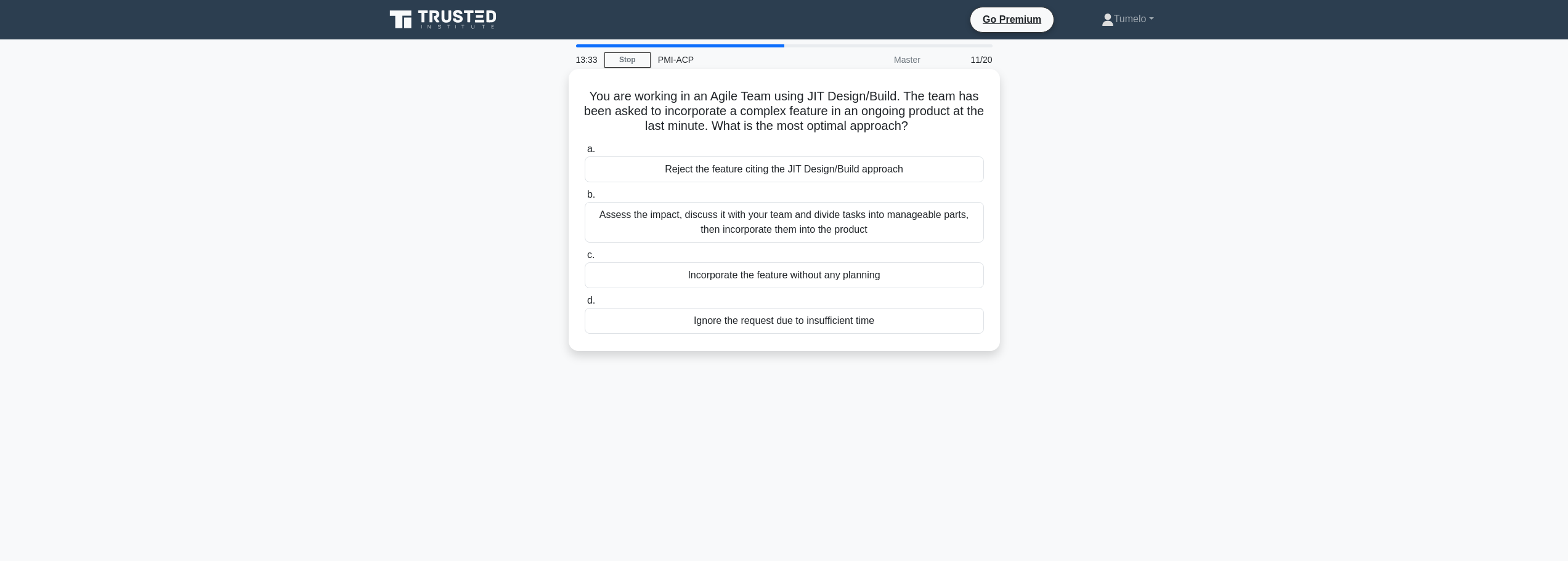
click at [858, 224] on div "Assess the impact, discuss it with your team and divide tasks into manageable p…" at bounding box center [783, 222] width 399 height 41
click at [584, 199] on input "b. Assess the impact, discuss it with your team and divide tasks into manageabl…" at bounding box center [584, 194] width 0 height 8
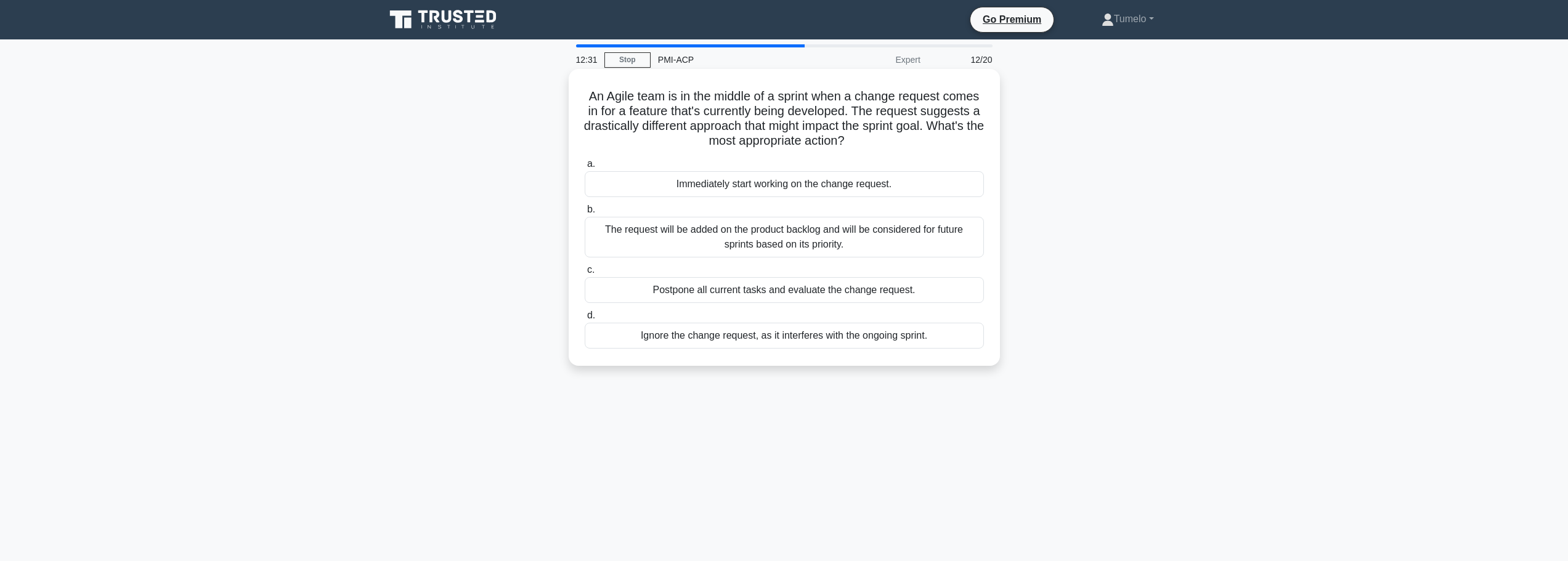
click at [782, 245] on div "The request will be added on the product backlog and will be considered for fut…" at bounding box center [783, 237] width 399 height 41
click at [584, 213] on input "b. The request will be added on the product backlog and will be considered for …" at bounding box center [584, 210] width 0 height 8
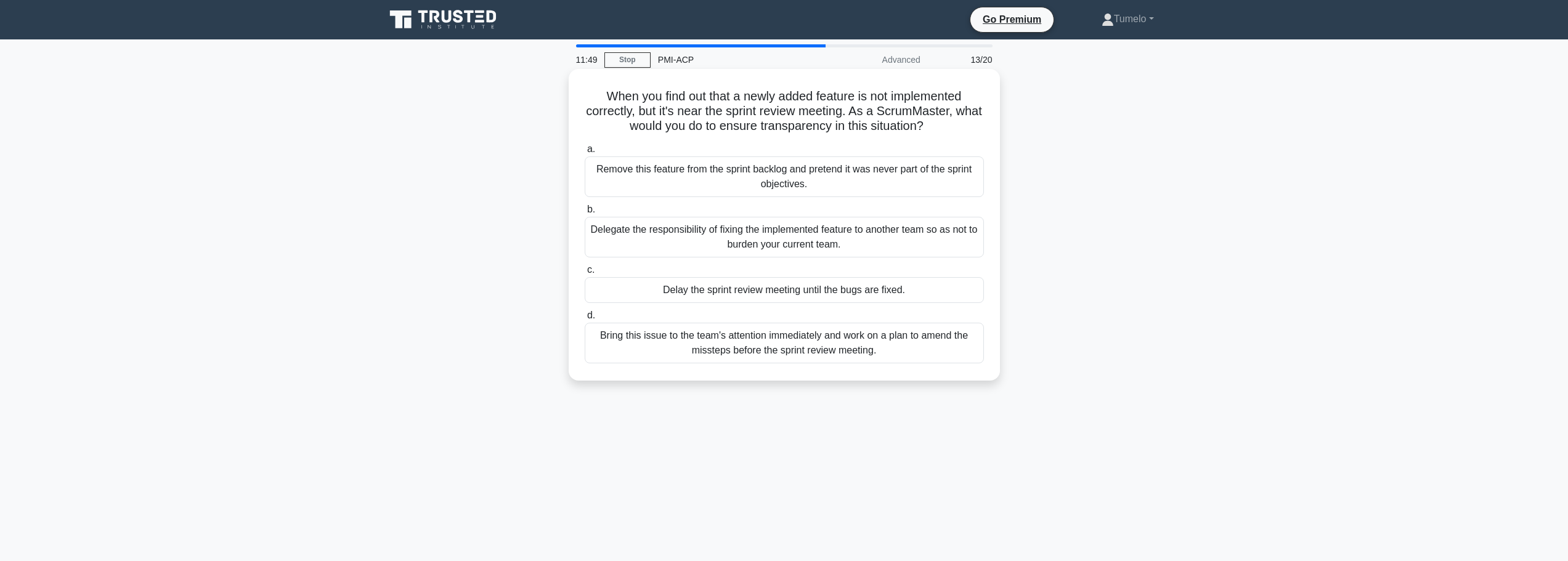
click at [757, 346] on div "Bring this issue to the team's attention immediately and work on a plan to amen…" at bounding box center [783, 343] width 399 height 41
click at [584, 320] on input "d. Bring this issue to the team's attention immediately and work on a plan to a…" at bounding box center [584, 315] width 0 height 8
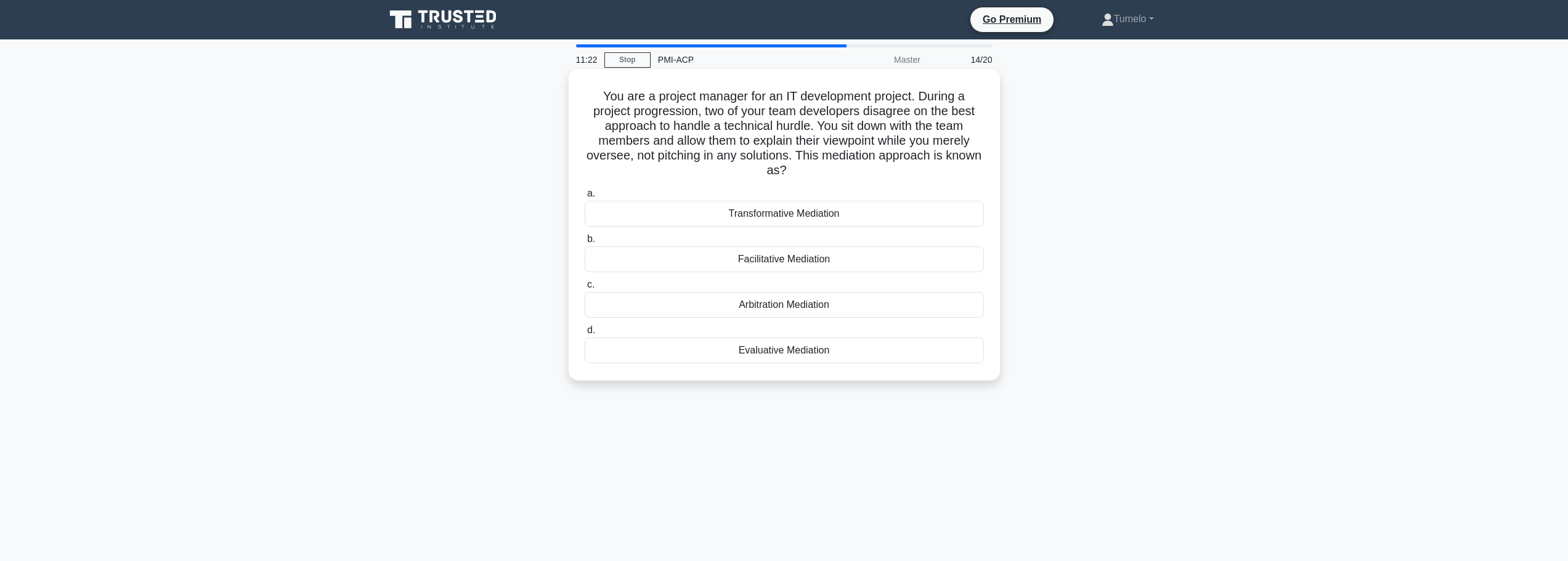
click at [775, 262] on div "Facilitative Mediation" at bounding box center [783, 259] width 399 height 26
click at [584, 243] on input "b. Facilitative Mediation" at bounding box center [584, 239] width 0 height 8
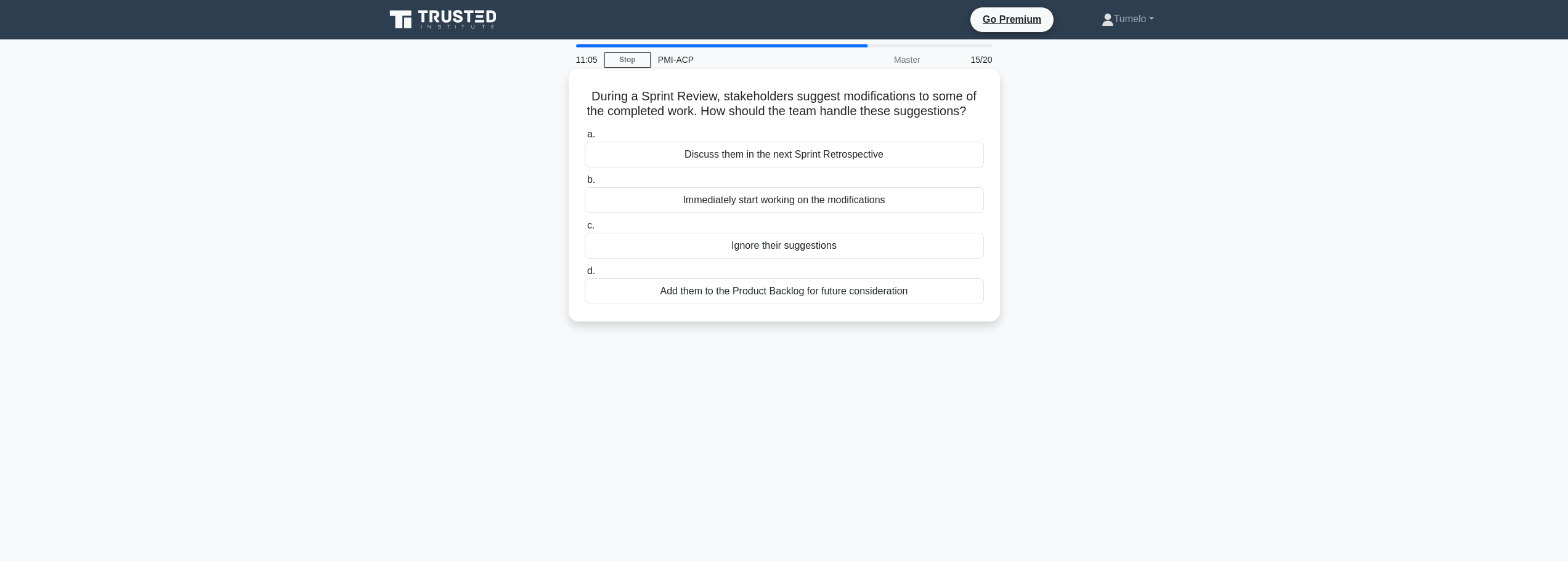
click at [746, 304] on div "Add them to the Product Backlog for future consideration" at bounding box center [783, 291] width 399 height 26
click at [584, 275] on input "d. Add them to the Product Backlog for future consideration" at bounding box center [584, 271] width 0 height 8
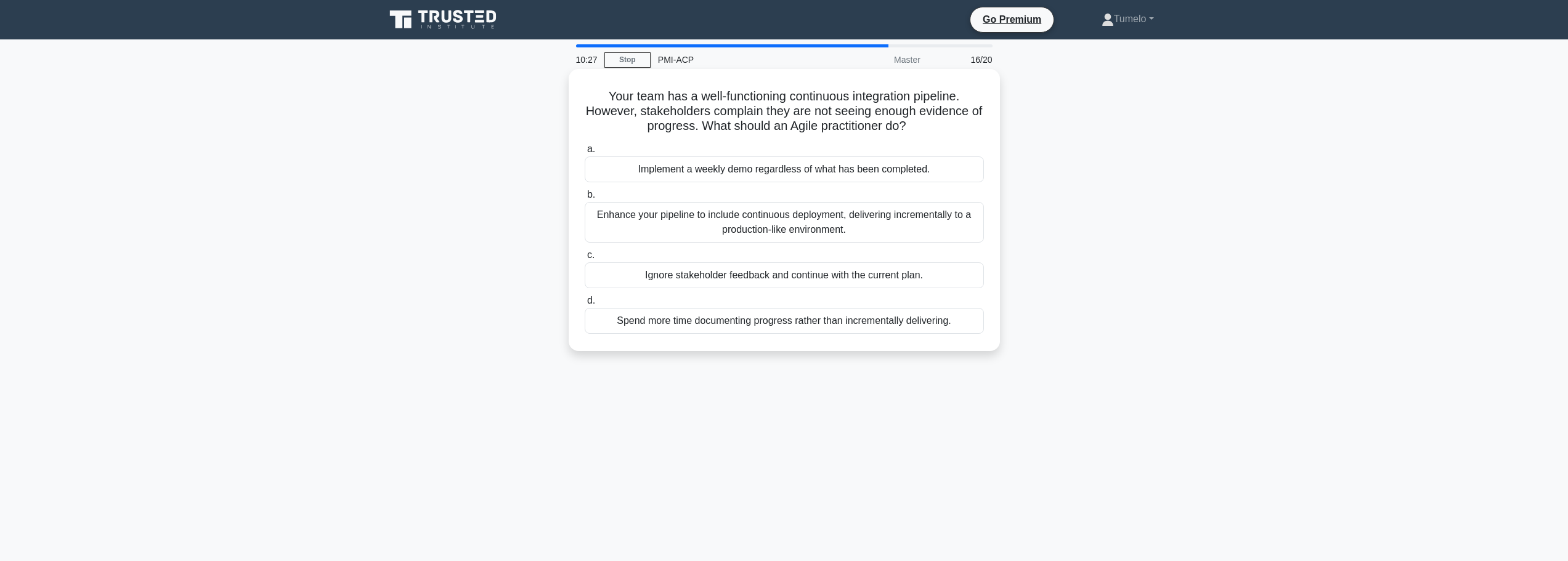
click at [721, 228] on div "Enhance your pipeline to include continuous deployment, delivering incrementall…" at bounding box center [783, 222] width 399 height 41
click at [584, 199] on input "b. Enhance your pipeline to include continuous deployment, delivering increment…" at bounding box center [584, 194] width 0 height 8
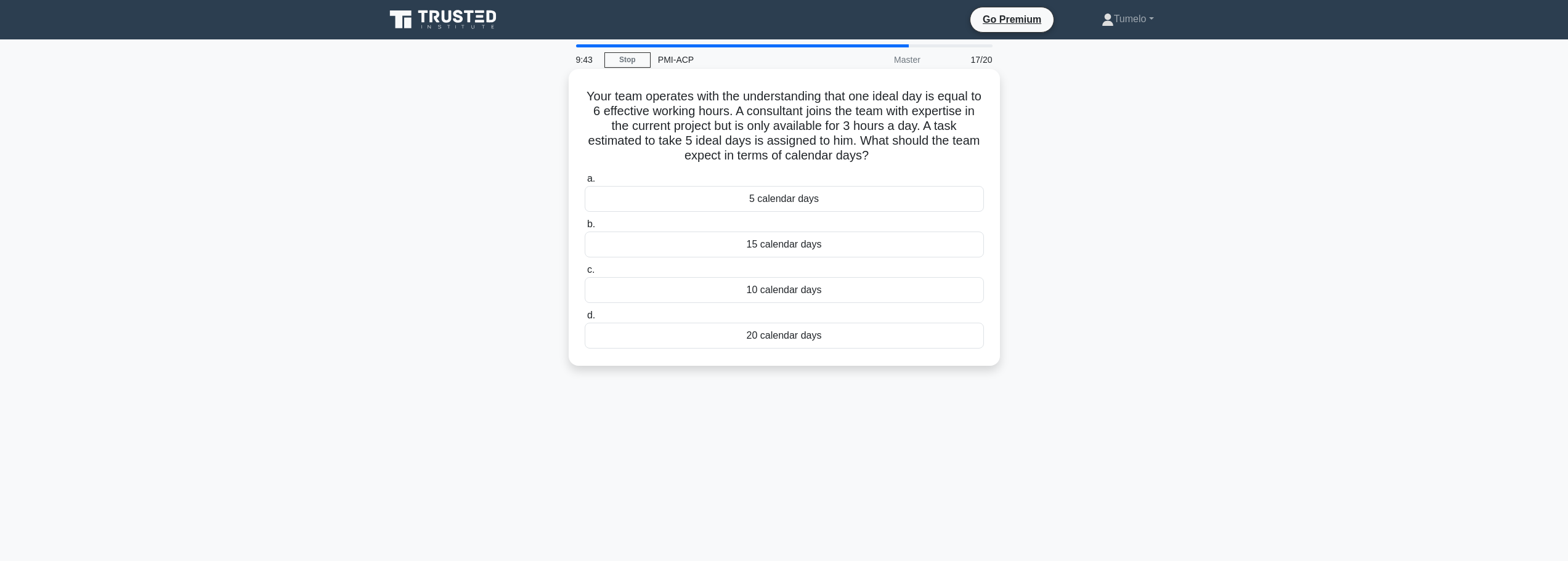
click at [802, 247] on div "15 calendar days" at bounding box center [783, 244] width 399 height 26
click at [584, 228] on input "b. 15 calendar days" at bounding box center [584, 224] width 0 height 8
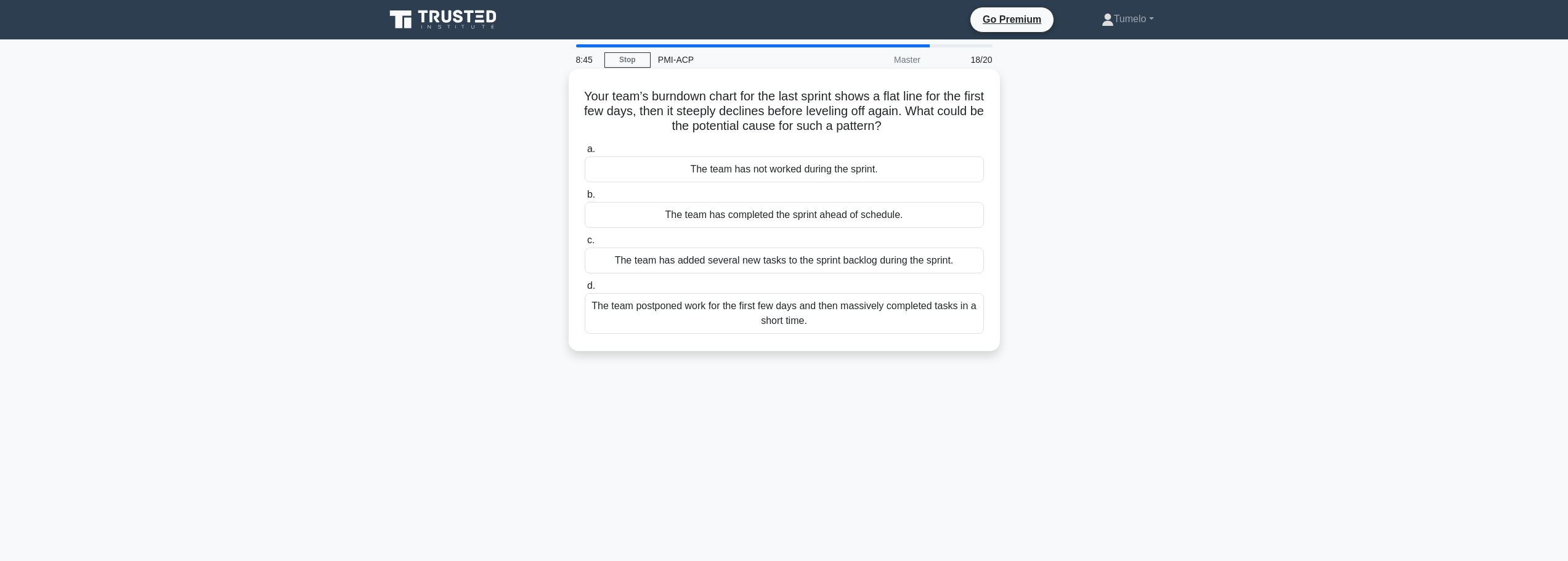
click at [757, 266] on div "The team has added several new tasks to the sprint backlog during the sprint." at bounding box center [783, 260] width 399 height 26
click at [584, 244] on input "c. The team has added several new tasks to the sprint backlog during the sprint." at bounding box center [584, 240] width 0 height 8
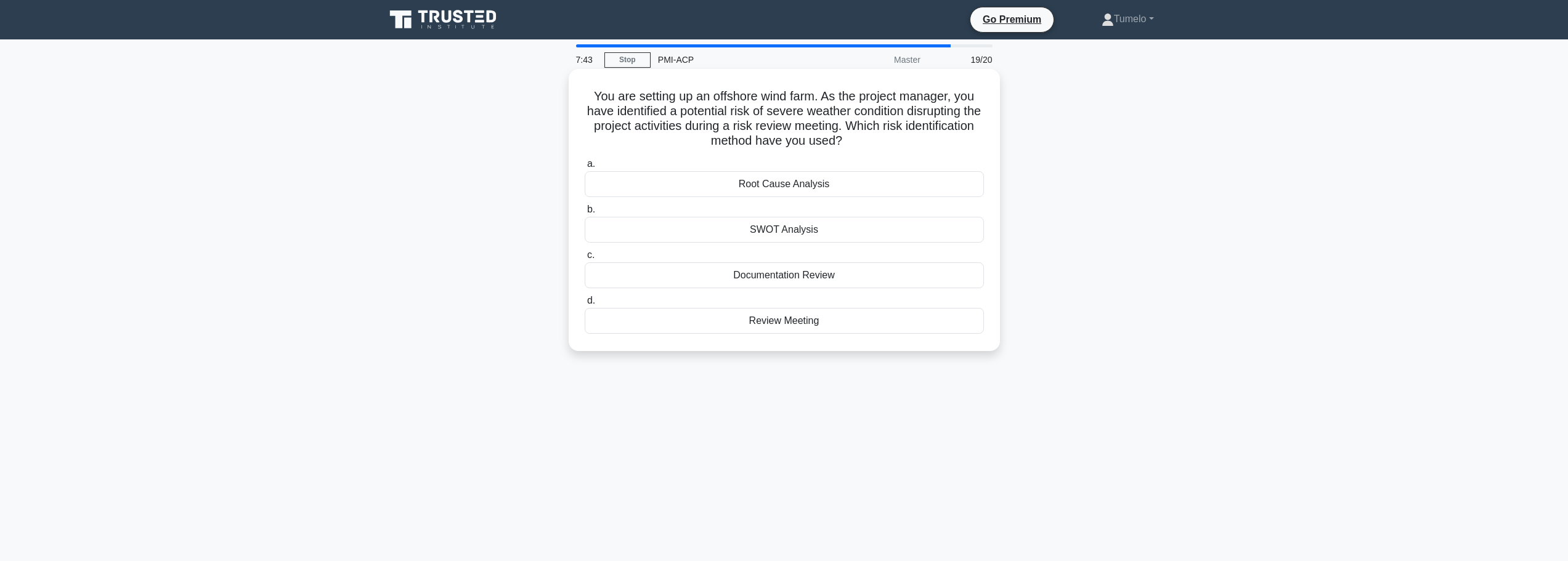
click at [793, 320] on div "Review Meeting" at bounding box center [783, 320] width 399 height 26
click at [584, 304] on input "d. Review Meeting" at bounding box center [584, 301] width 0 height 8
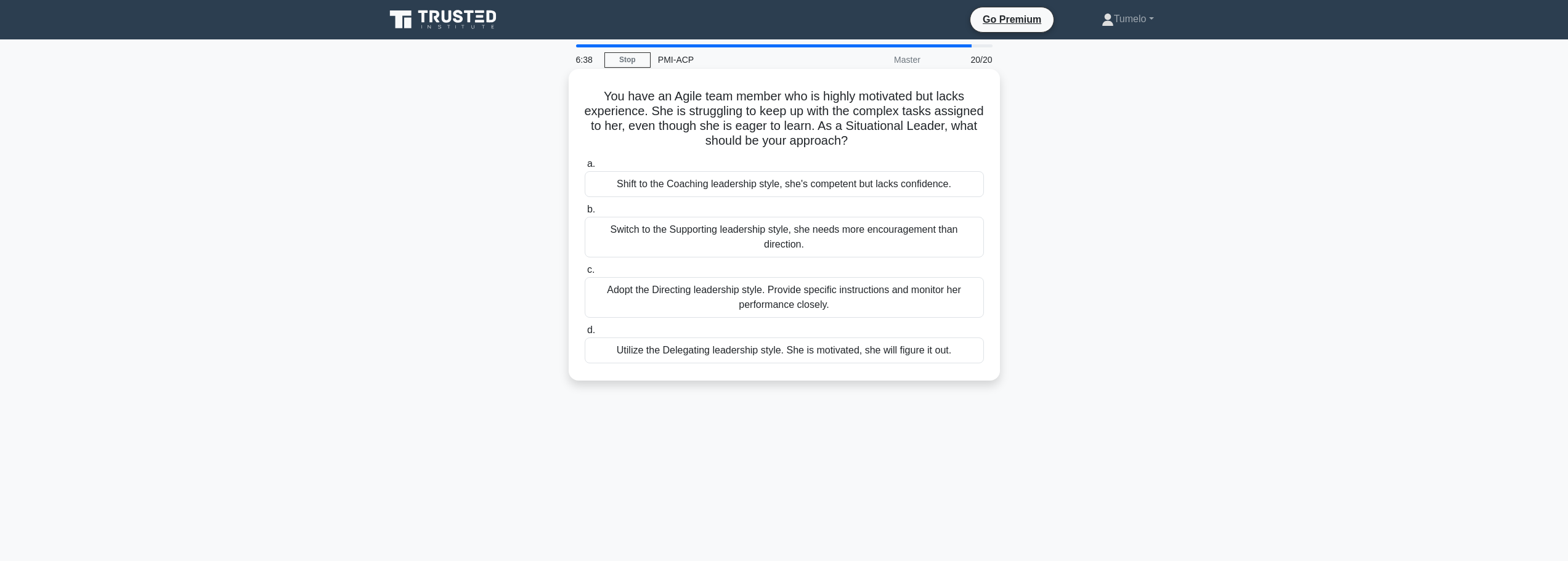
click at [758, 244] on div "Switch to the Supporting leadership style, she needs more encouragement than di…" at bounding box center [783, 237] width 399 height 41
click at [584, 213] on input "b. Switch to the Supporting leadership style, she needs more encouragement than…" at bounding box center [584, 210] width 0 height 8
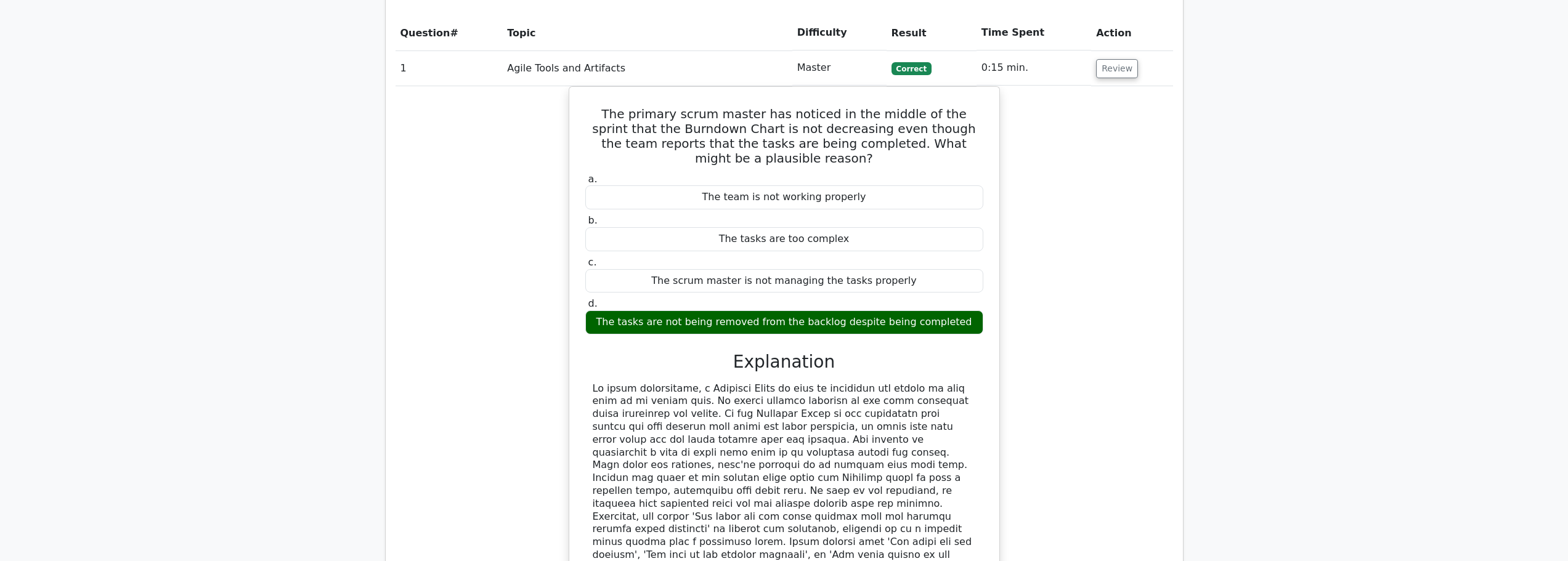
scroll to position [1231, 0]
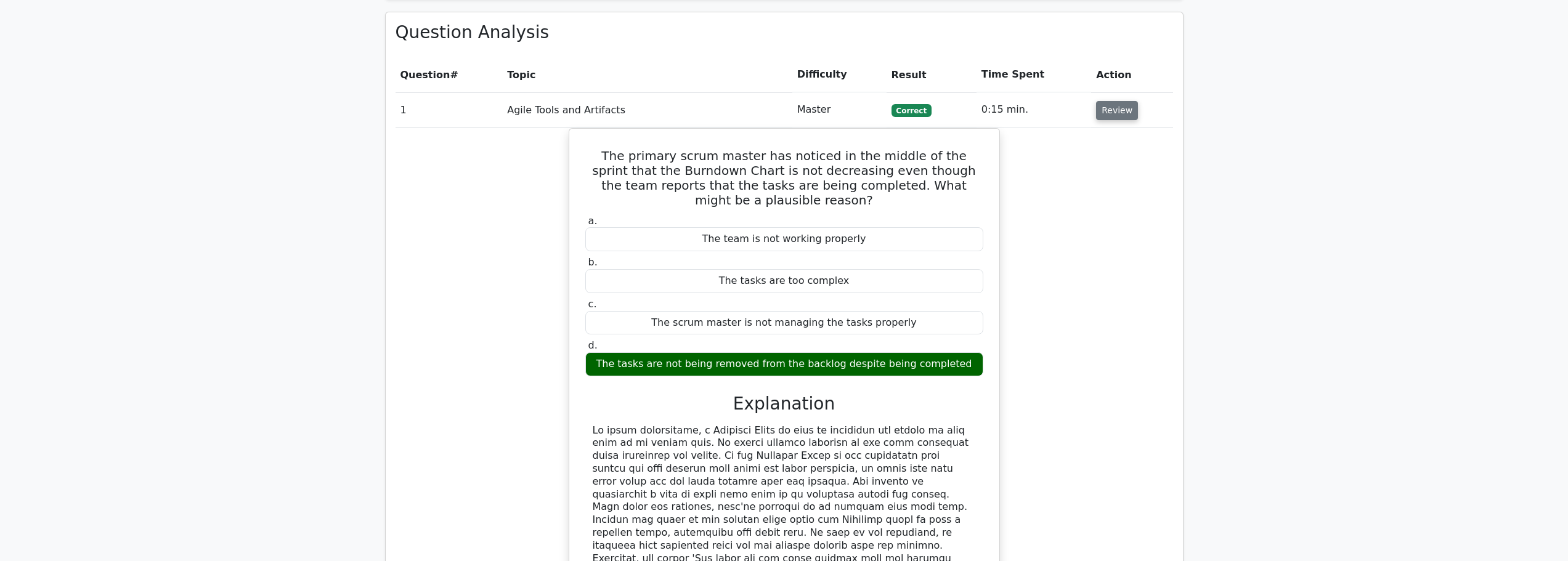
click at [1120, 101] on button "Review" at bounding box center [1116, 110] width 42 height 19
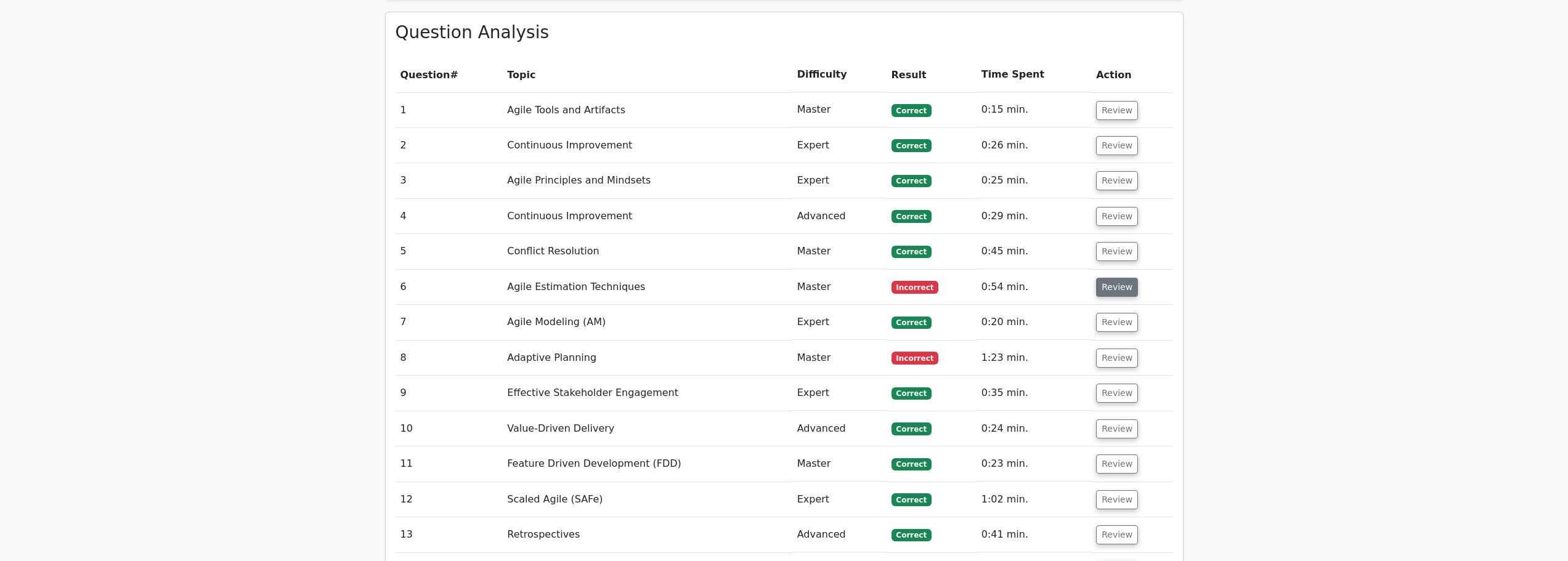
click at [1114, 278] on button "Review" at bounding box center [1116, 287] width 42 height 19
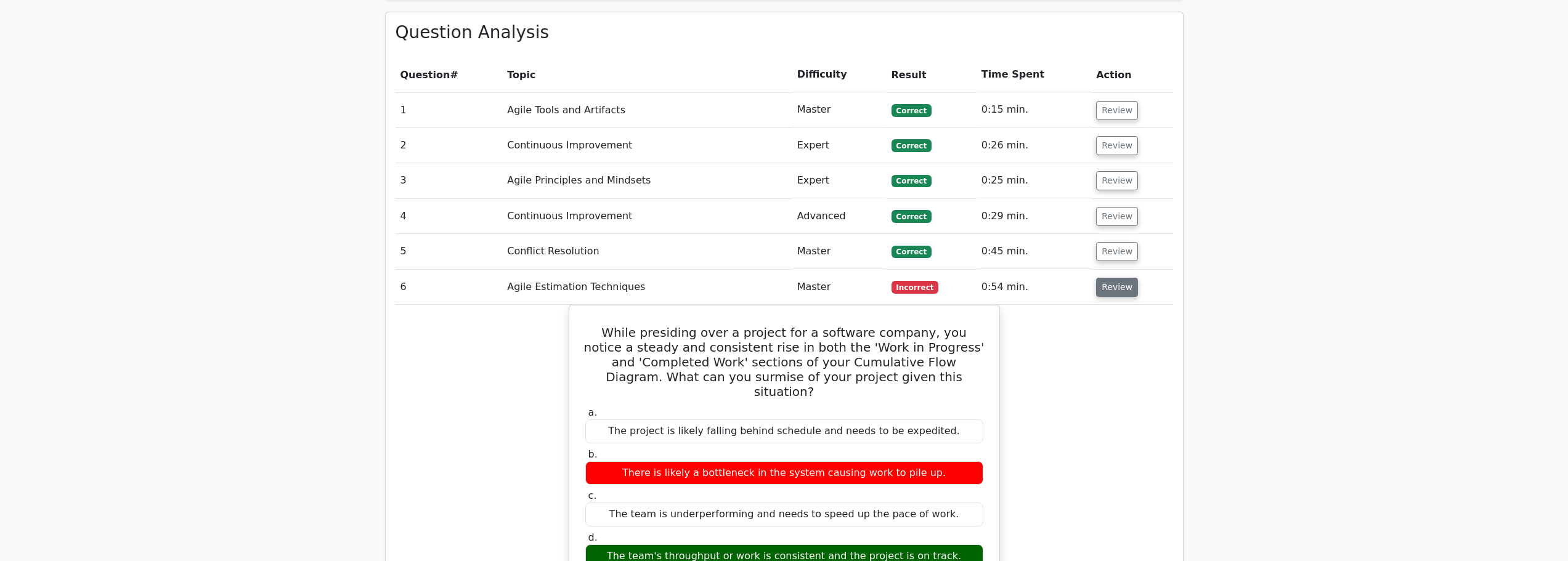
click at [1114, 278] on button "Review" at bounding box center [1116, 287] width 42 height 19
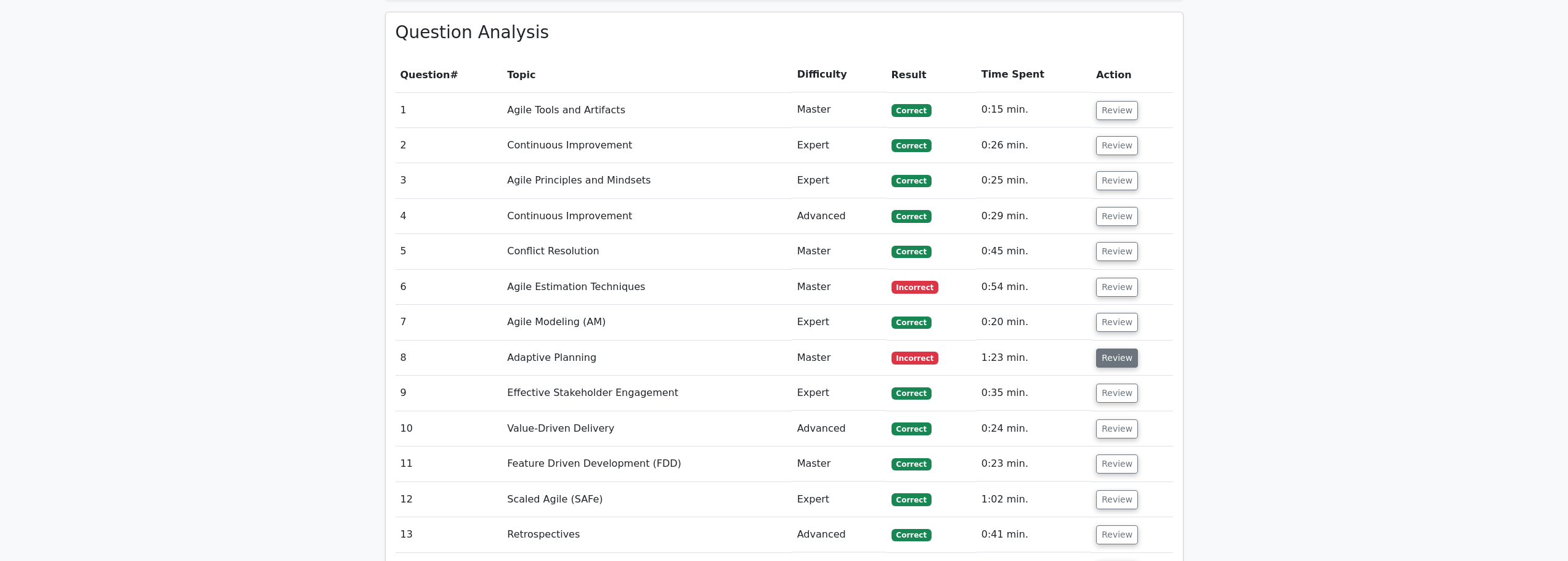
click at [1117, 348] on button "Review" at bounding box center [1116, 358] width 42 height 19
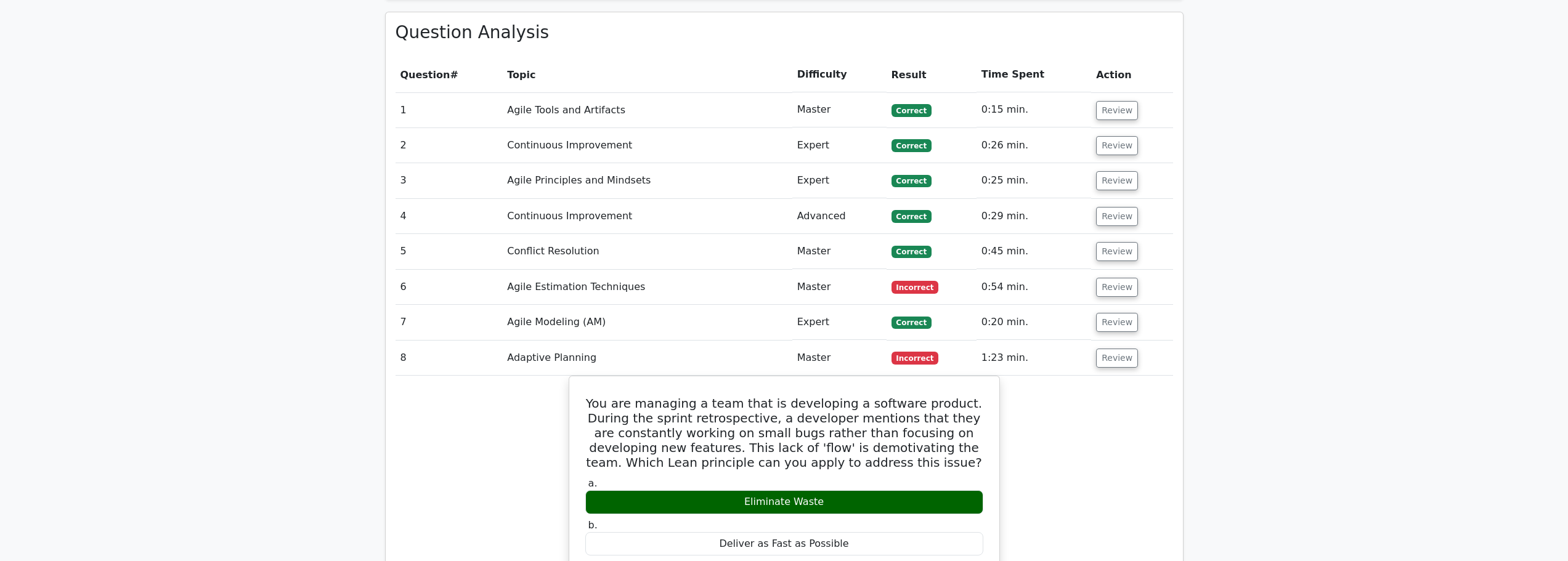
scroll to position [1416, 0]
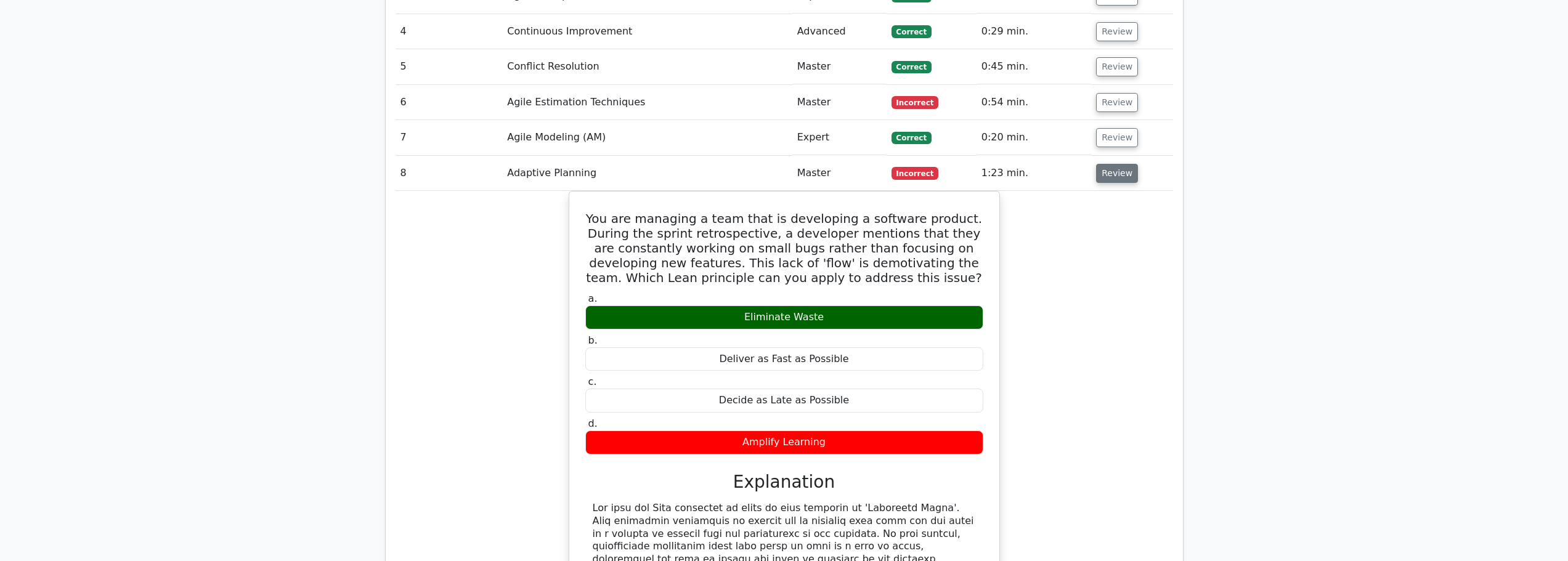
click at [1118, 164] on button "Review" at bounding box center [1116, 173] width 42 height 19
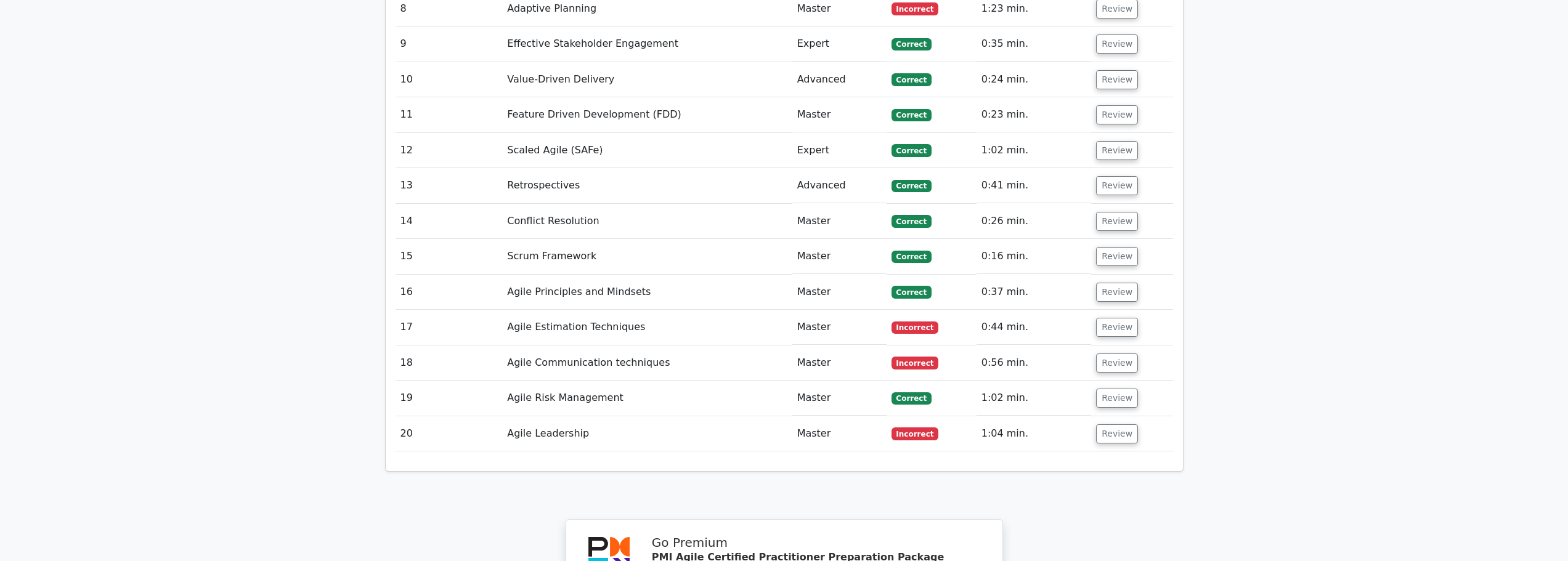
scroll to position [1600, 0]
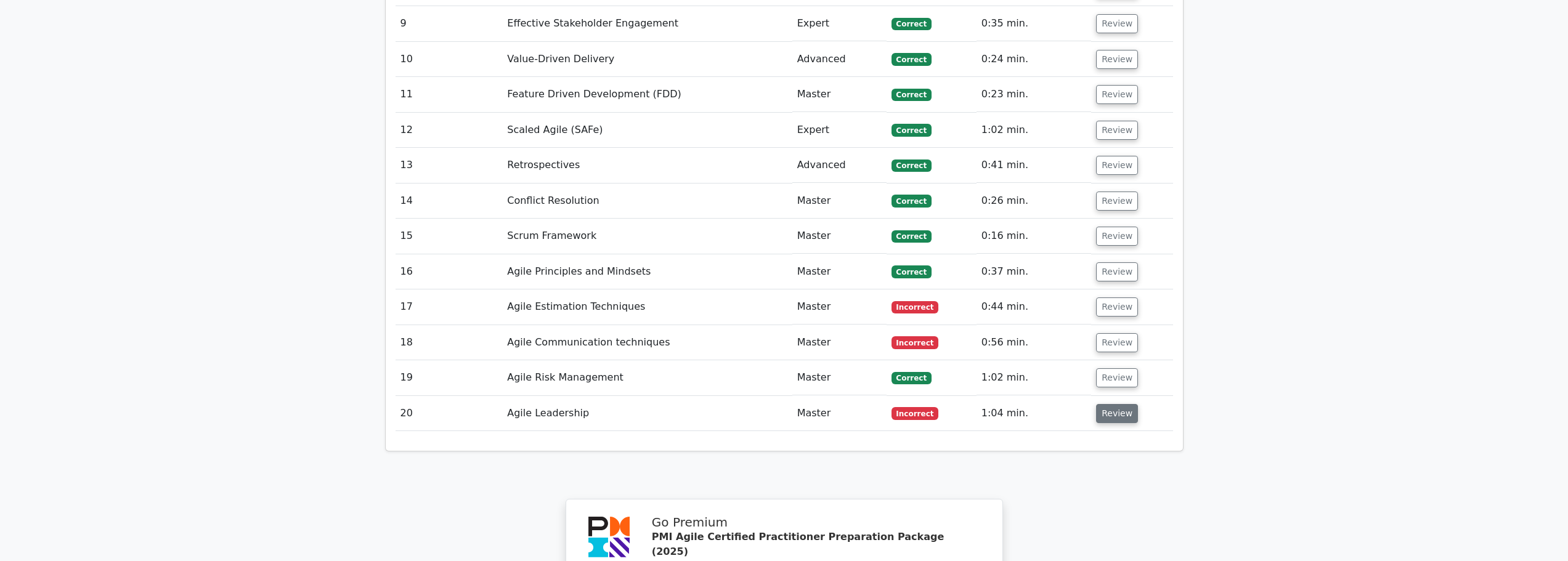
click at [1115, 404] on button "Review" at bounding box center [1116, 413] width 42 height 19
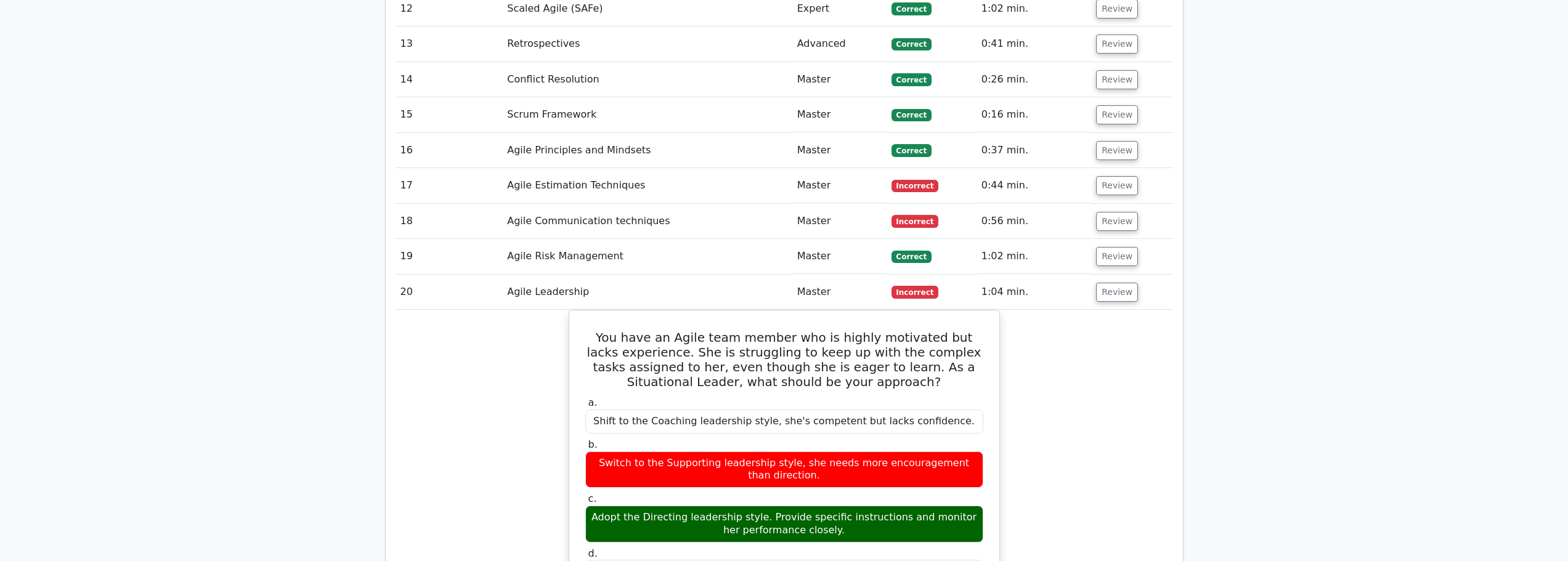
scroll to position [1662, 0]
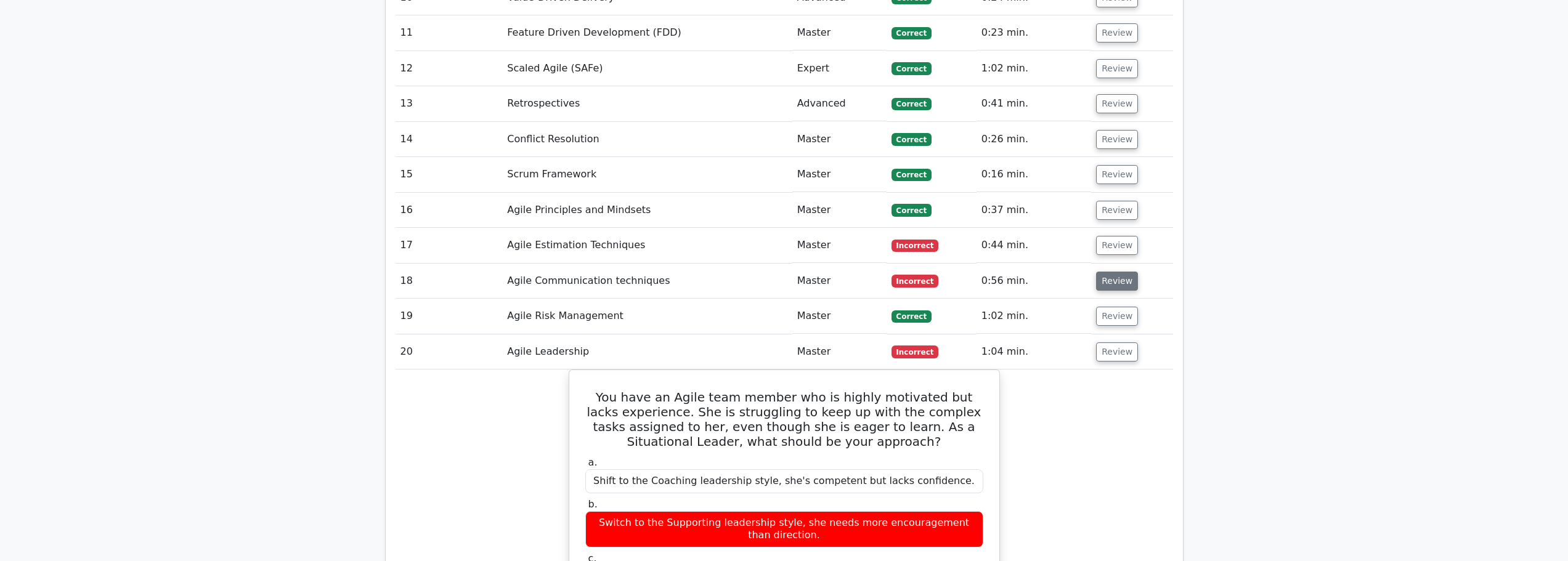
click at [1115, 272] on button "Review" at bounding box center [1116, 281] width 42 height 19
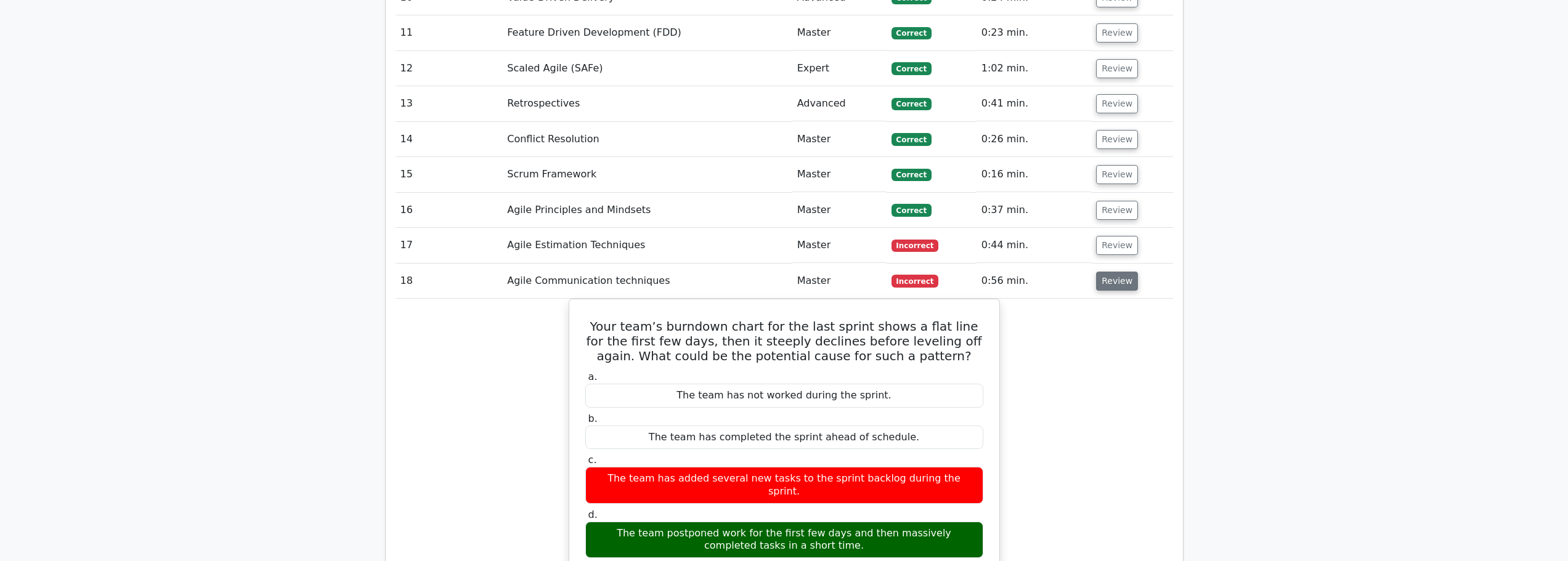
click at [1113, 272] on button "Review" at bounding box center [1116, 281] width 42 height 19
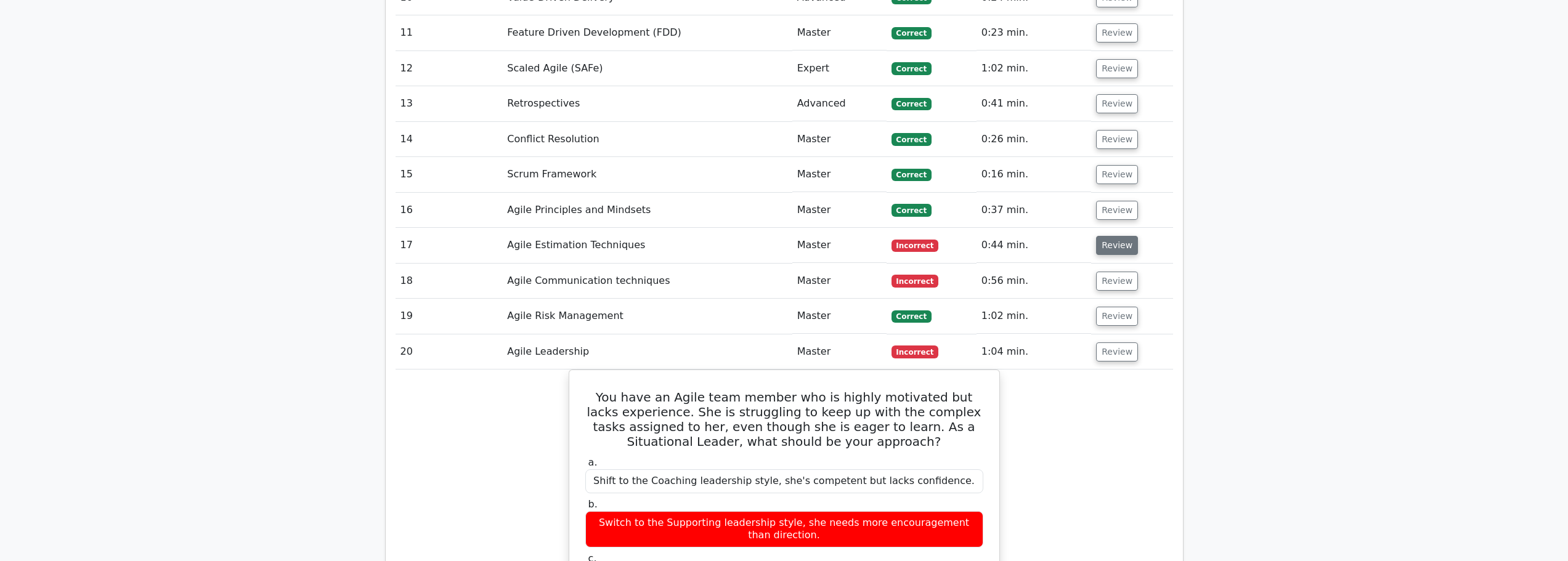
click at [1111, 236] on button "Review" at bounding box center [1116, 245] width 42 height 19
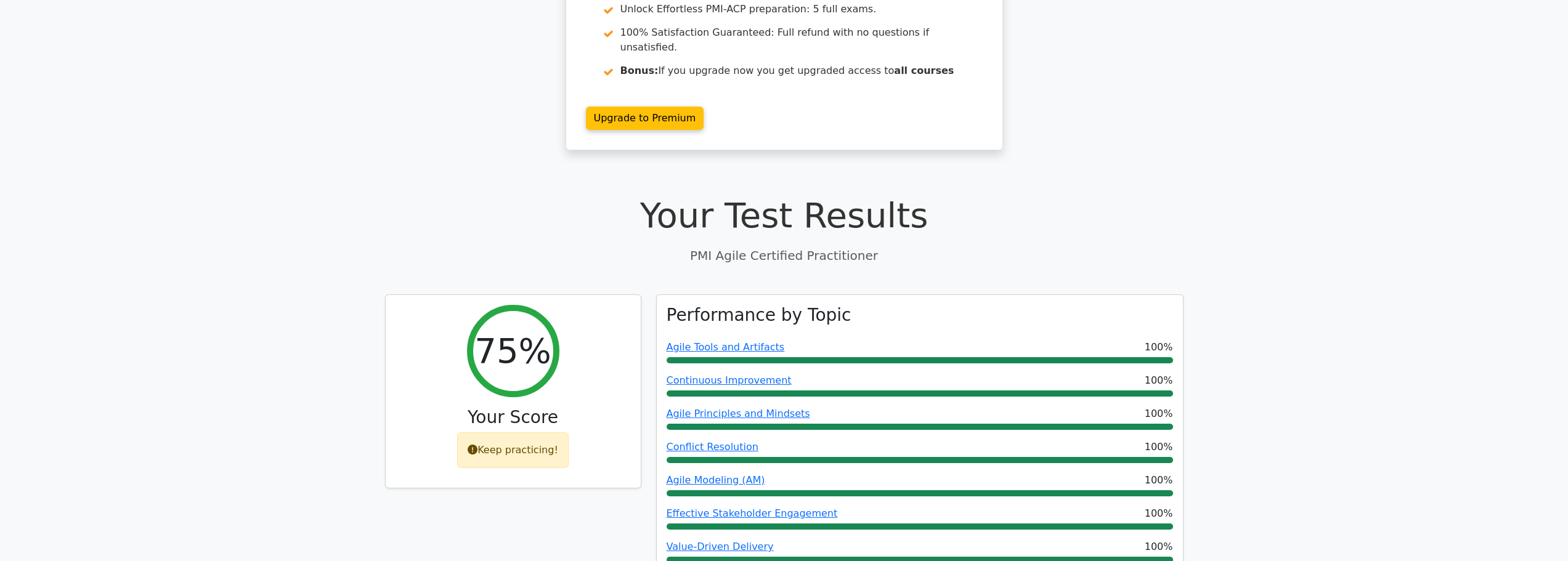
scroll to position [0, 0]
